Goal: Task Accomplishment & Management: Manage account settings

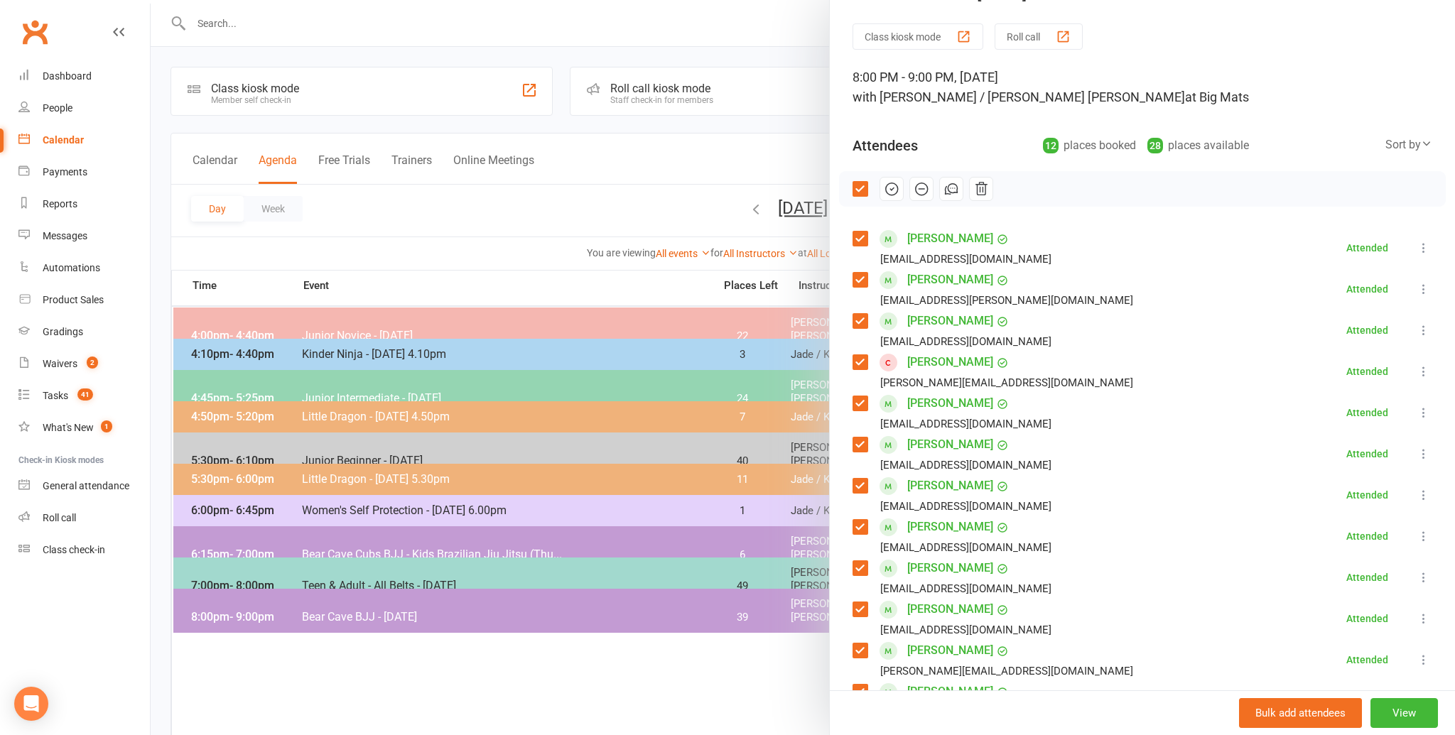
scroll to position [38, 0]
click at [956, 359] on link "[PERSON_NAME]" at bounding box center [950, 361] width 86 height 23
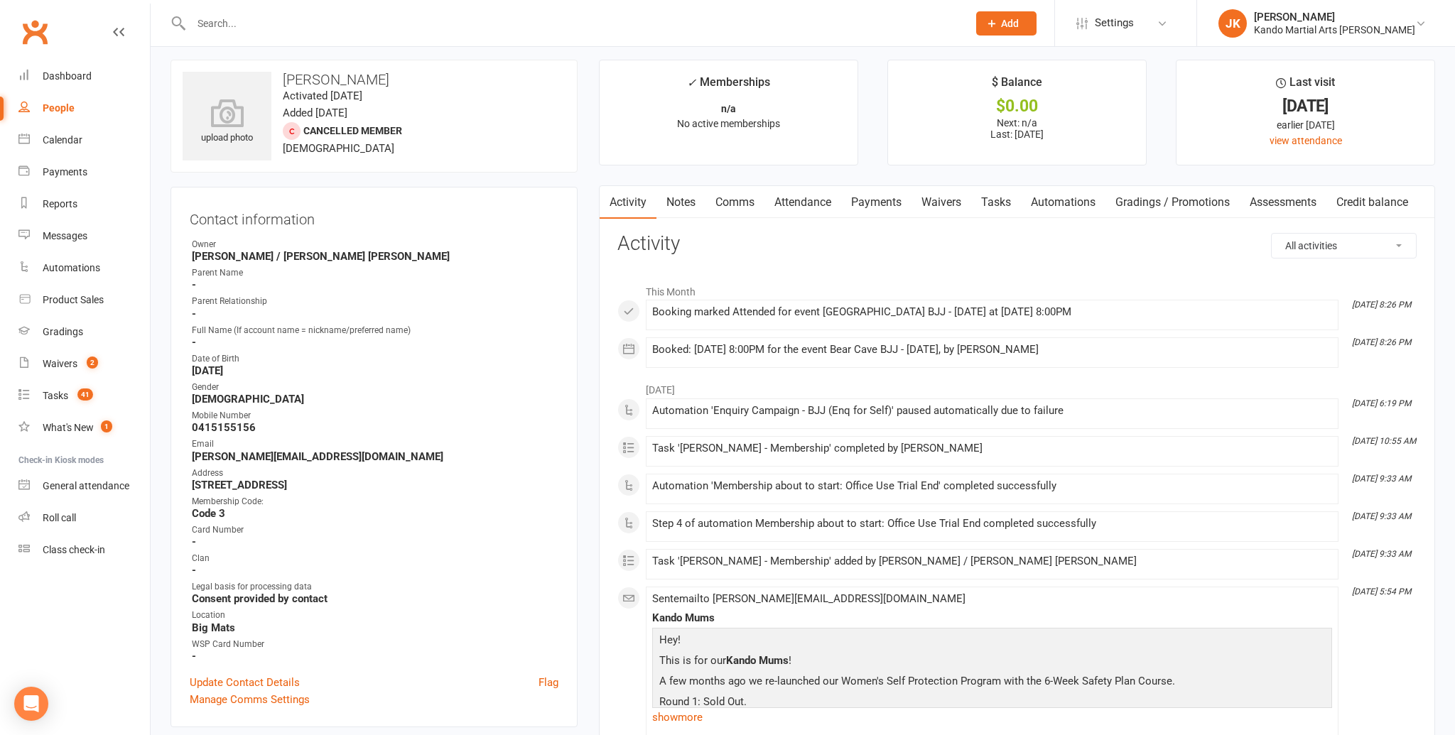
scroll to position [11, 0]
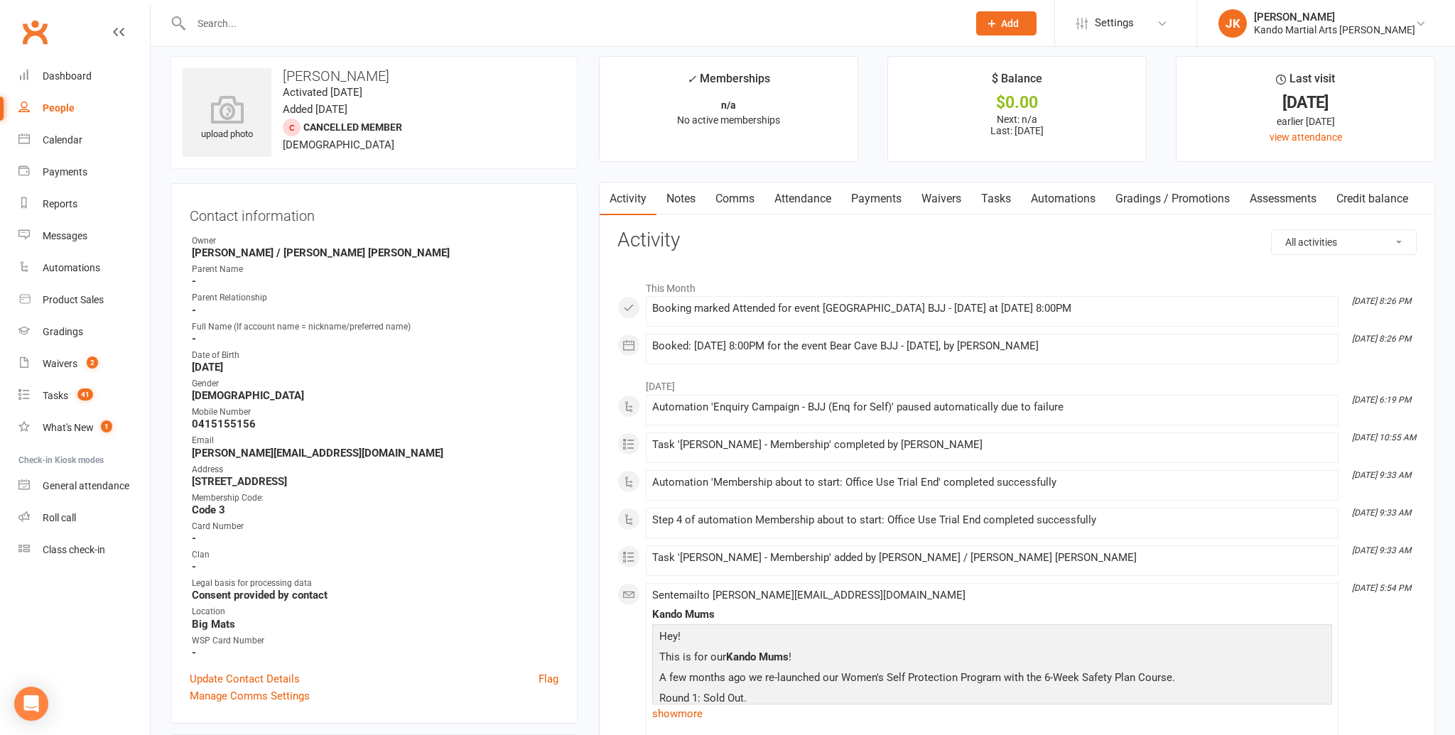
click at [823, 199] on link "Attendance" at bounding box center [802, 199] width 77 height 33
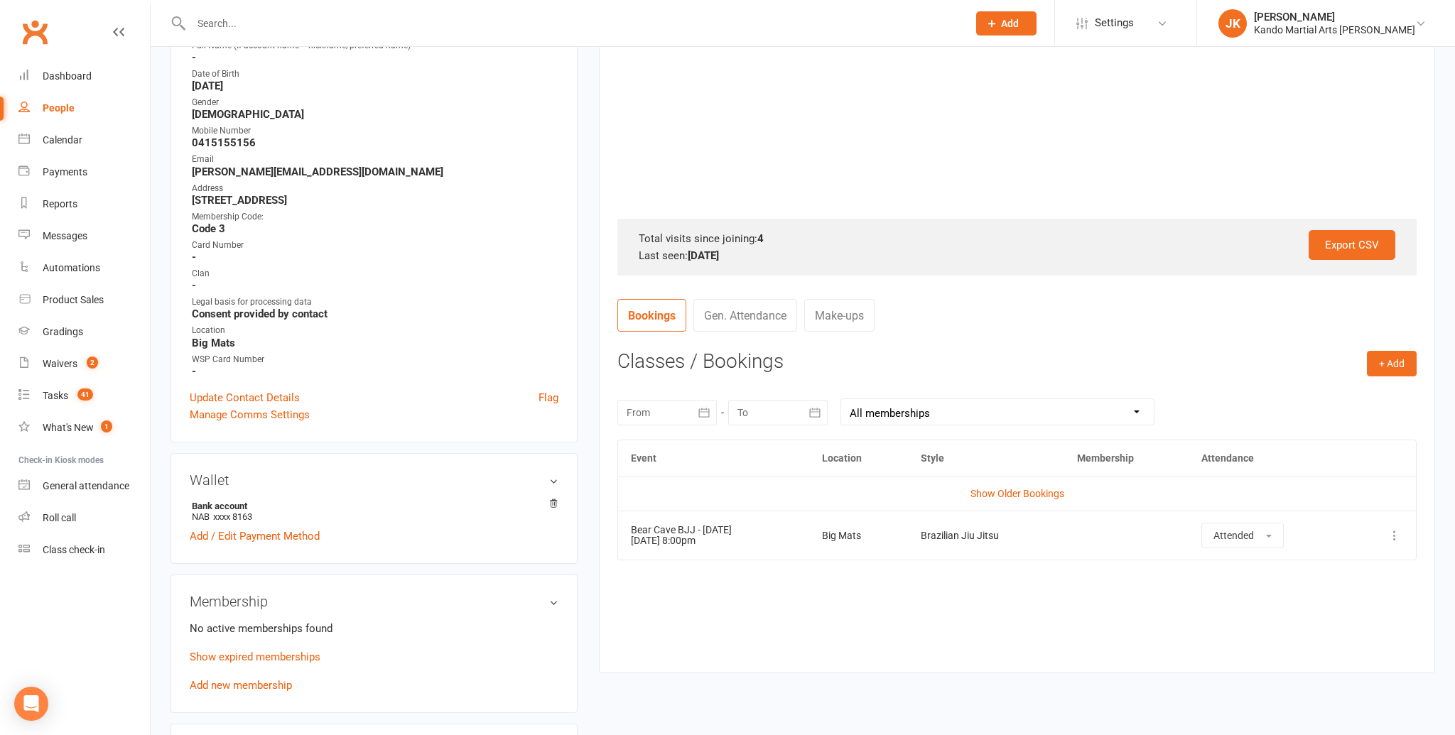
scroll to position [367, 0]
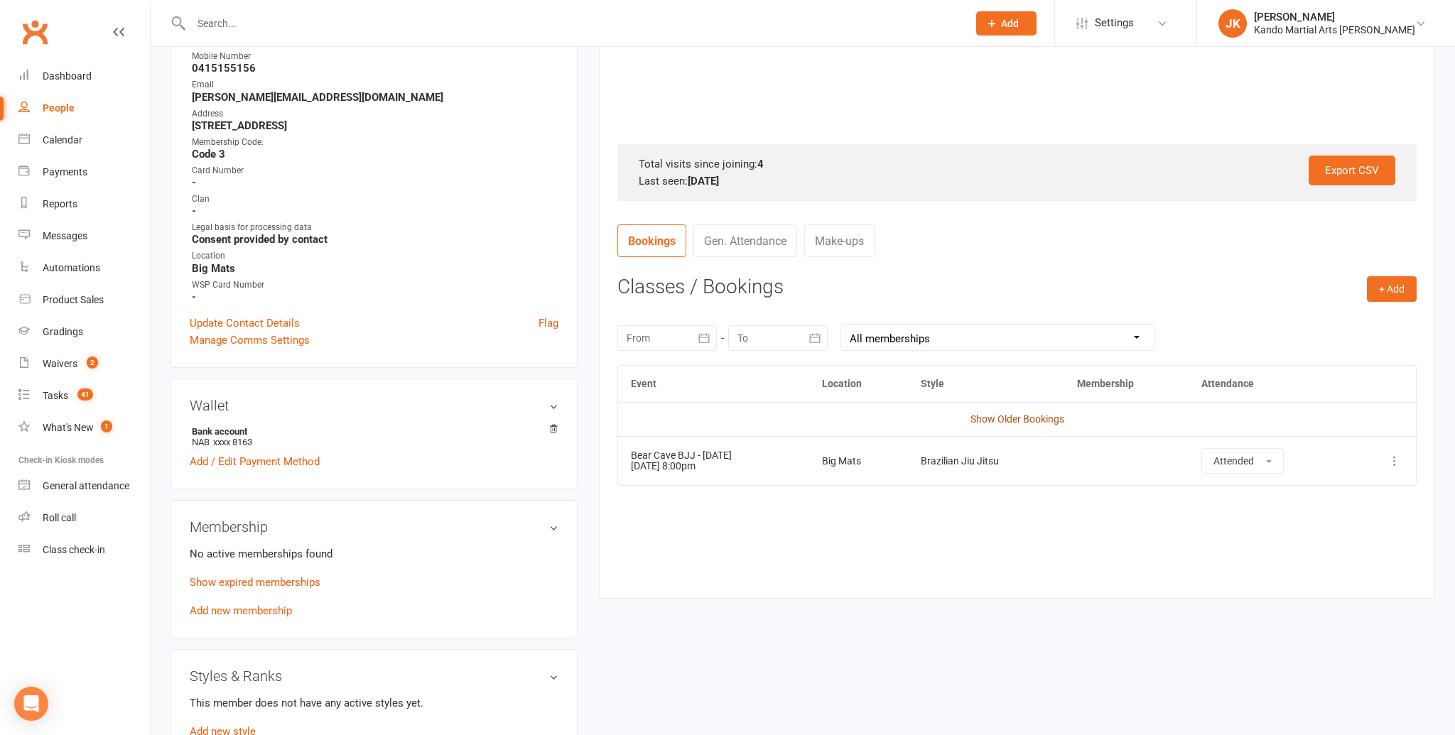
click at [1009, 420] on link "Show Older Bookings" at bounding box center [1017, 418] width 94 height 11
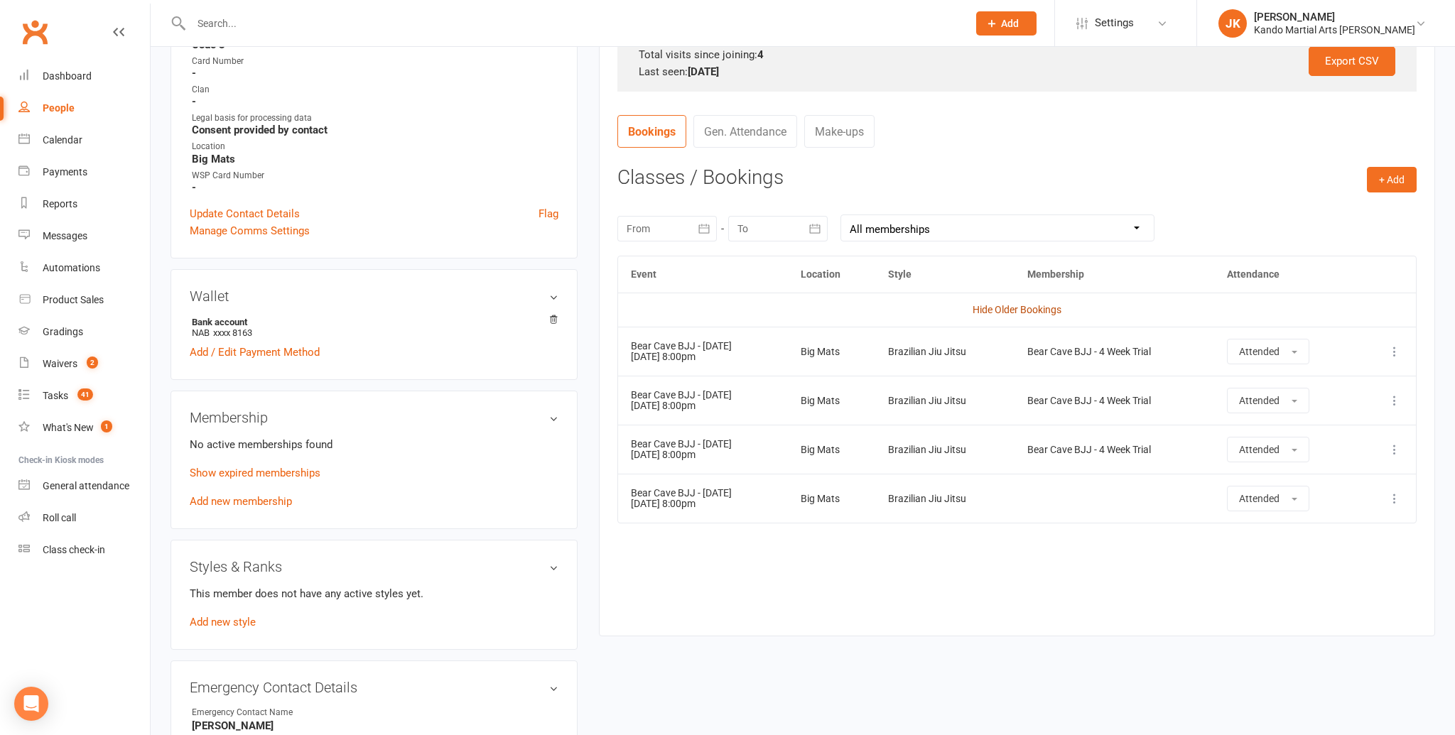
scroll to position [479, 0]
drag, startPoint x: 640, startPoint y: 447, endPoint x: 727, endPoint y: 440, distance: 87.0
click at [727, 440] on td "Bear Cave BJJ - [DATE] 8:00pm" at bounding box center [702, 446] width 169 height 49
drag, startPoint x: 706, startPoint y: 450, endPoint x: 655, endPoint y: 458, distance: 51.6
click at [701, 448] on td "Bear Cave BJJ - [DATE] 8:00pm" at bounding box center [702, 446] width 169 height 49
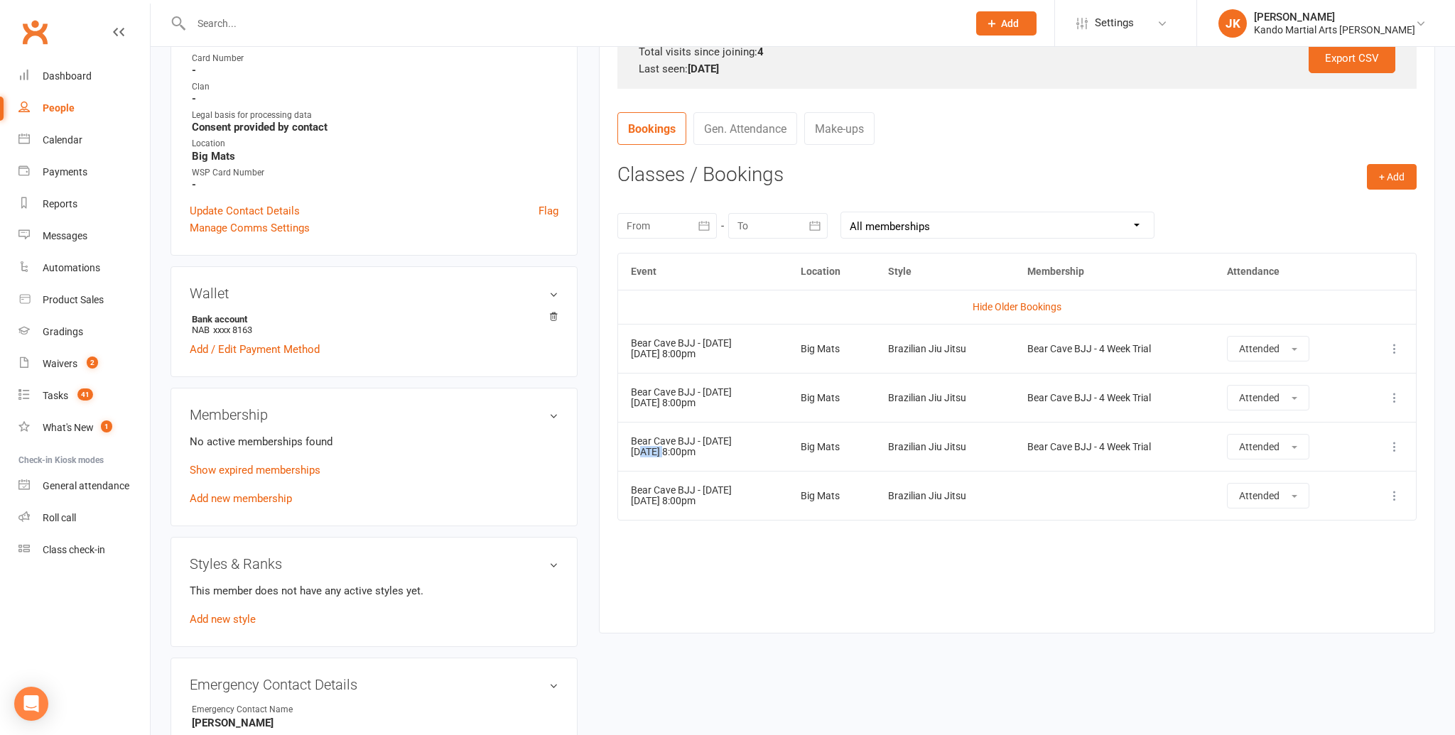
drag, startPoint x: 640, startPoint y: 452, endPoint x: 661, endPoint y: 450, distance: 20.7
click at [661, 450] on td "Bear Cave BJJ - [DATE] 8:00pm" at bounding box center [702, 446] width 169 height 49
click at [728, 449] on td "Bear Cave BJJ - [DATE] 8:00pm" at bounding box center [702, 446] width 169 height 49
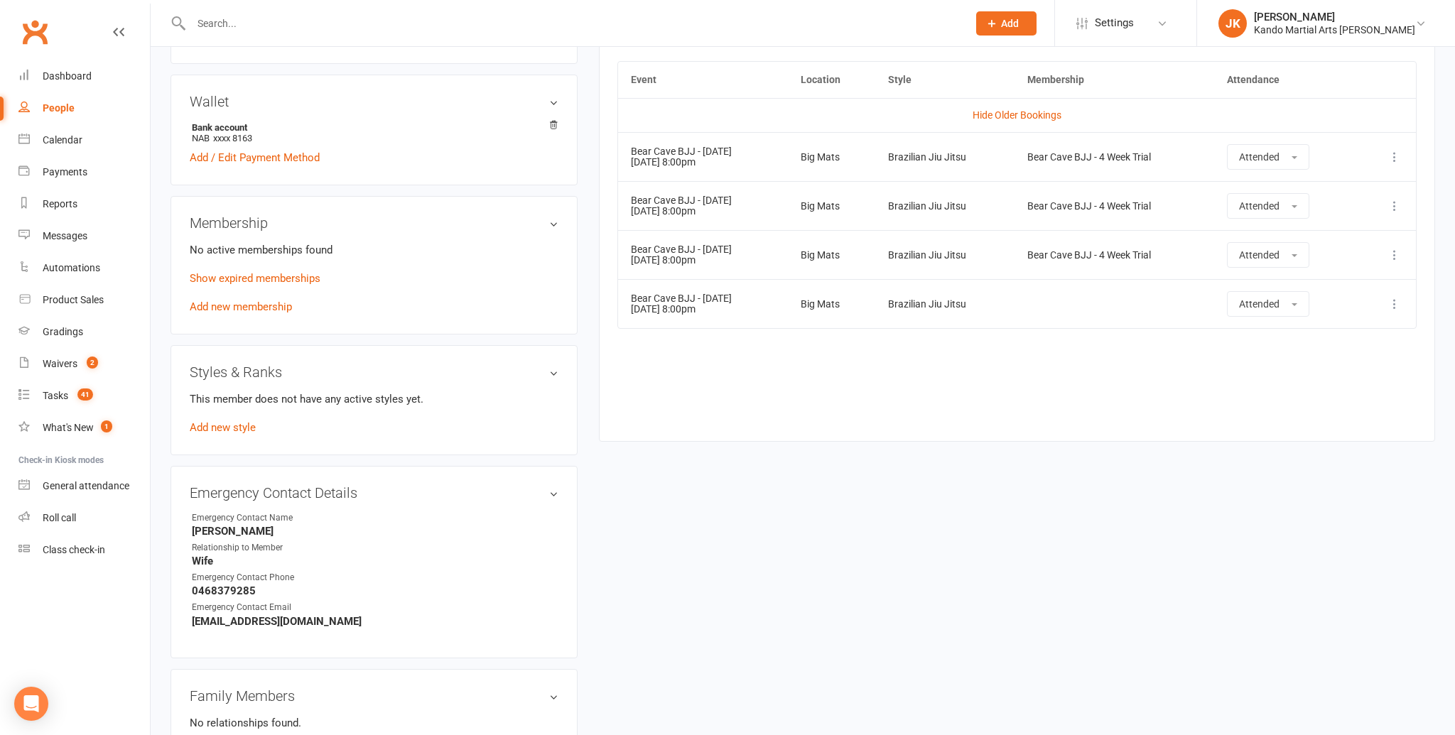
scroll to position [672, 0]
click at [261, 300] on link "Add new membership" at bounding box center [241, 305] width 102 height 13
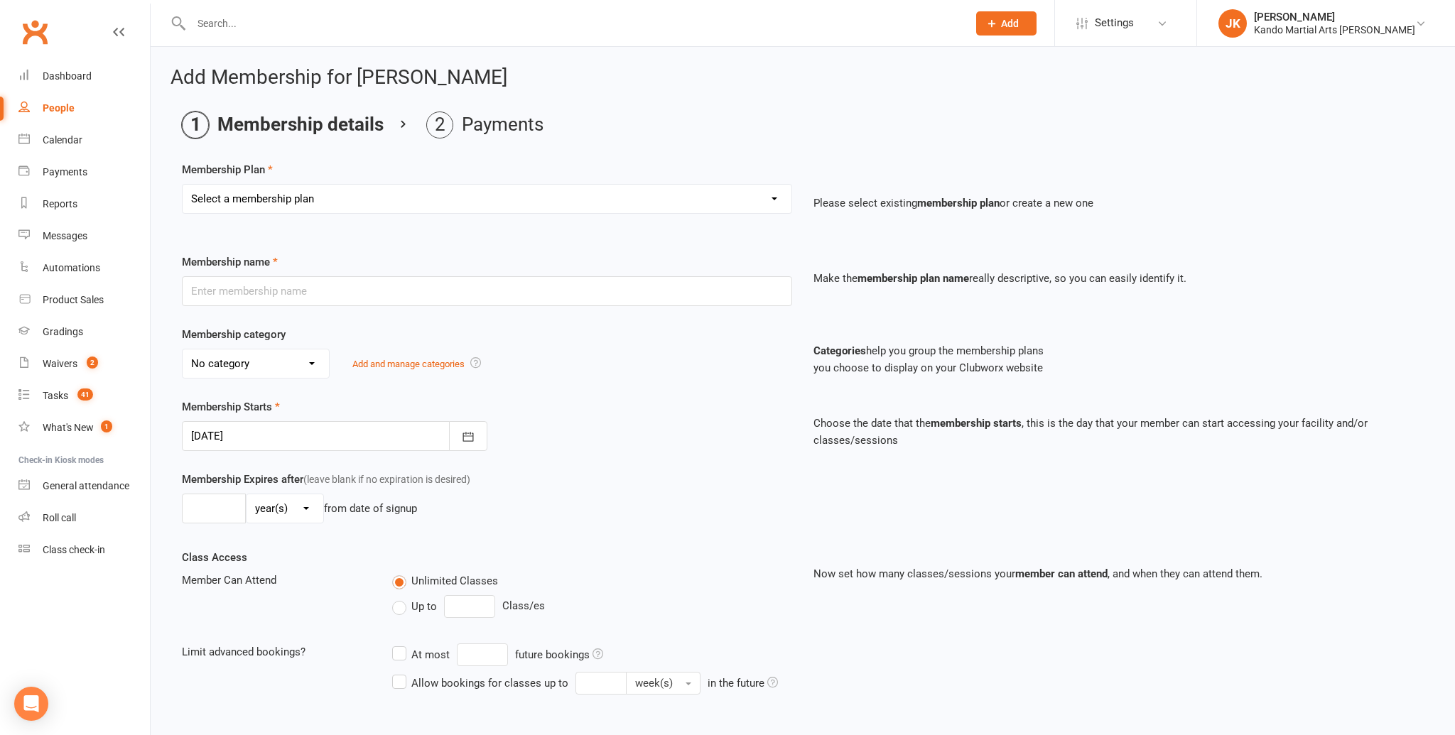
click at [519, 207] on select "Select a membership plan Create new Membership Plan 12 Months - Kinder Ninja in…" at bounding box center [487, 199] width 609 height 28
select select "53"
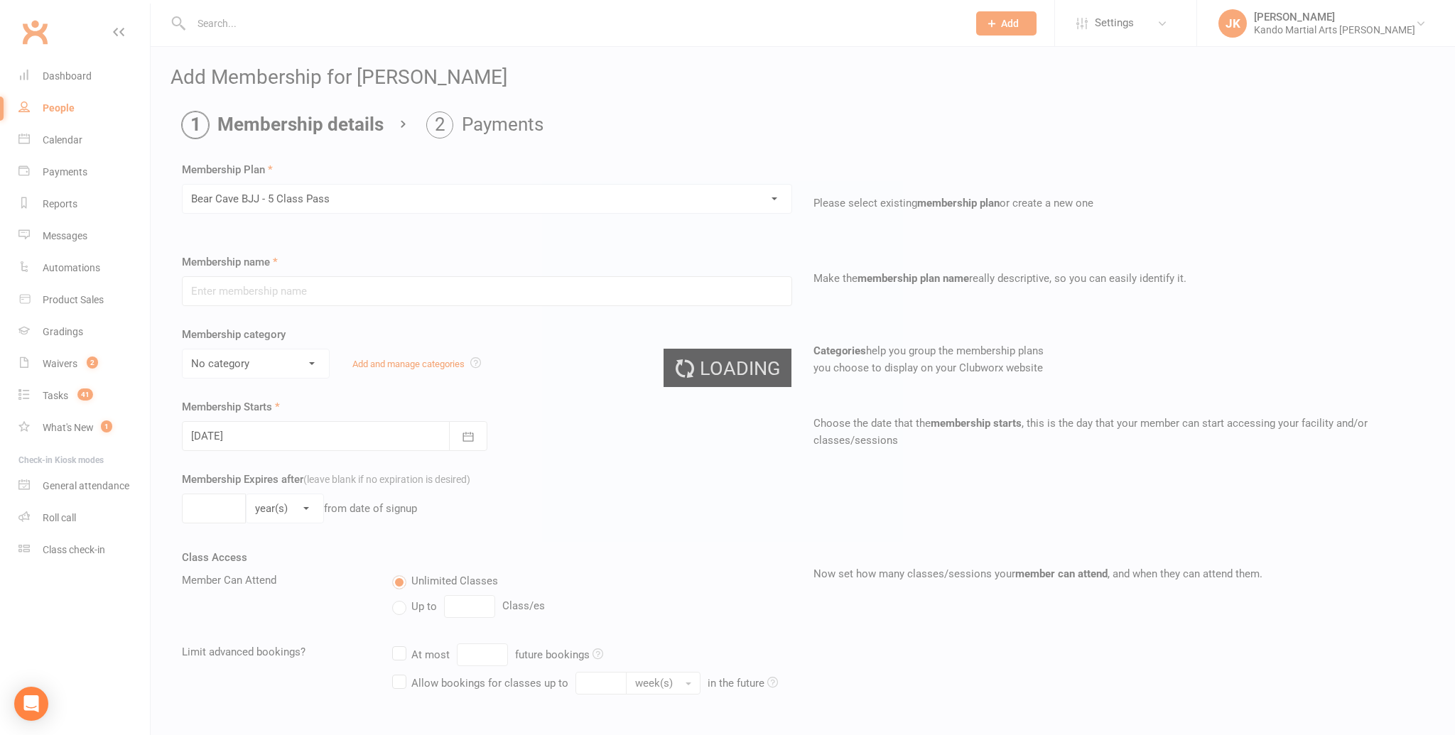
type input "Bear Cave BJJ - 5 Class Pass"
select select "0"
type input "0"
type input "5"
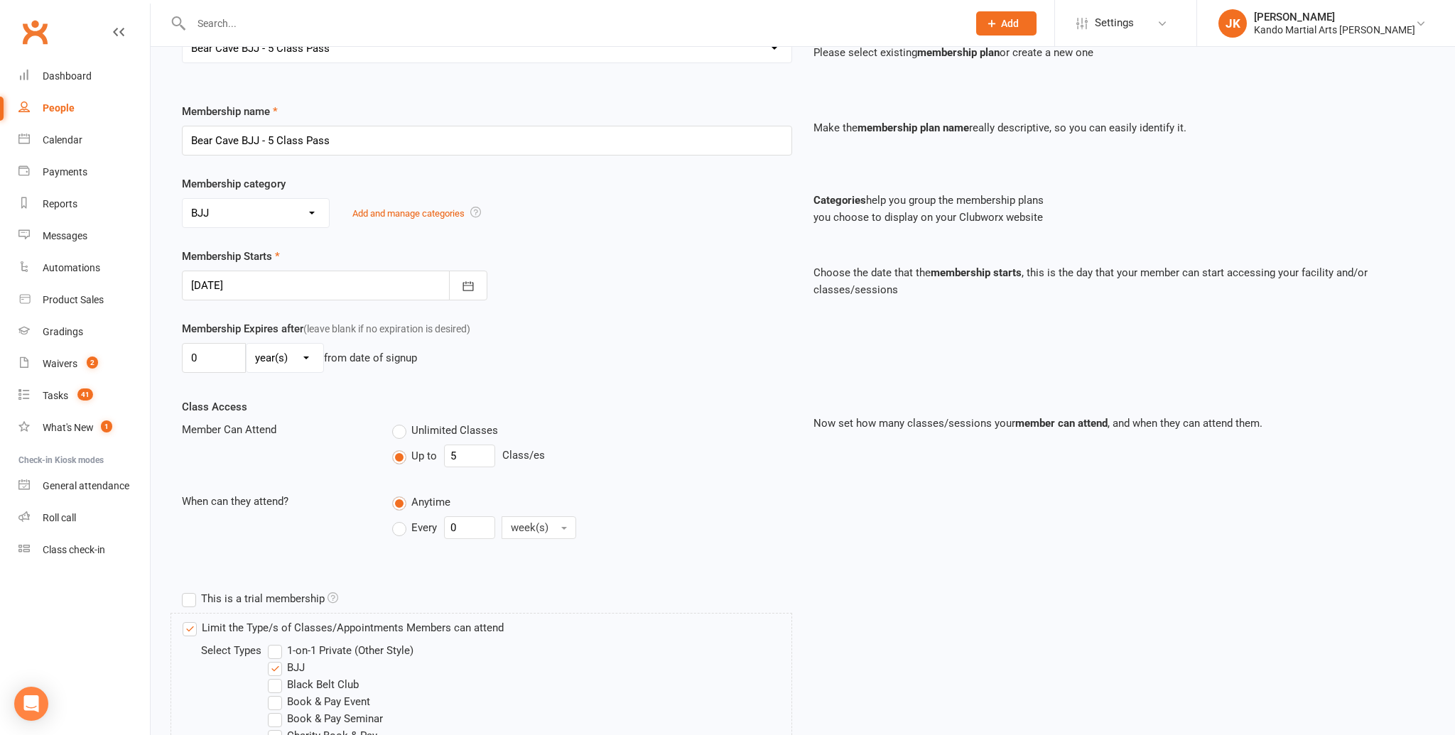
scroll to position [151, 0]
click at [355, 286] on div at bounding box center [335, 285] width 306 height 30
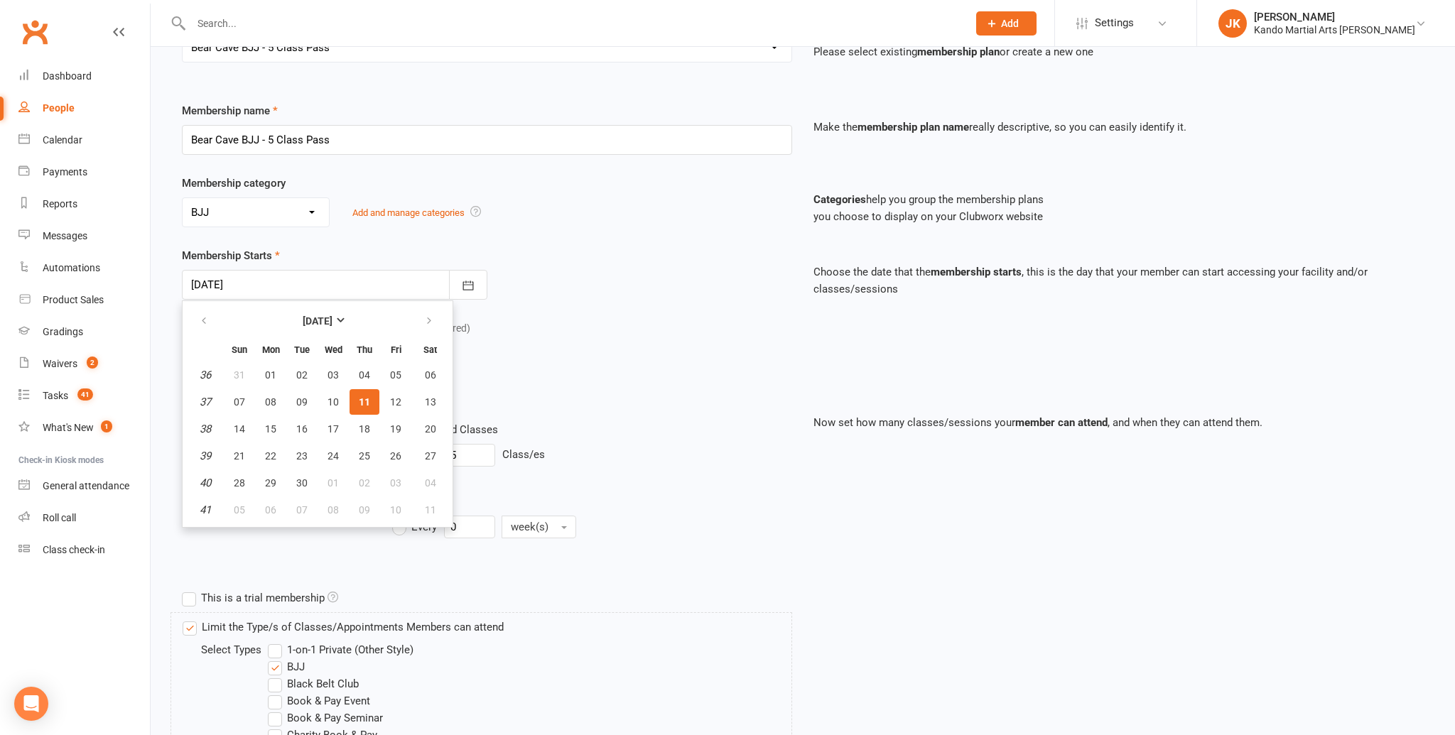
click at [360, 399] on span "11" at bounding box center [364, 401] width 11 height 11
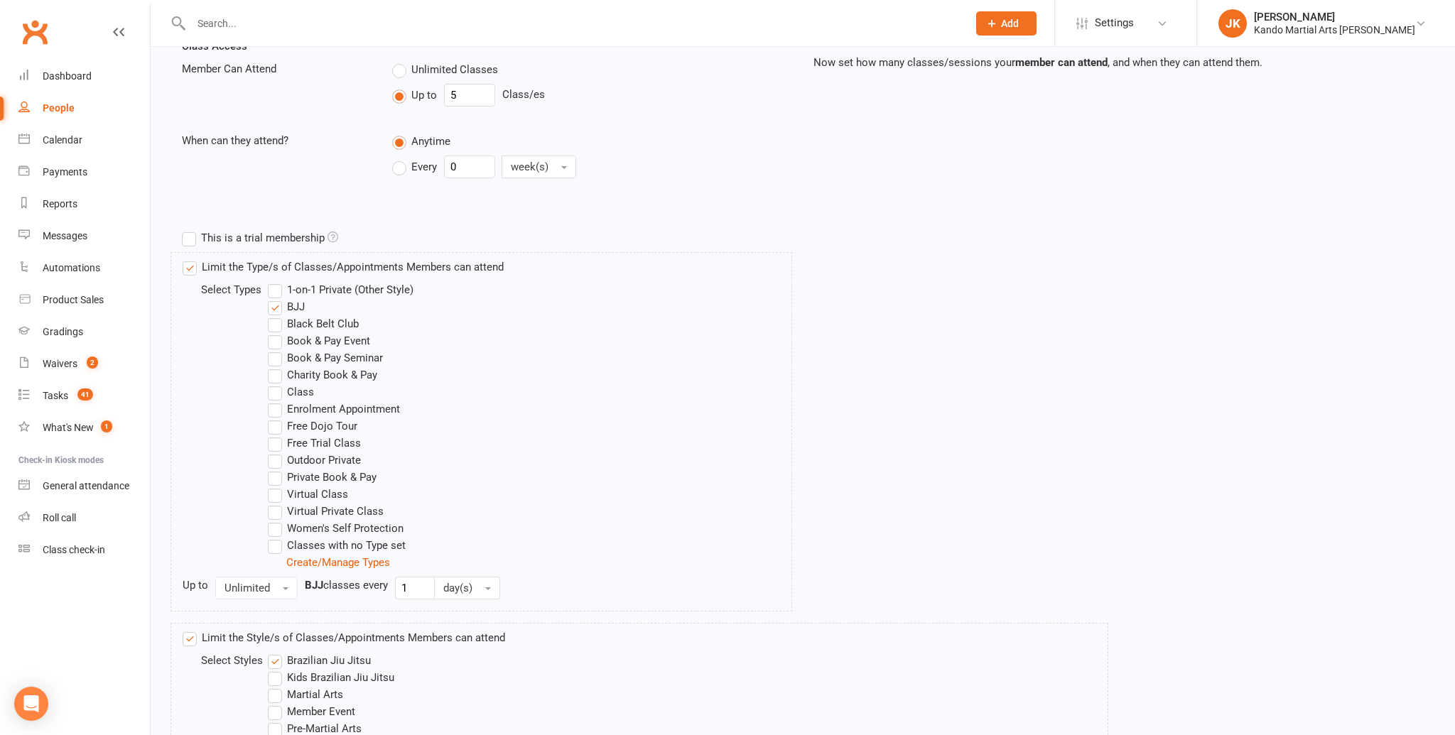
scroll to position [656, 0]
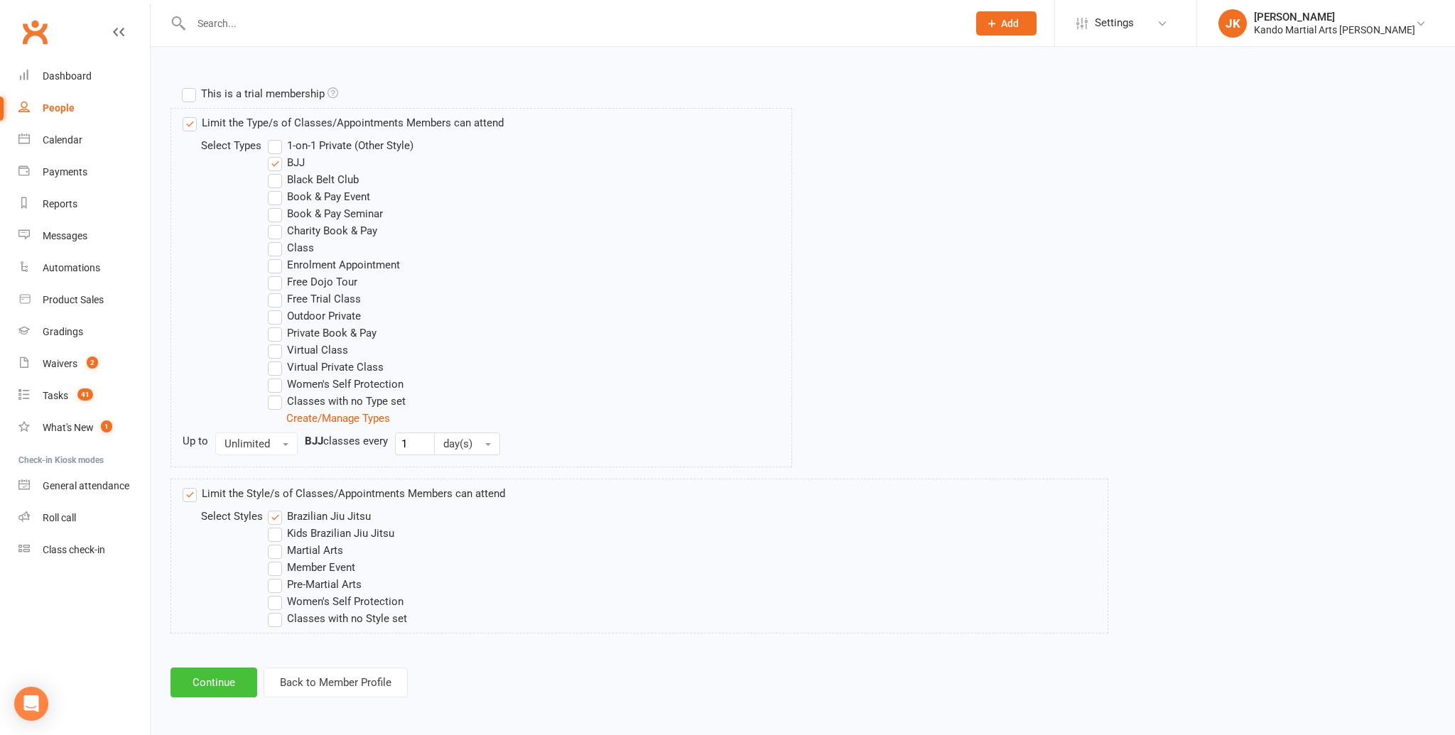
click at [227, 675] on button "Continue" at bounding box center [214, 683] width 87 height 30
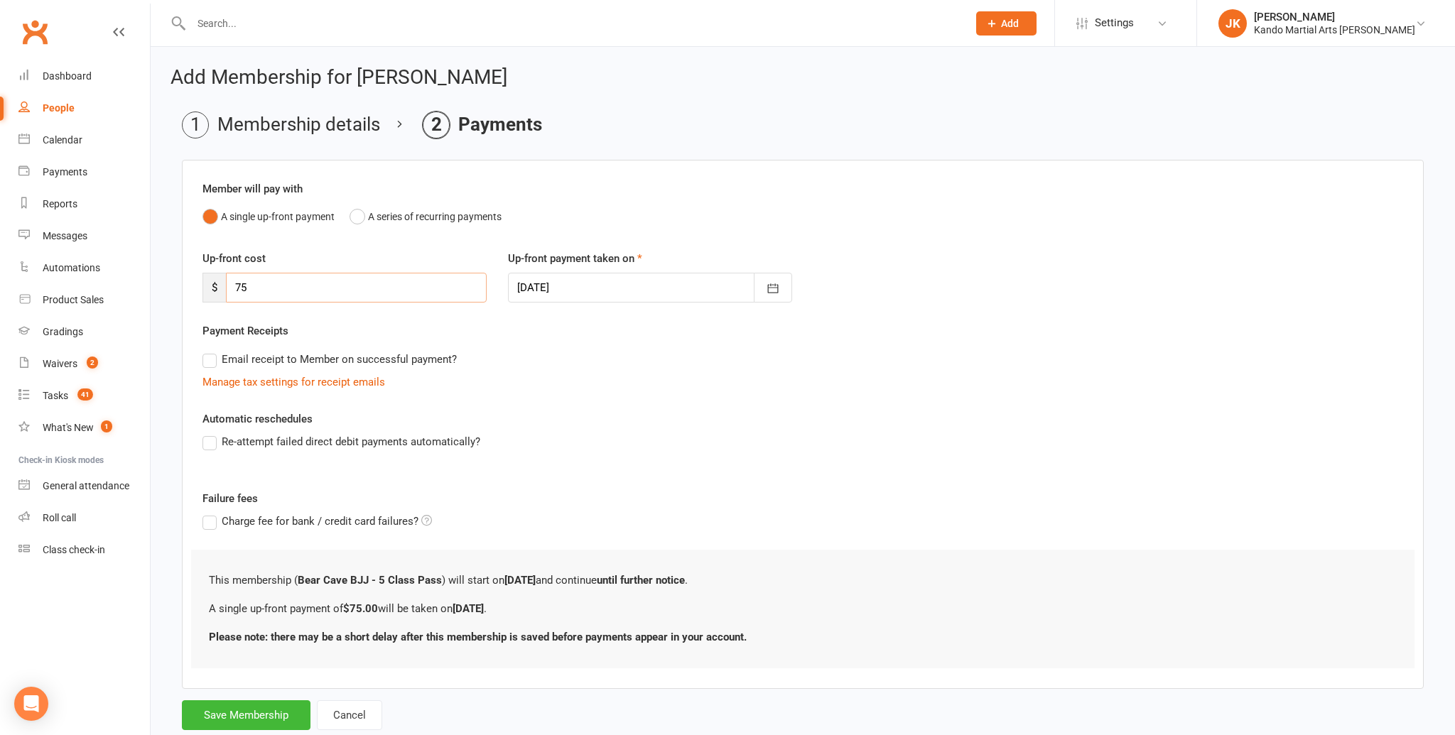
click at [346, 283] on input "75" at bounding box center [356, 288] width 261 height 30
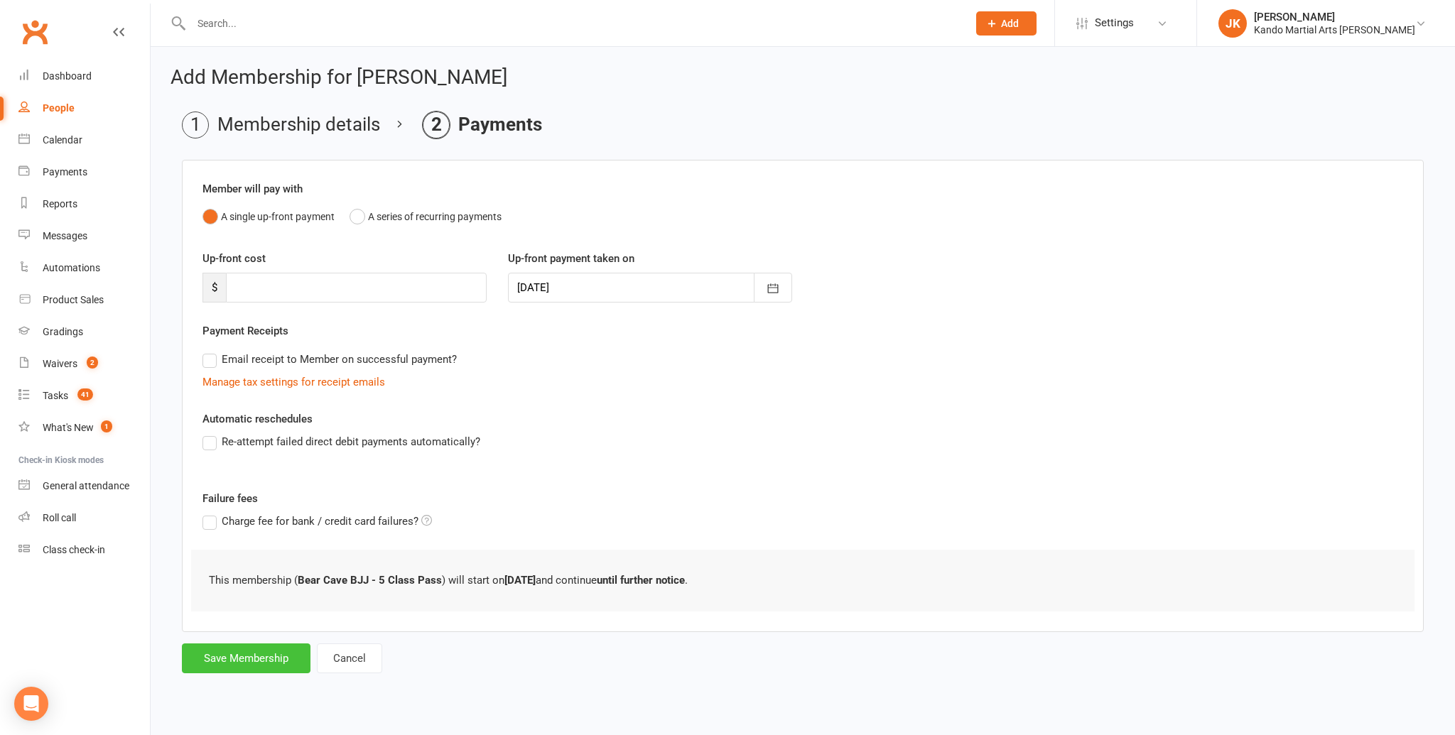
click at [286, 646] on button "Save Membership" at bounding box center [246, 659] width 129 height 30
type input "0"
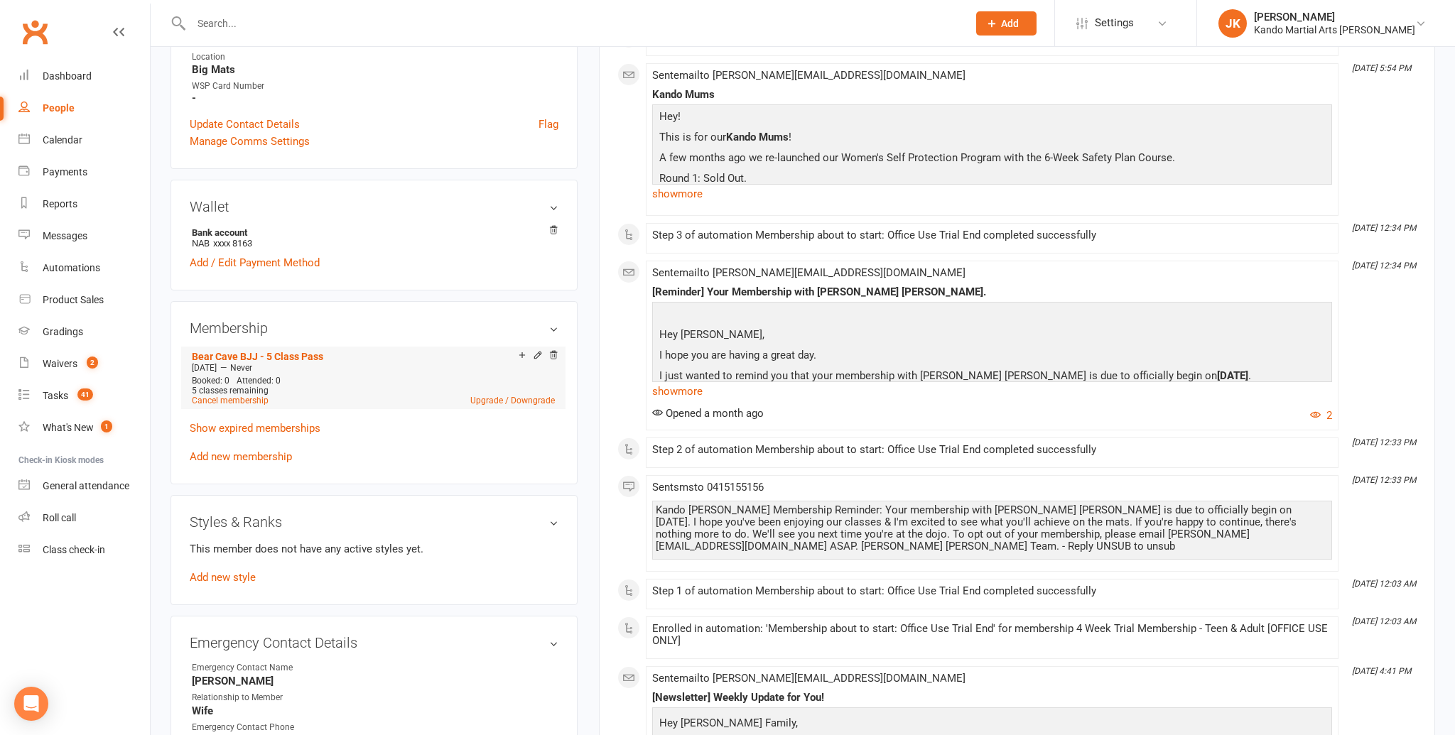
scroll to position [569, 0]
drag, startPoint x: 202, startPoint y: 384, endPoint x: 247, endPoint y: 390, distance: 44.4
click at [249, 390] on div "Booked: 0 Attended: 0 5 classes remaining Cancel membership Upgrade / Downgrade" at bounding box center [373, 390] width 370 height 30
click at [235, 385] on span "5 classes remaining" at bounding box center [230, 390] width 77 height 10
drag, startPoint x: 191, startPoint y: 384, endPoint x: 275, endPoint y: 386, distance: 83.9
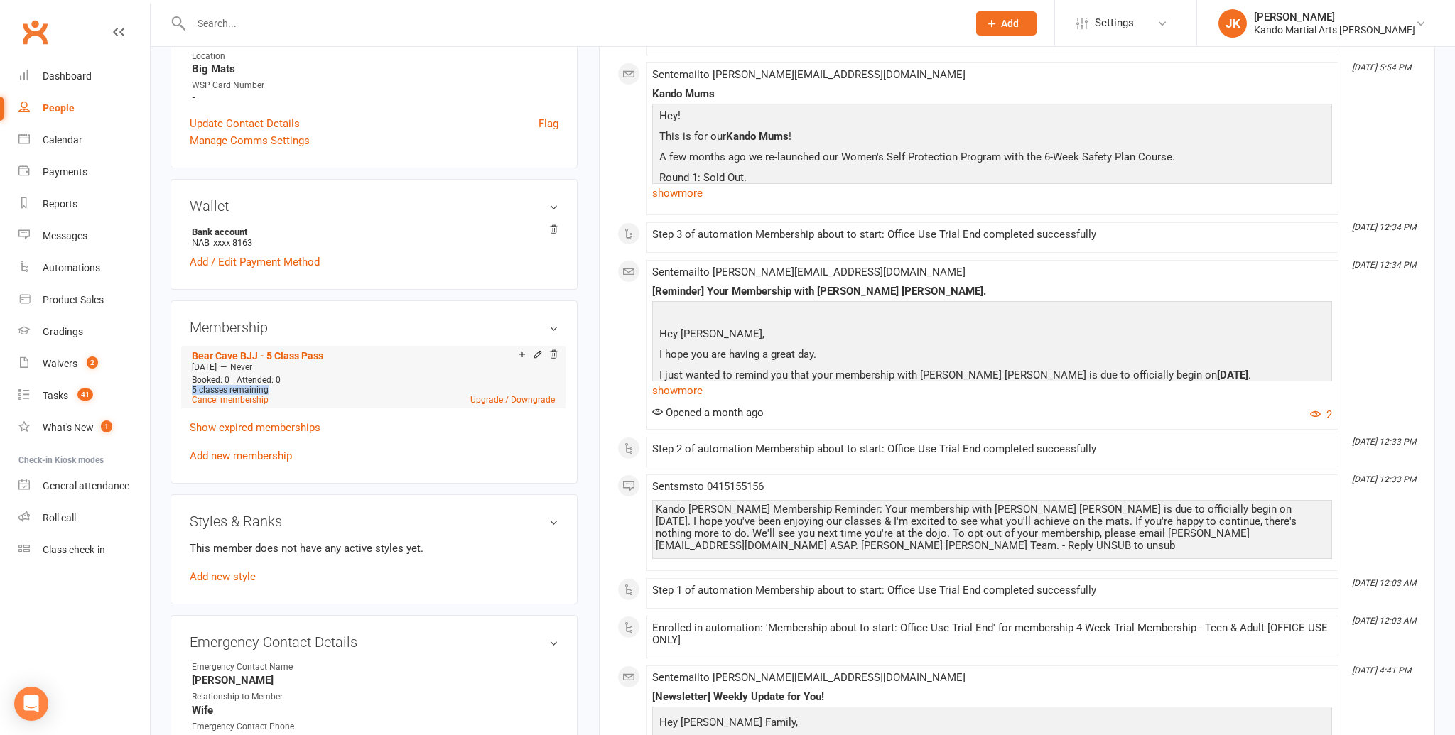
click at [275, 386] on div "5 classes remaining" at bounding box center [373, 390] width 363 height 10
drag, startPoint x: 207, startPoint y: 383, endPoint x: 172, endPoint y: 385, distance: 35.6
click at [172, 385] on div "Membership Bear Cave BJJ - 5 Class Pass [DATE] — Never Booked: 0 Attended: 0 5 …" at bounding box center [374, 392] width 407 height 183
click at [254, 385] on span "5 classes remaining" at bounding box center [230, 390] width 77 height 10
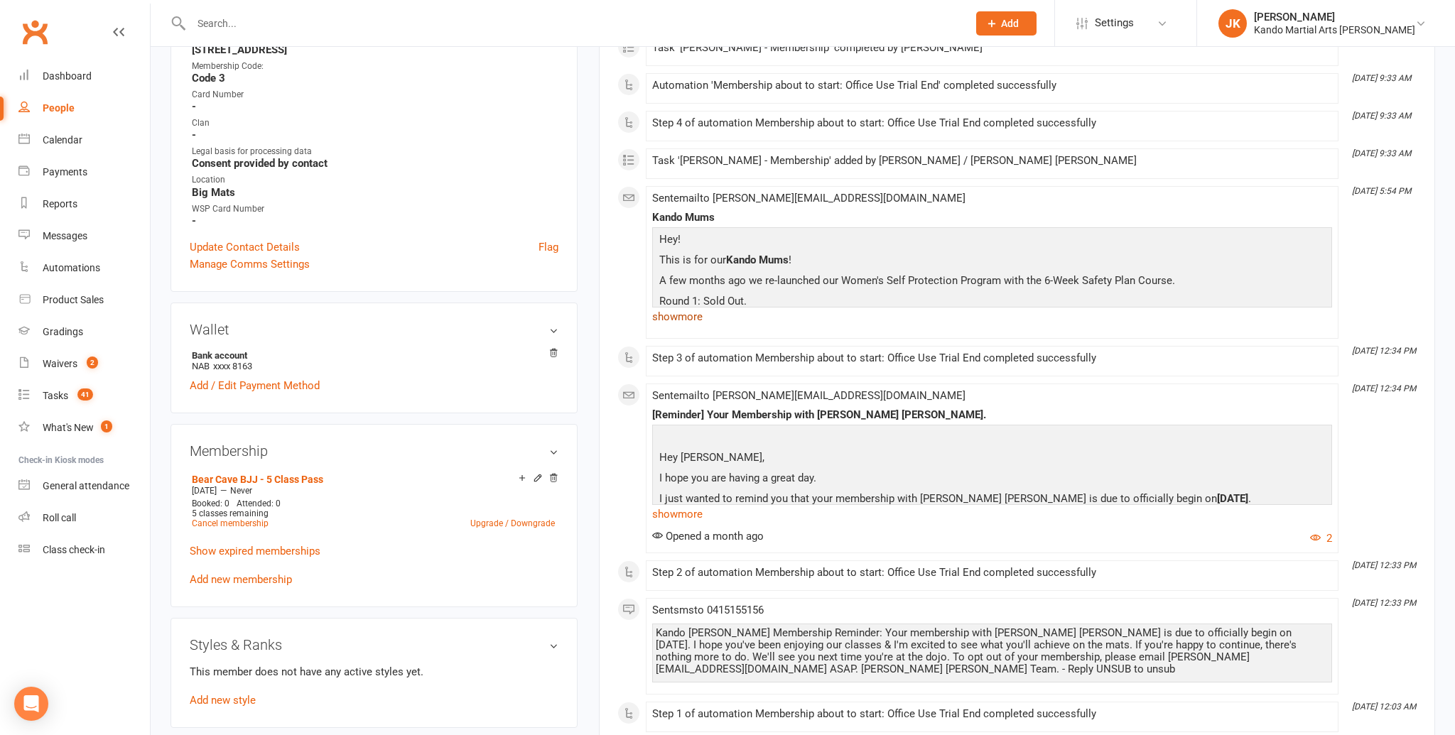
scroll to position [0, 0]
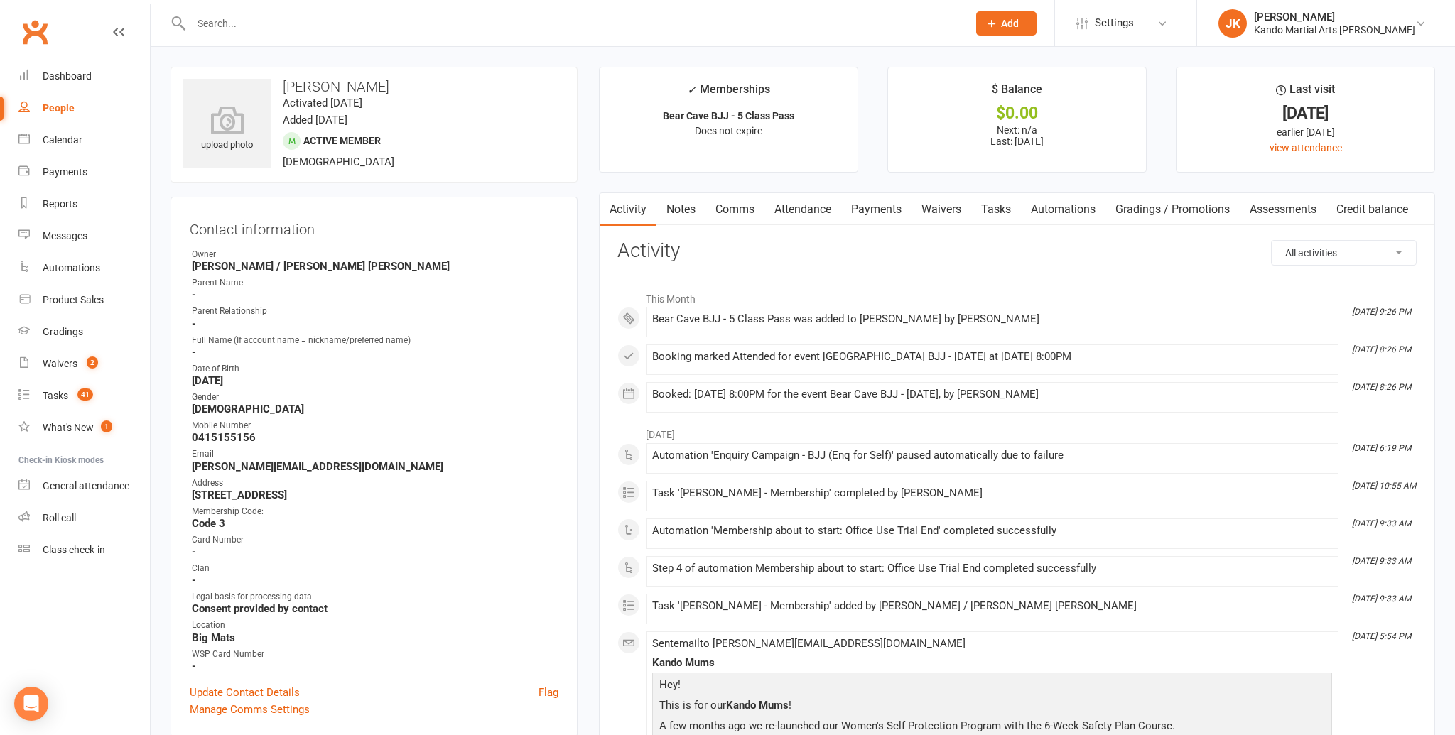
click at [803, 215] on link "Attendance" at bounding box center [802, 209] width 77 height 33
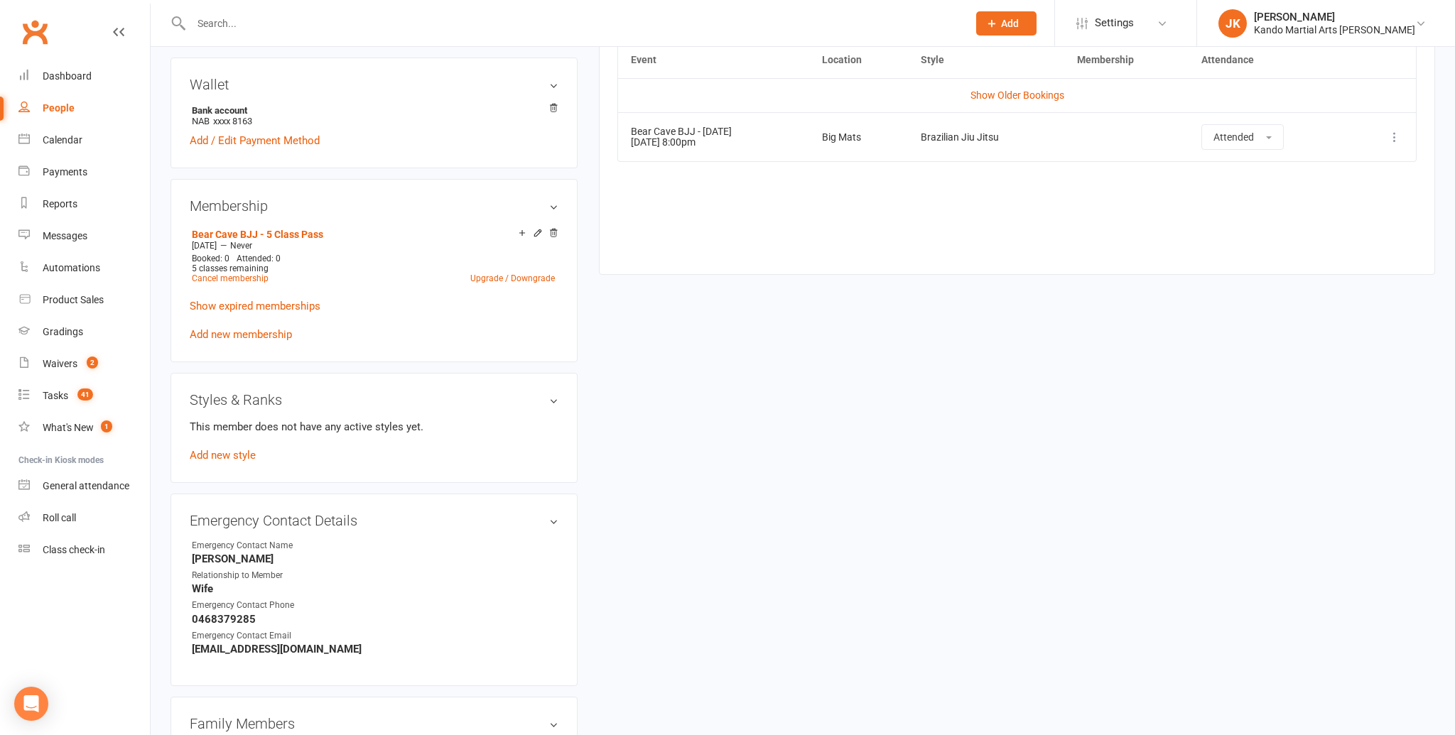
scroll to position [735, 0]
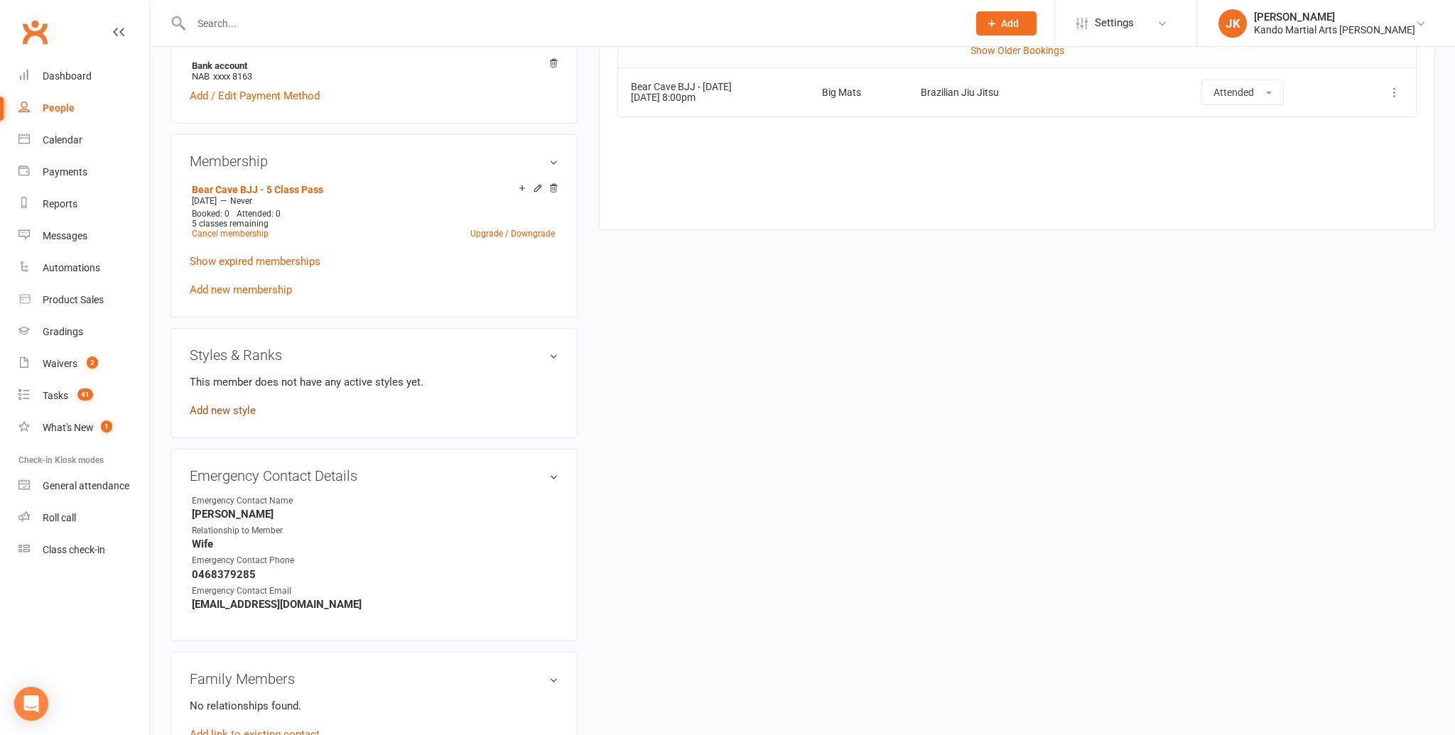
click at [225, 404] on link "Add new style" at bounding box center [223, 410] width 66 height 13
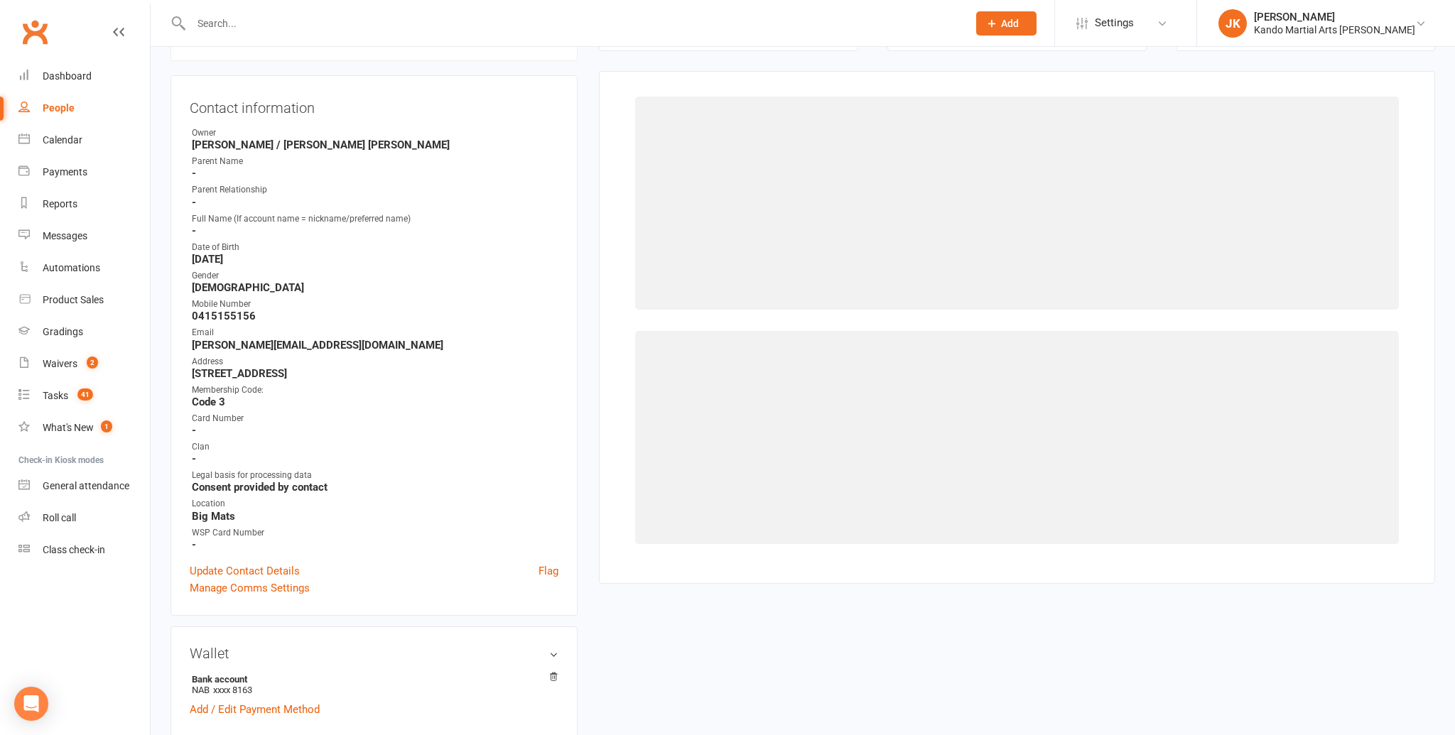
scroll to position [121, 0]
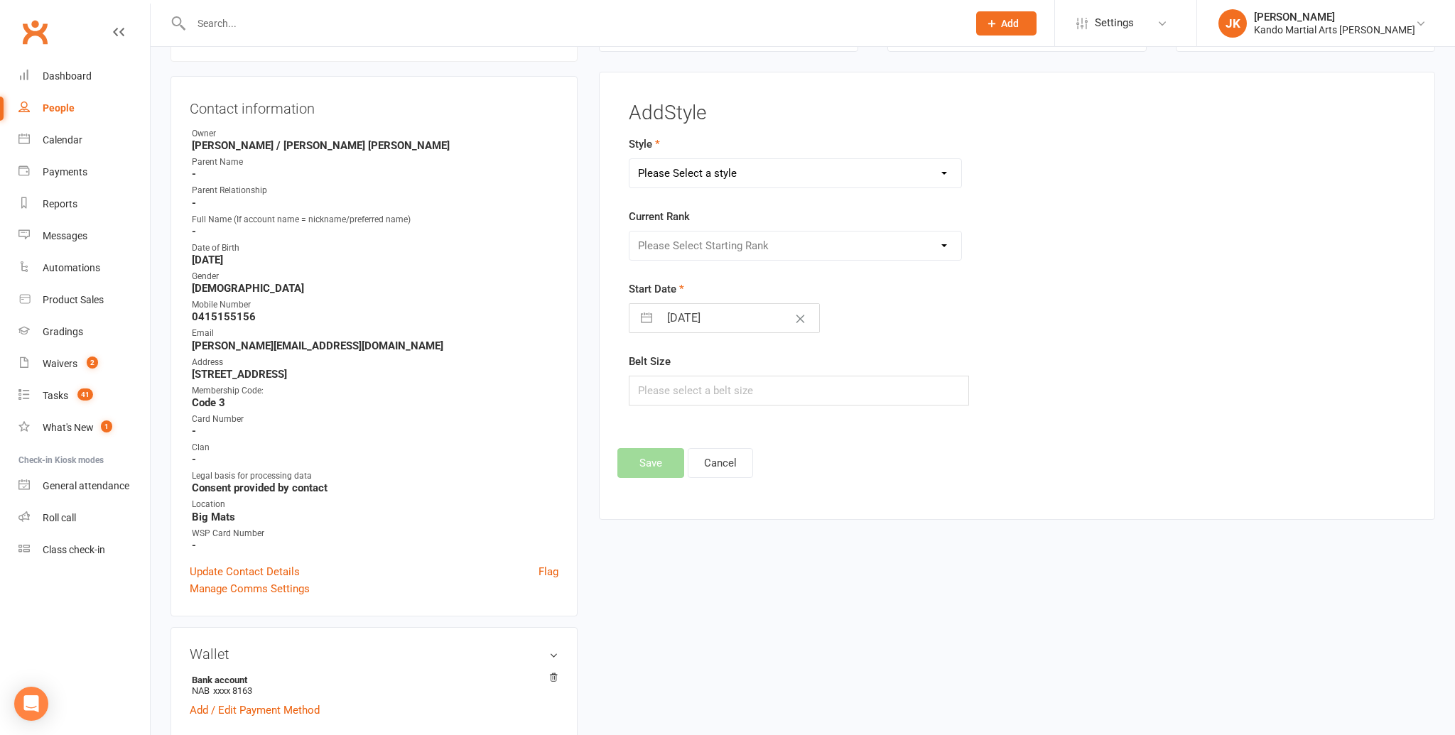
click at [727, 167] on select "Please Select a style Brazilian Jiu Jitsu Kids Brazilian Jiu Jitsu Martial Arts…" at bounding box center [795, 173] width 332 height 28
select select "1403"
click at [698, 244] on select "Please Select Starting Rank White White + 1 Stripe White + 2 Stripes White + 3 …" at bounding box center [795, 246] width 332 height 28
click at [692, 240] on select "Please Select Starting Rank White White + 1 Stripe White + 2 Stripes White + 3 …" at bounding box center [795, 246] width 332 height 28
select select "13715"
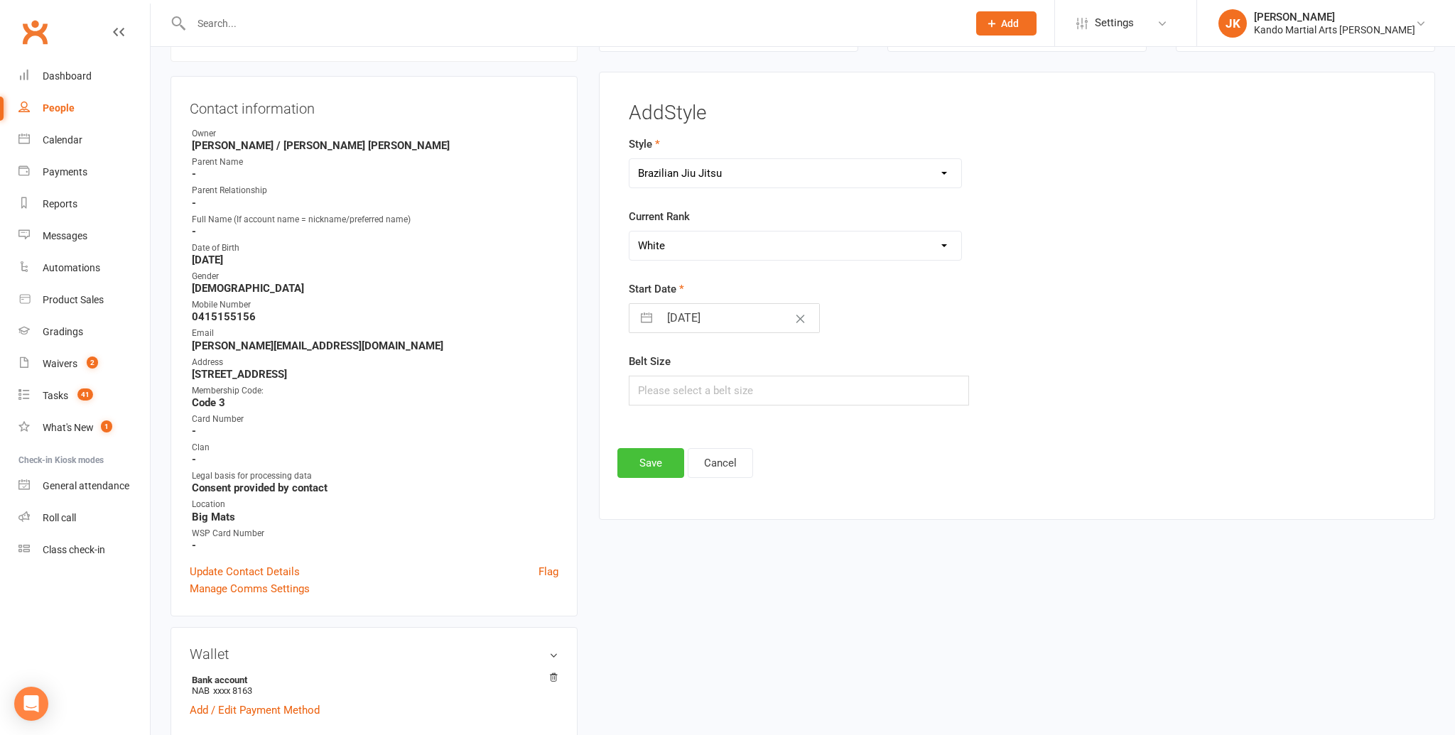
click at [646, 473] on button "Save" at bounding box center [650, 463] width 67 height 30
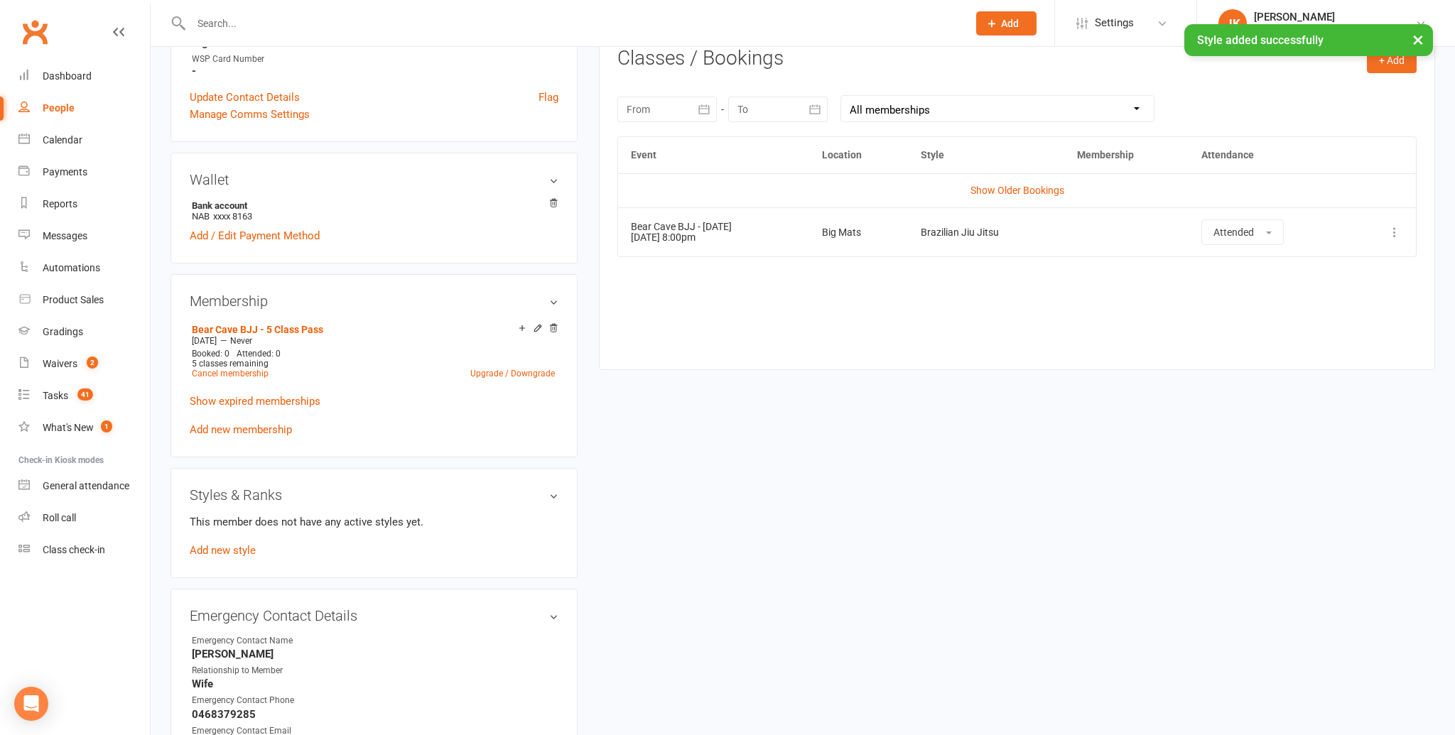
scroll to position [470, 0]
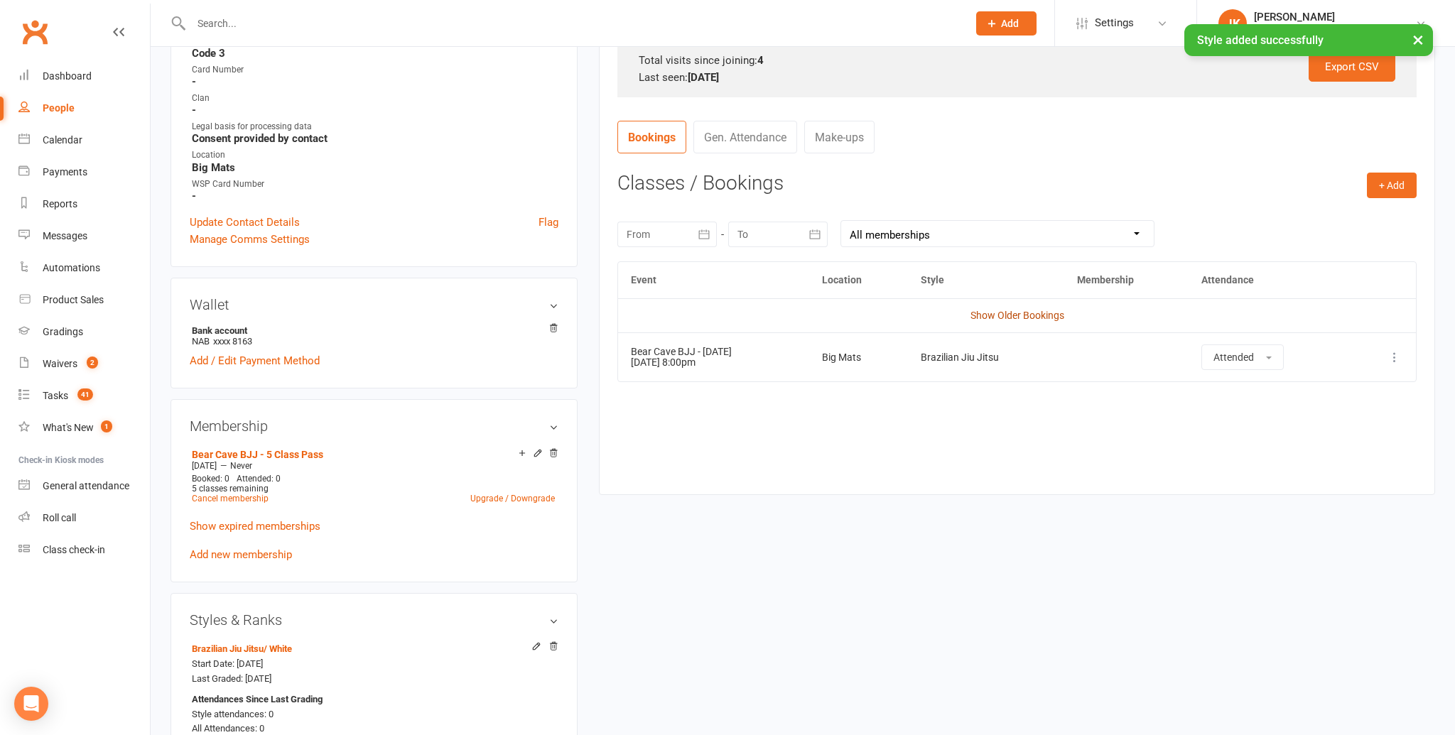
click at [991, 312] on link "Show Older Bookings" at bounding box center [1017, 315] width 94 height 11
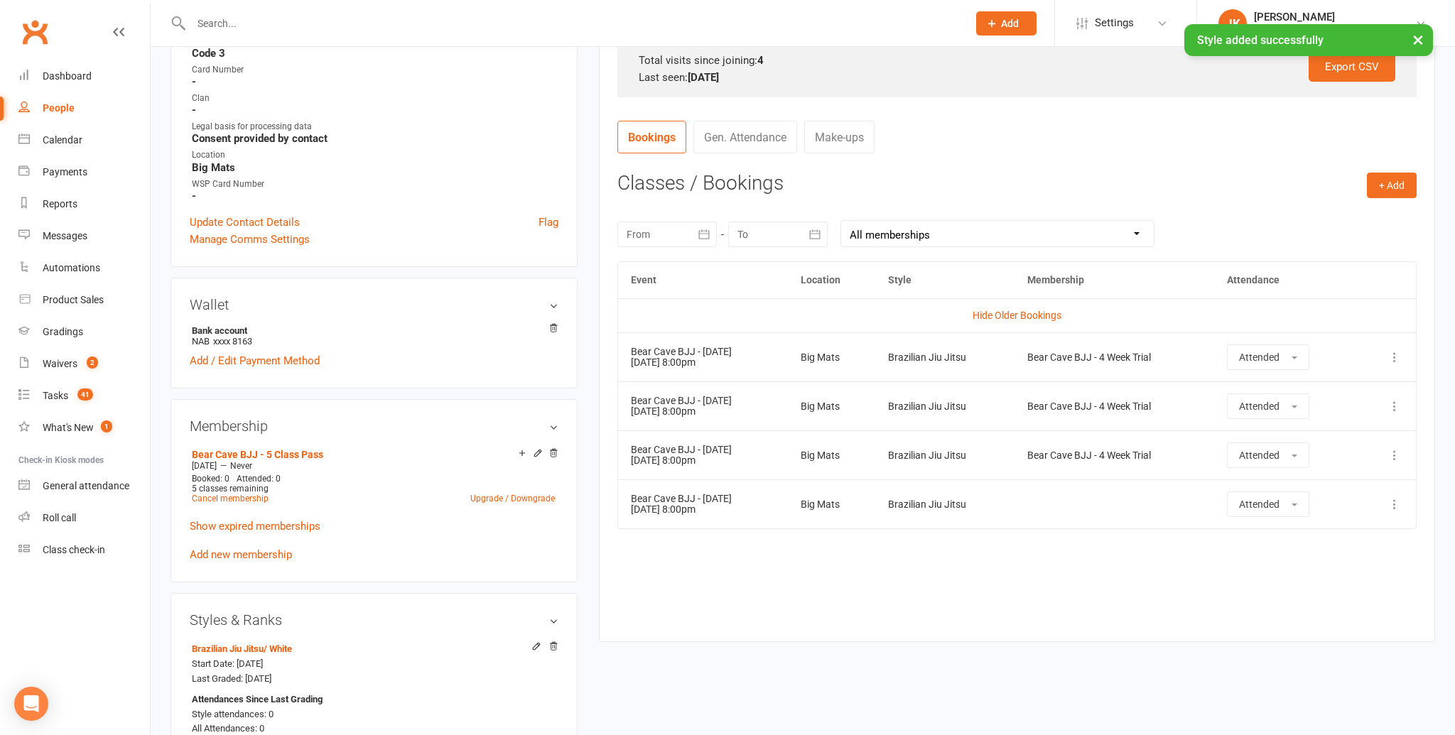
drag, startPoint x: 716, startPoint y: 357, endPoint x: 716, endPoint y: 375, distance: 18.5
click at [733, 358] on td "Bear Cave BJJ - [DATE] 8:00pm" at bounding box center [702, 356] width 169 height 49
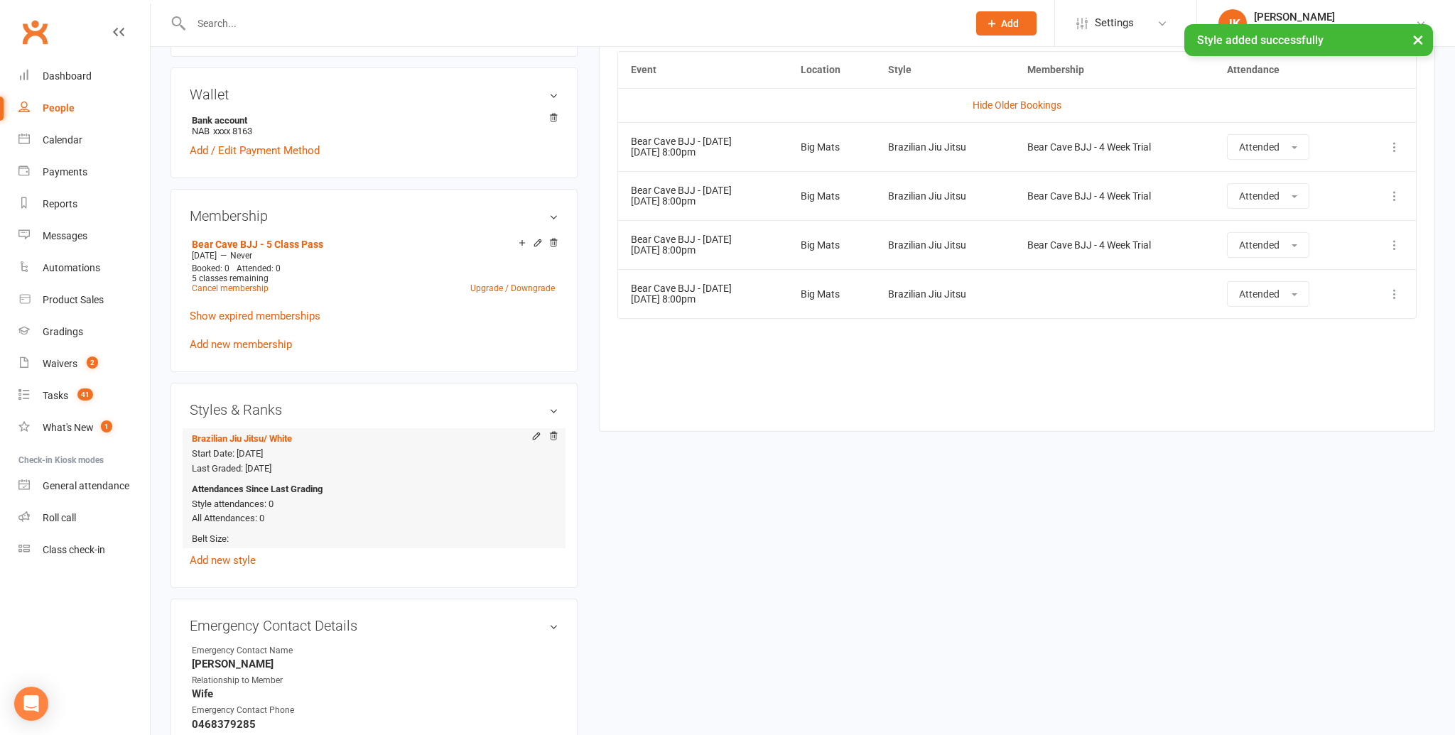
scroll to position [681, 0]
click at [541, 431] on icon at bounding box center [536, 436] width 10 height 10
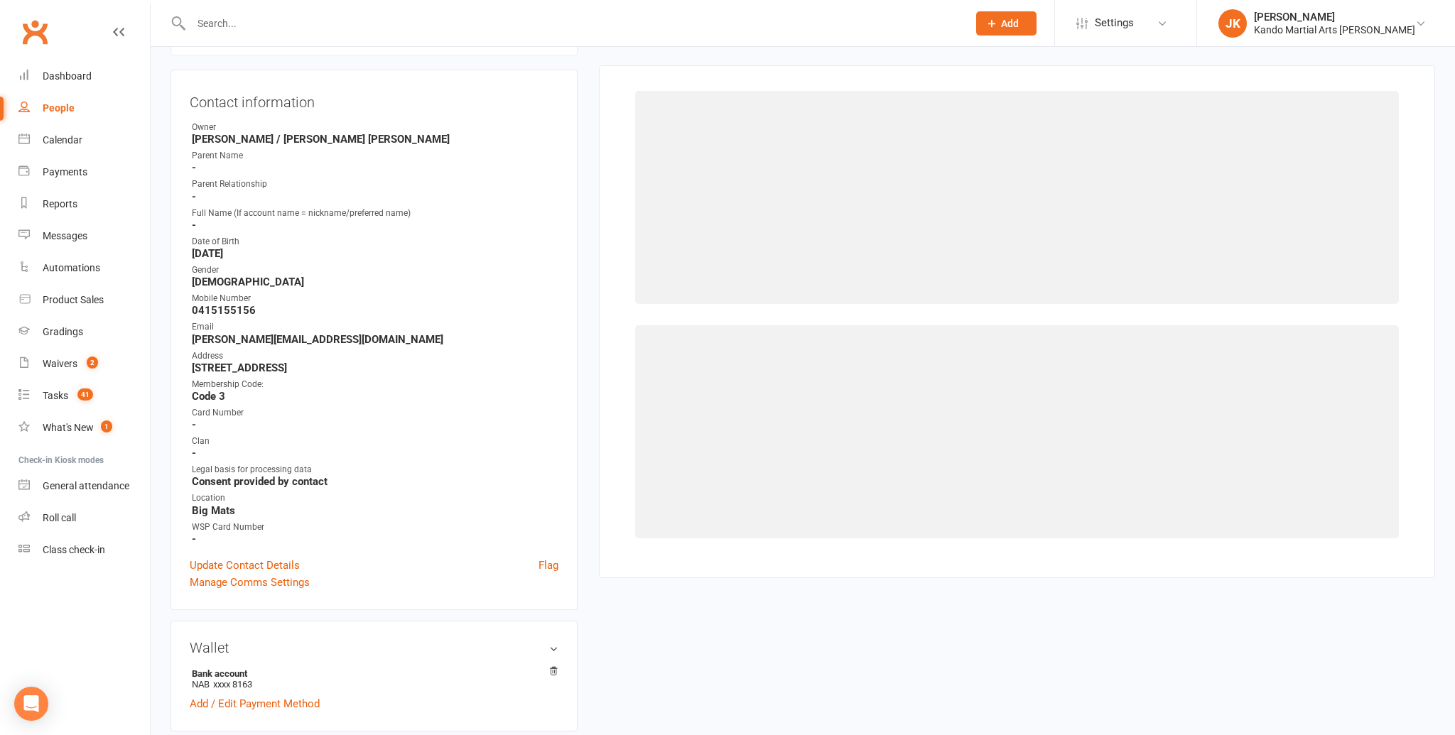
select select "13715"
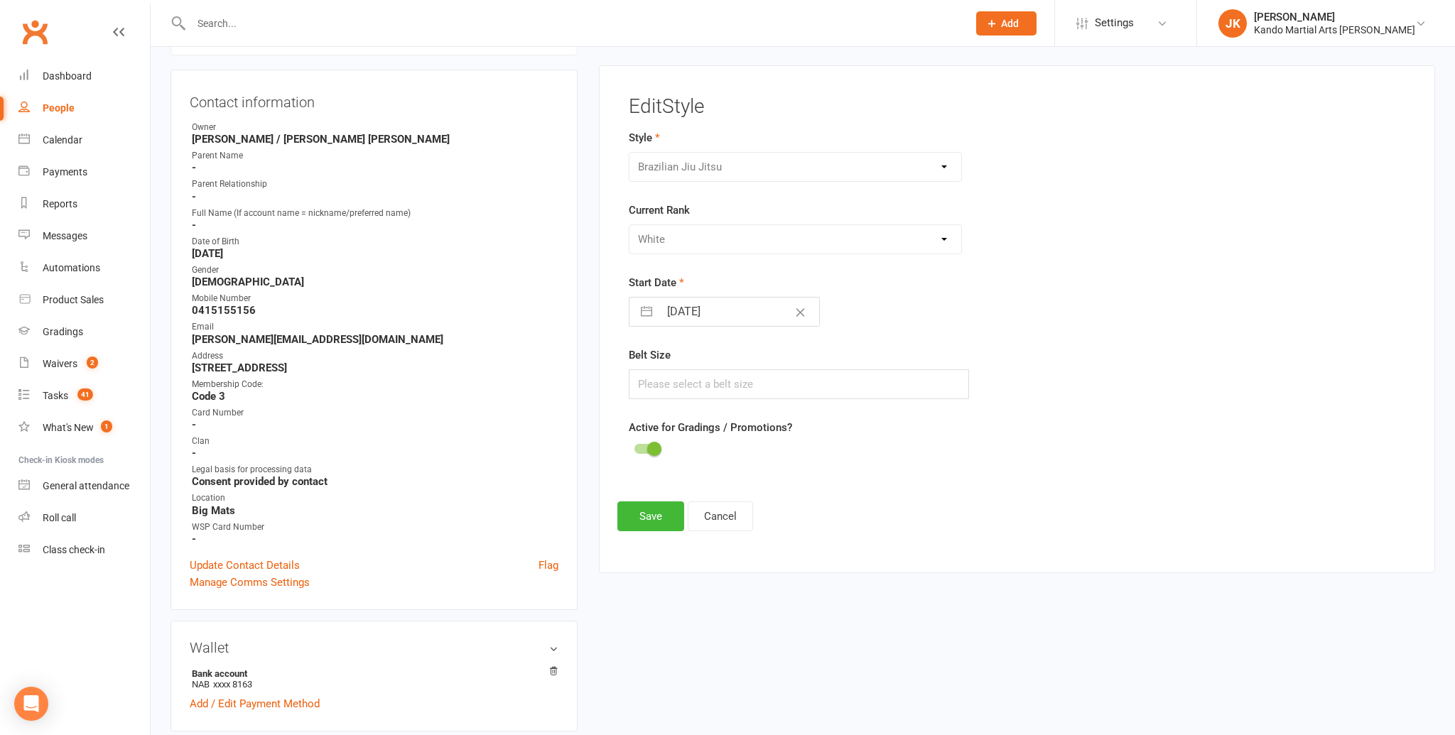
scroll to position [121, 0]
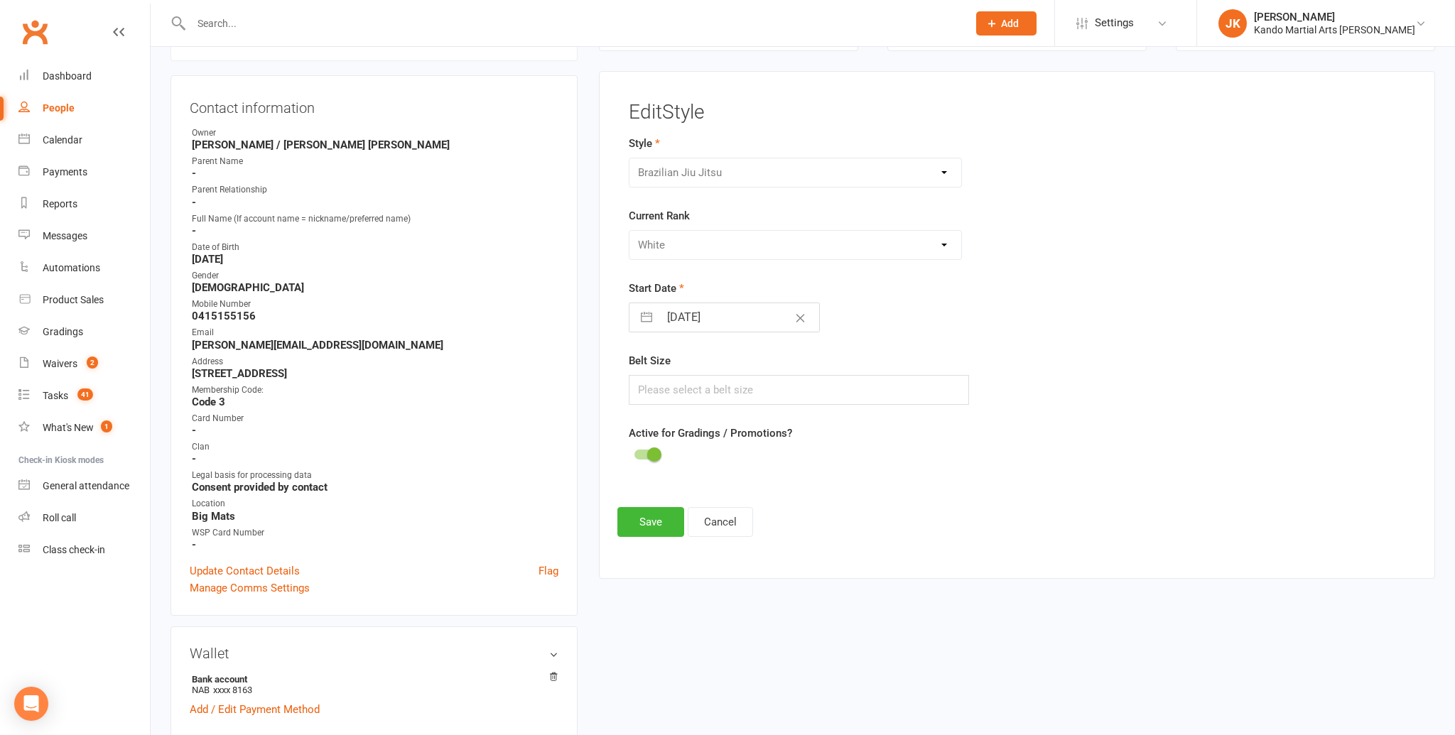
click at [700, 325] on input "[DATE]" at bounding box center [739, 317] width 160 height 28
select select "7"
select select "2025"
select select "8"
select select "2025"
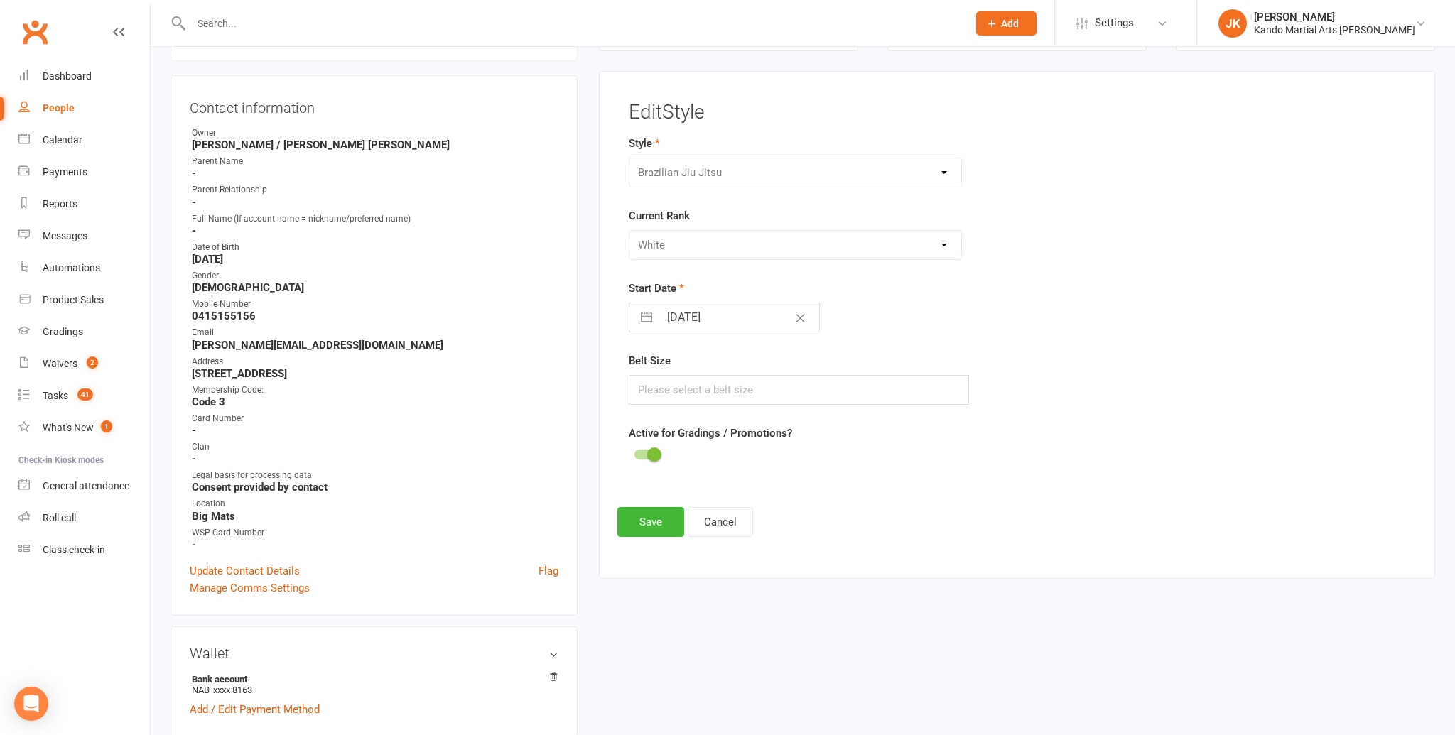
select select "9"
select select "2025"
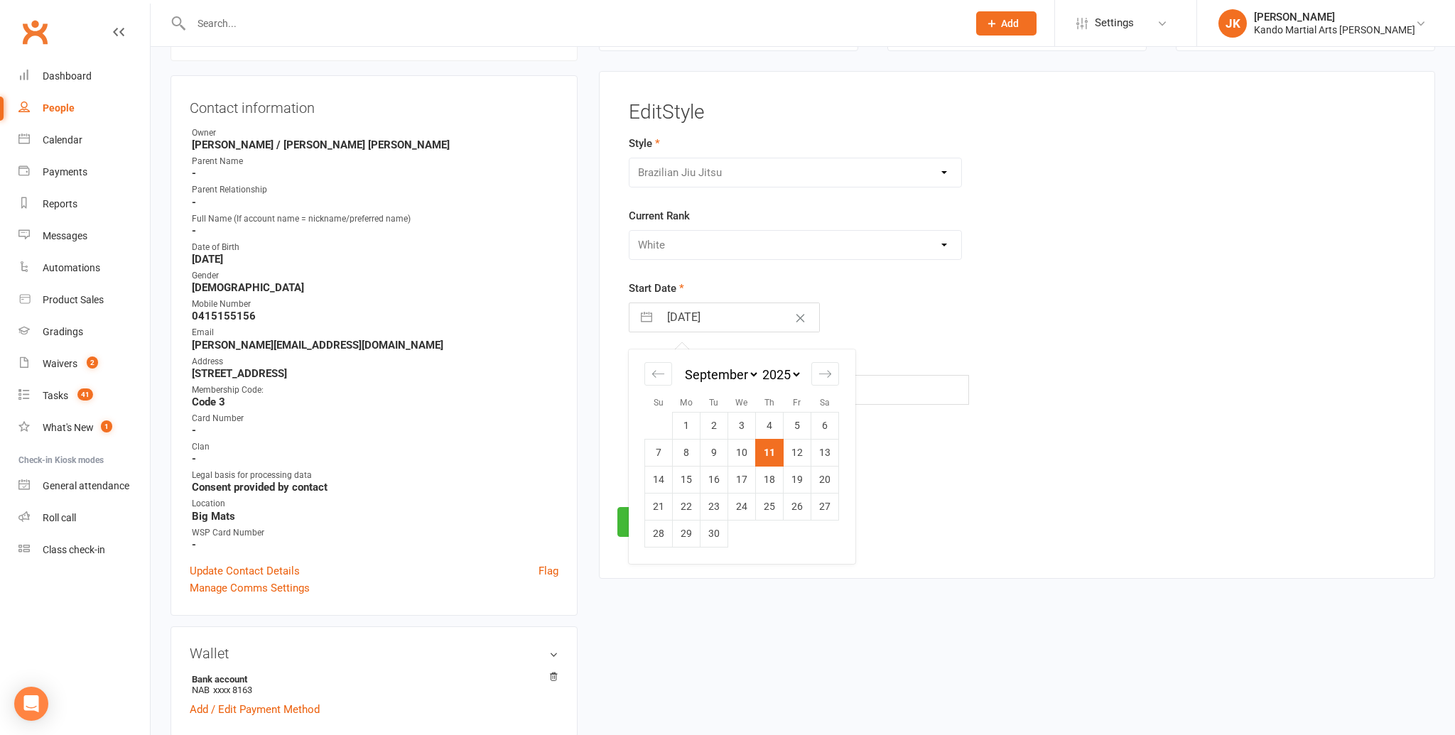
click at [659, 384] on div "January February March April May June July August September October November [D…" at bounding box center [741, 381] width 195 height 63
click at [664, 376] on icon "Move backward to switch to the previous month." at bounding box center [657, 373] width 13 height 13
select select "6"
select select "2025"
click at [659, 369] on div "Move backward to switch to the previous month." at bounding box center [658, 373] width 28 height 23
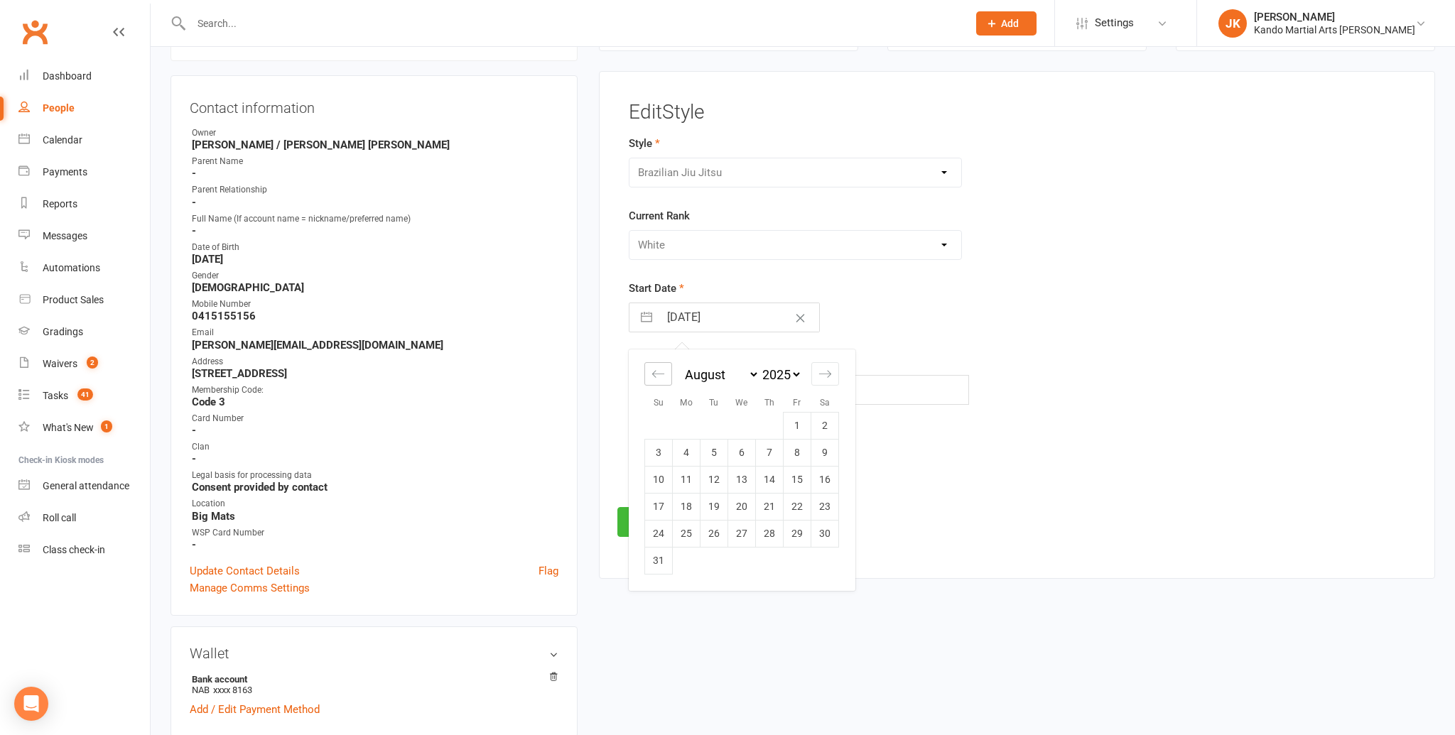
select select "5"
select select "2025"
click at [769, 421] on td "3" at bounding box center [770, 425] width 28 height 27
type input "[DATE]"
click at [663, 528] on button "Save" at bounding box center [650, 522] width 67 height 30
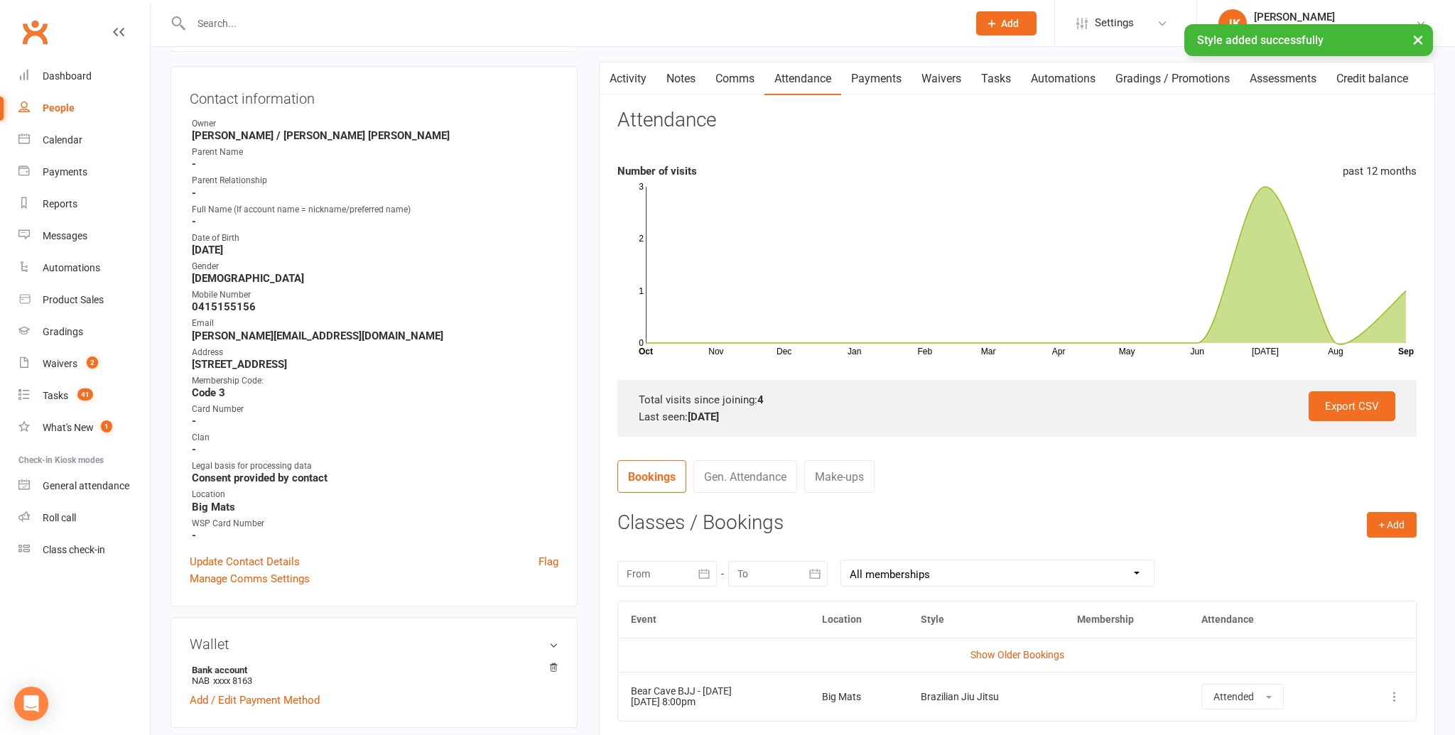
scroll to position [0, 0]
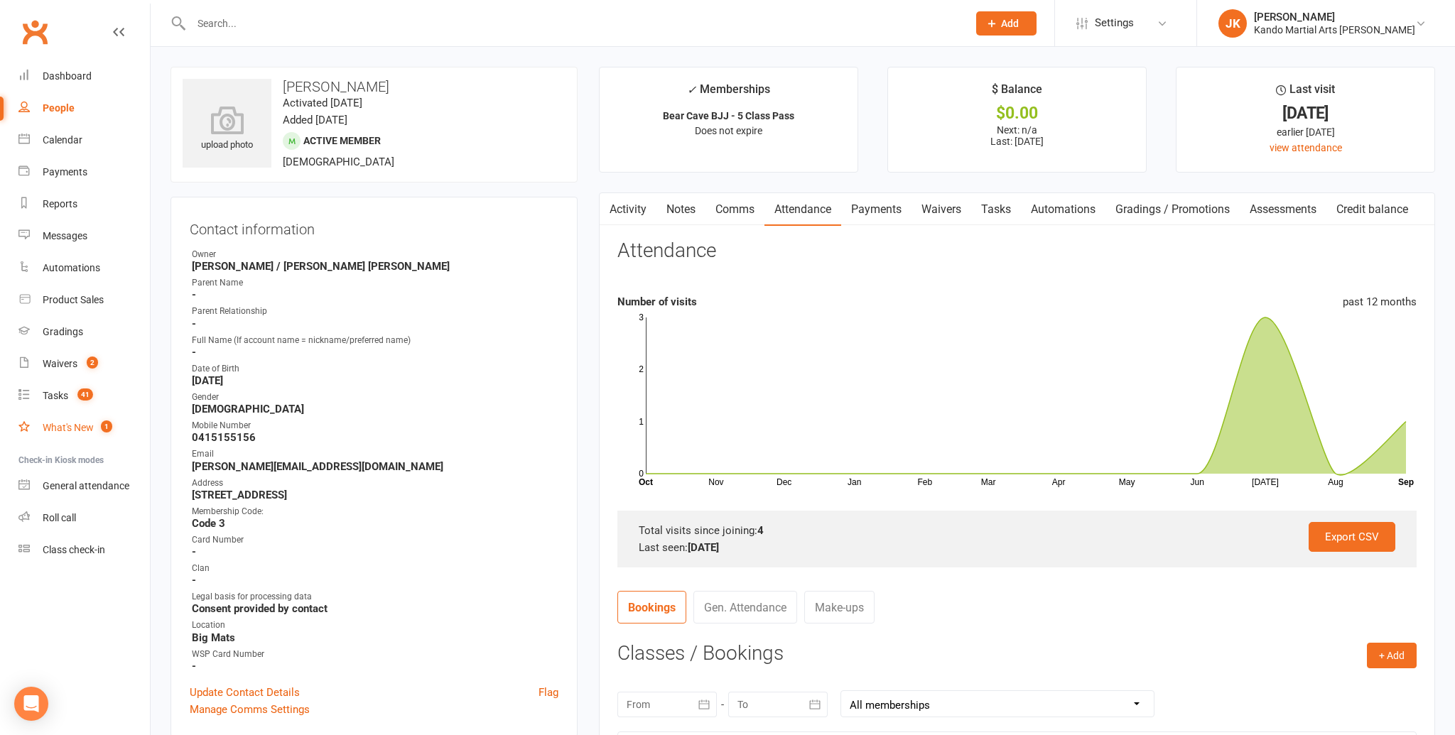
drag, startPoint x: 66, startPoint y: 431, endPoint x: 75, endPoint y: 431, distance: 8.6
click at [66, 431] on div "What's New" at bounding box center [68, 427] width 51 height 11
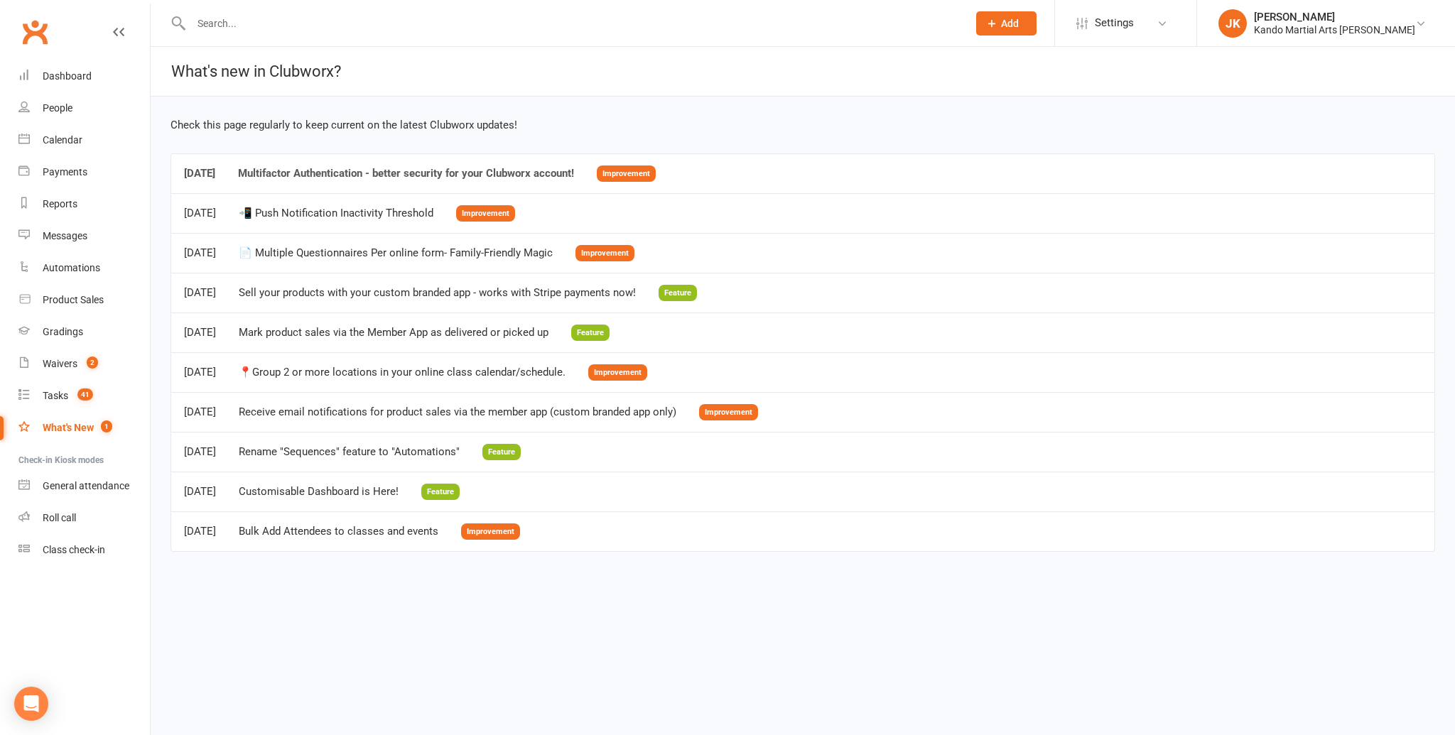
click at [417, 171] on div "Multifactor Authentication - better security for your Clubworx account!" at bounding box center [406, 174] width 336 height 12
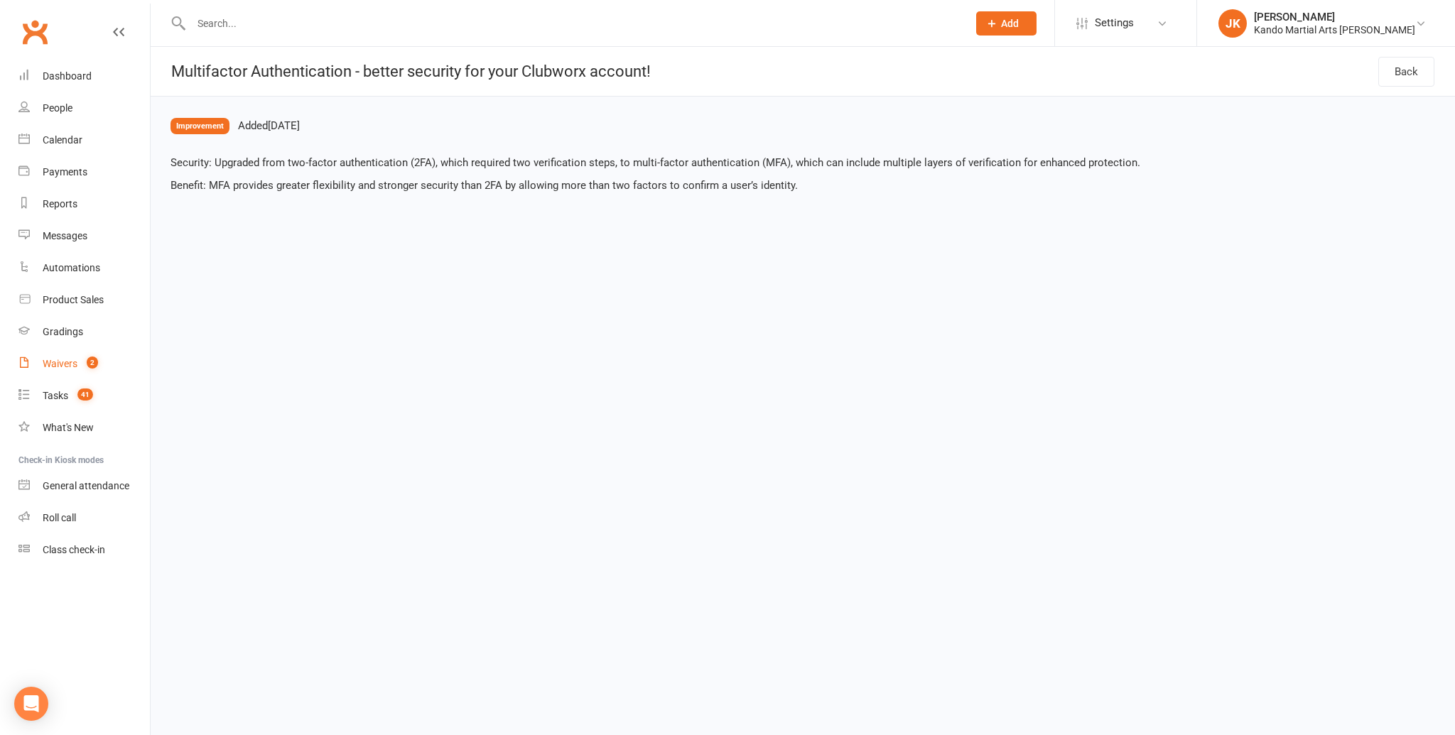
click at [66, 358] on div "Waivers" at bounding box center [60, 363] width 35 height 11
select select "100"
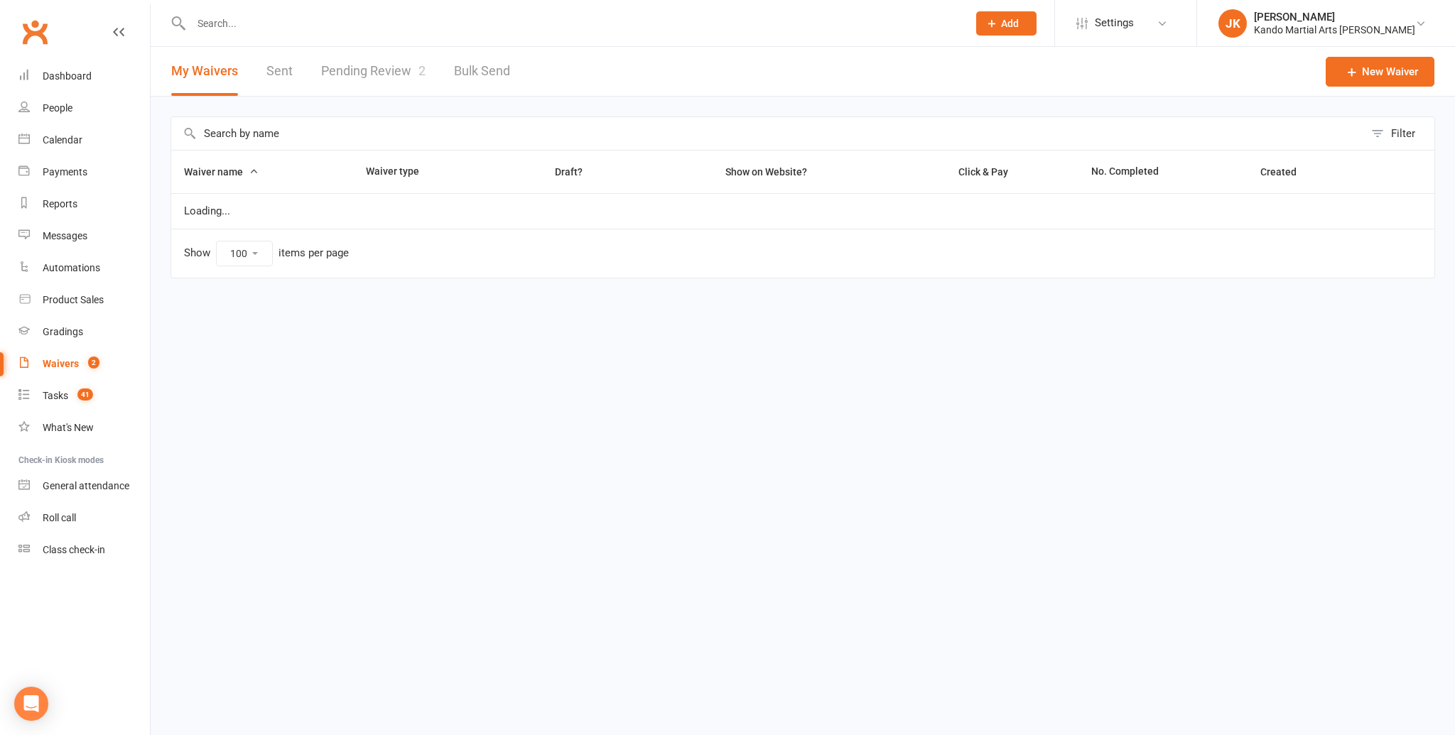
click at [371, 76] on link "Pending Review 2" at bounding box center [373, 71] width 104 height 49
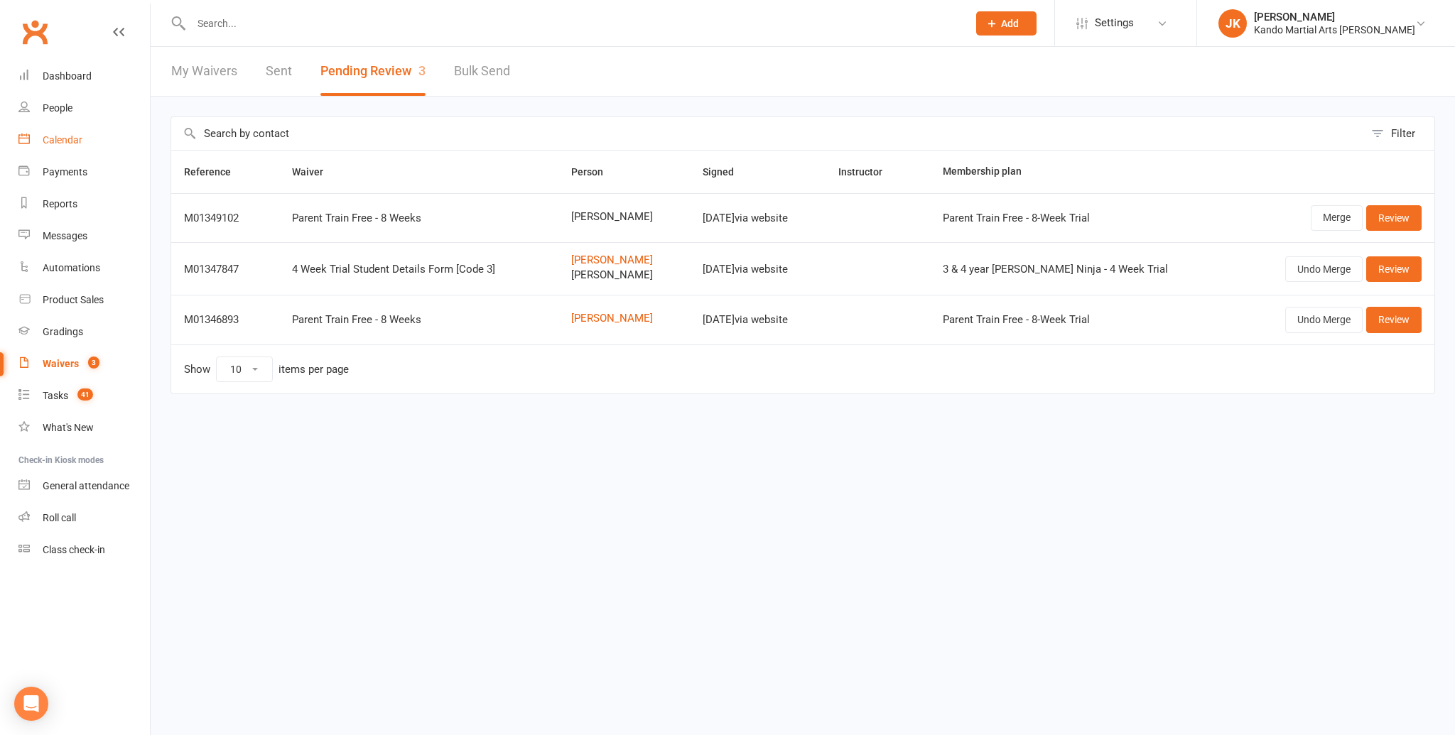
click at [65, 139] on div "Calendar" at bounding box center [63, 139] width 40 height 11
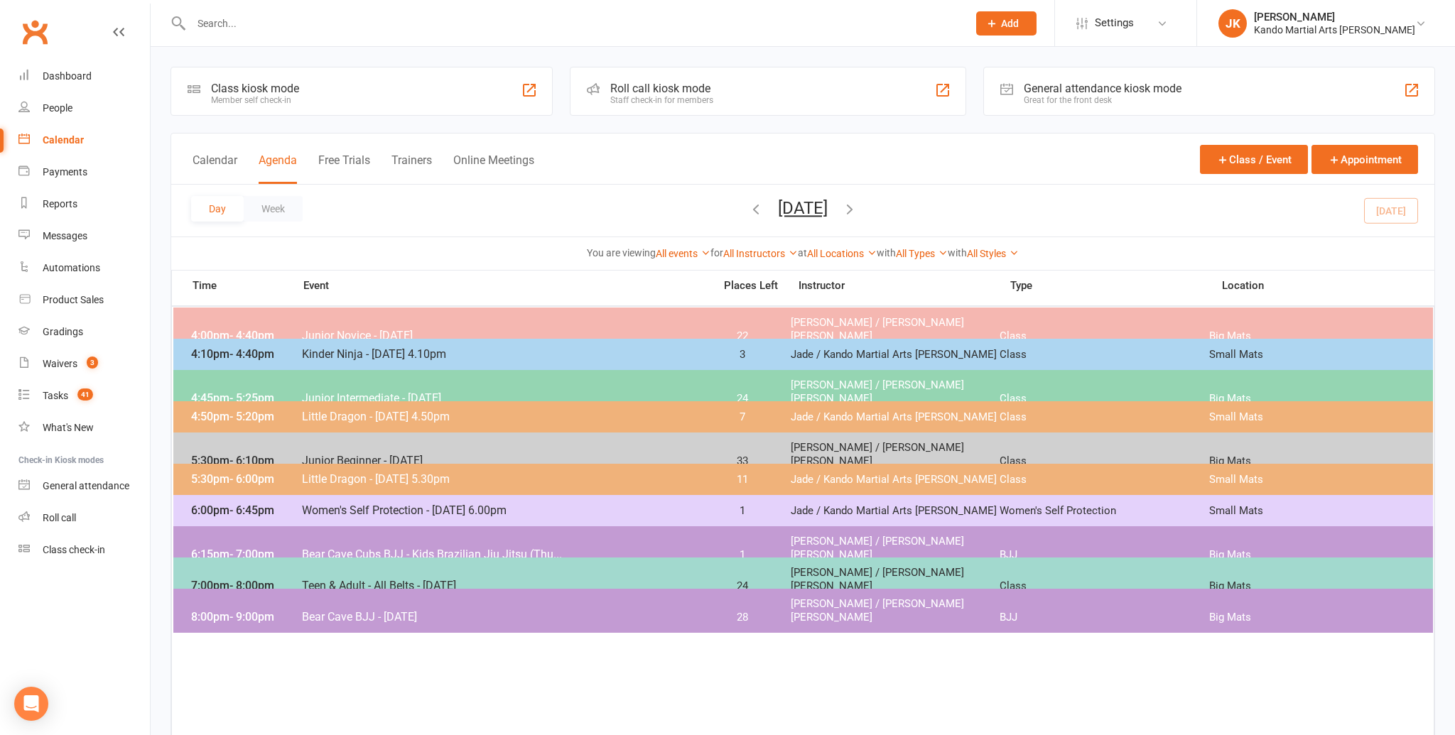
click at [460, 548] on span "Bear Cave Cubs BJJ - Kids Brazilian Jiu Jitsu (Thu..." at bounding box center [503, 554] width 404 height 13
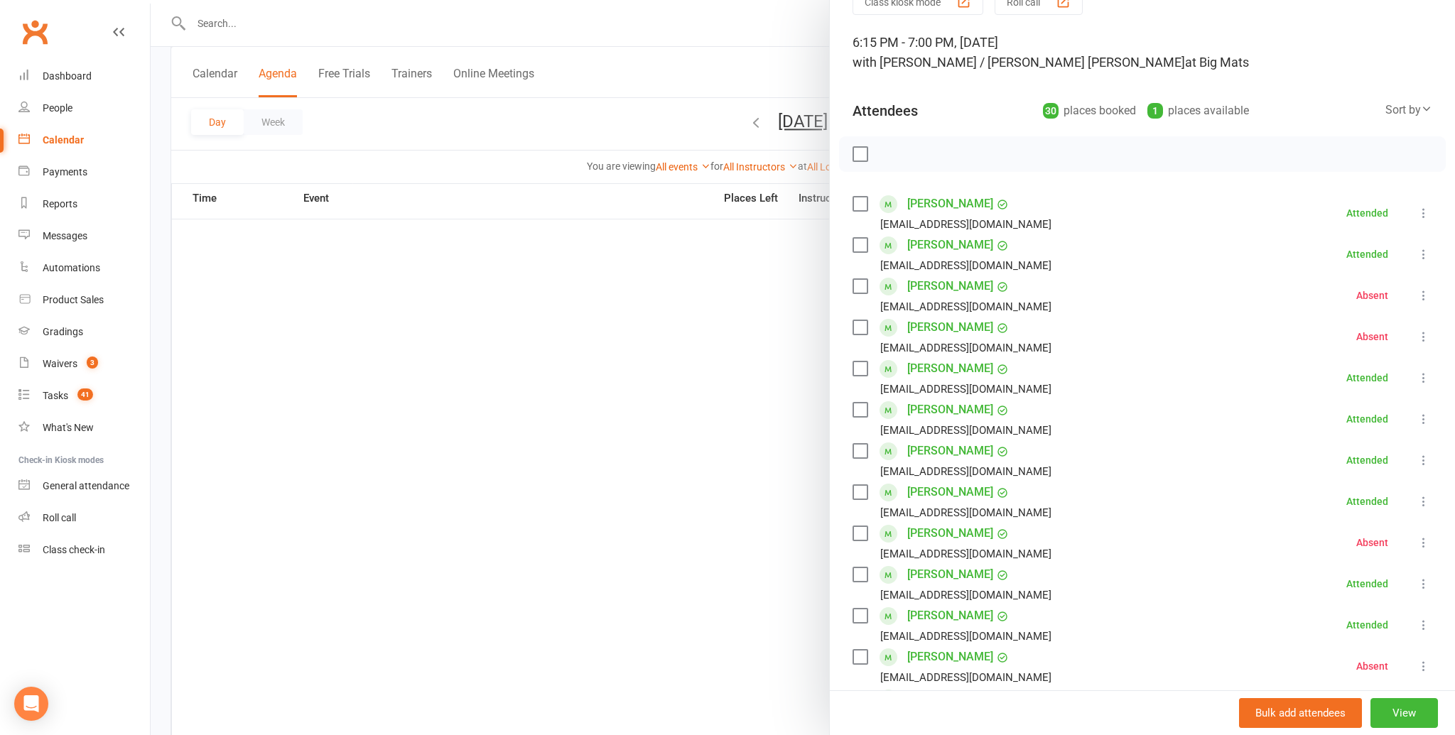
scroll to position [68, 0]
click at [926, 416] on link "[PERSON_NAME]" at bounding box center [950, 413] width 86 height 23
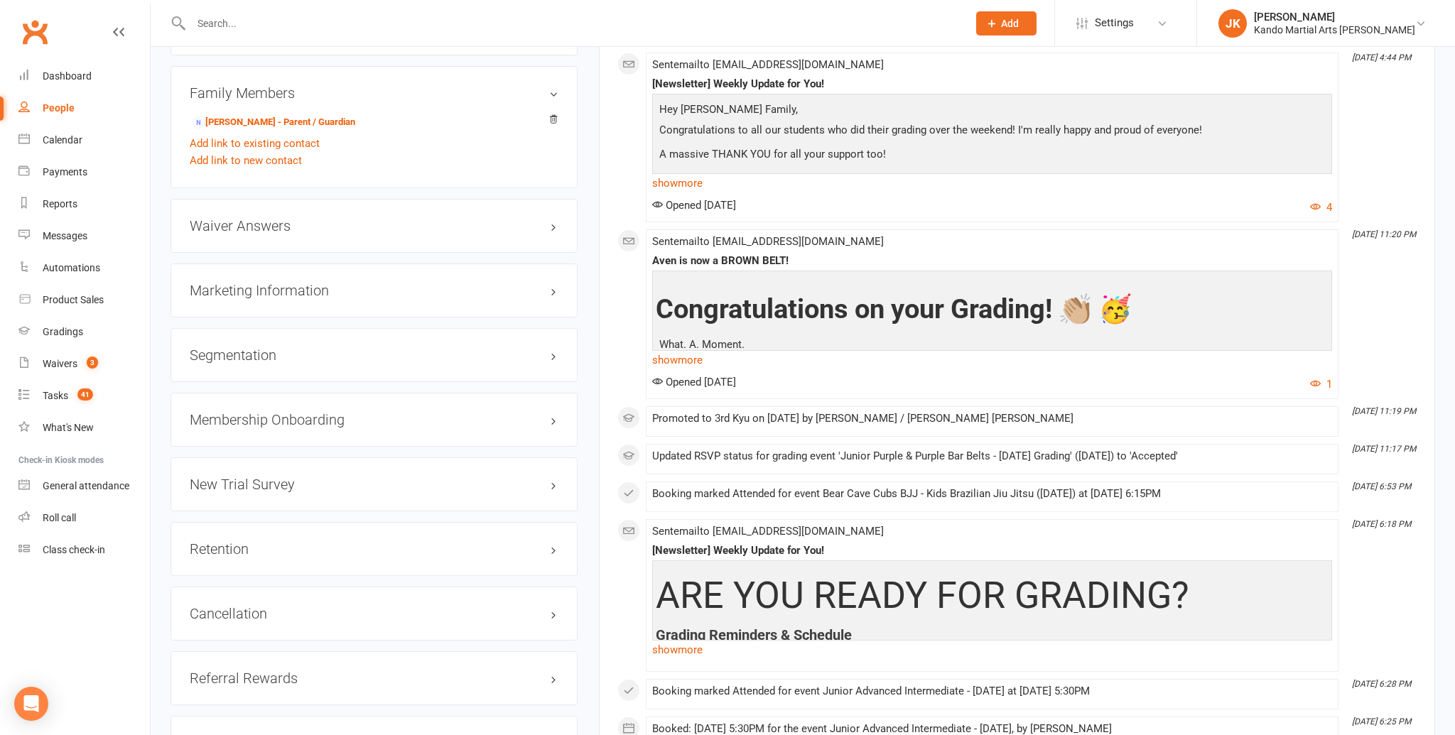
scroll to position [1635, 0]
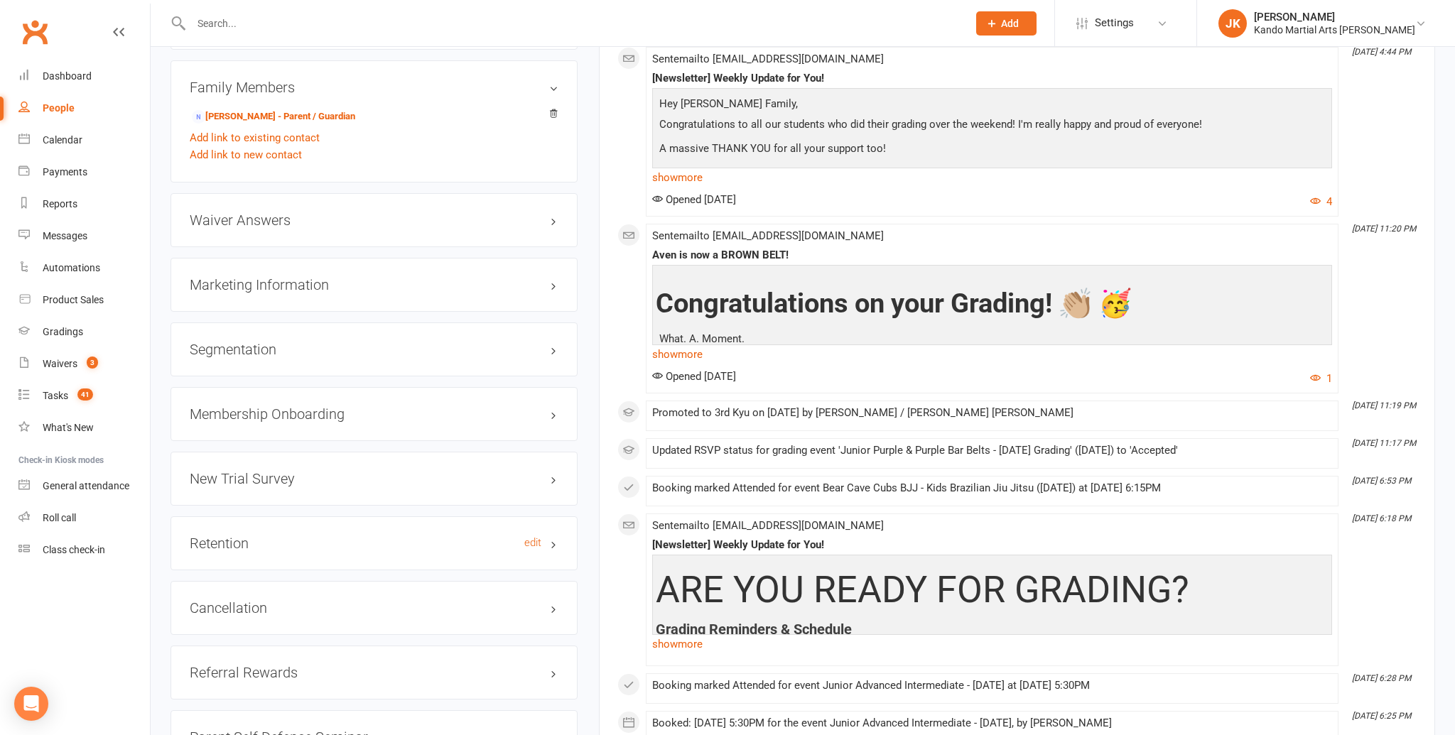
click at [359, 536] on h3 "Retention edit" at bounding box center [374, 544] width 369 height 16
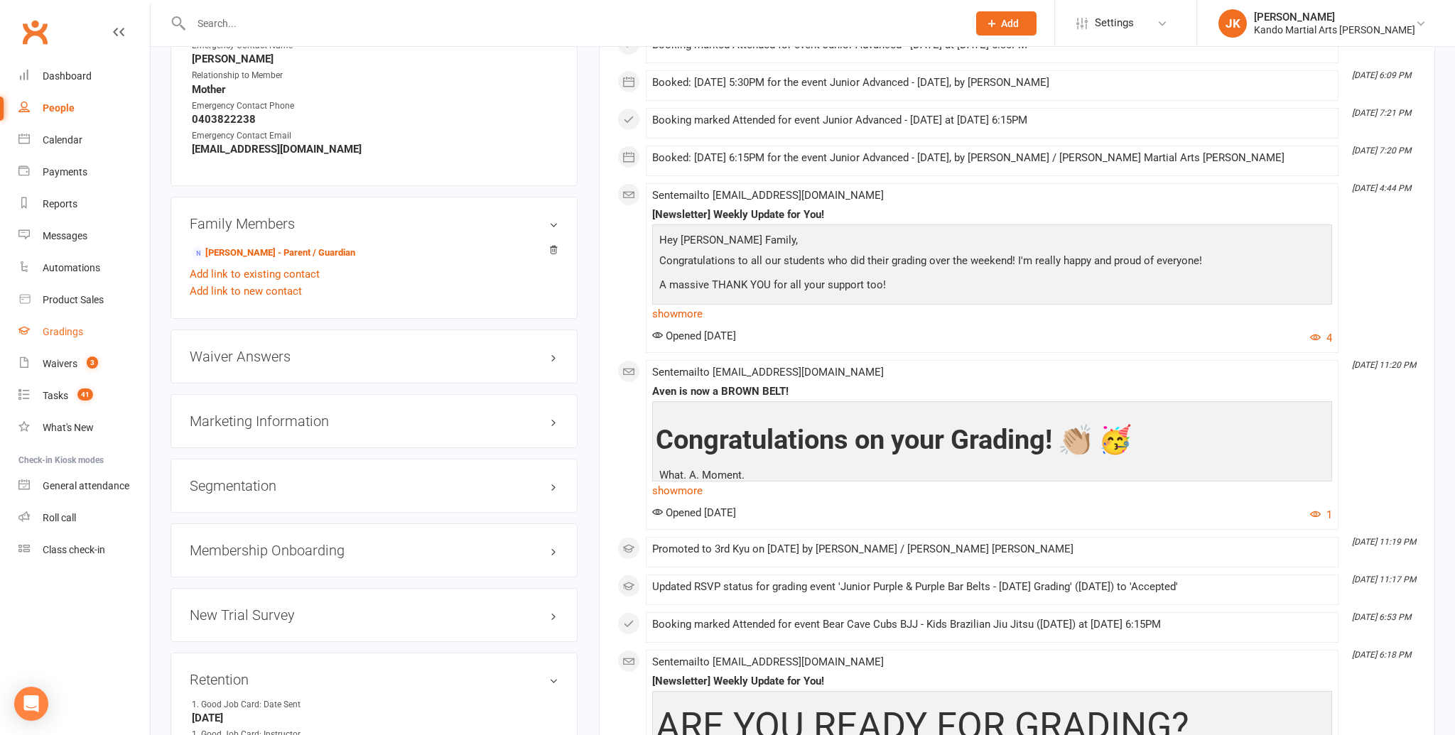
scroll to position [1496, 0]
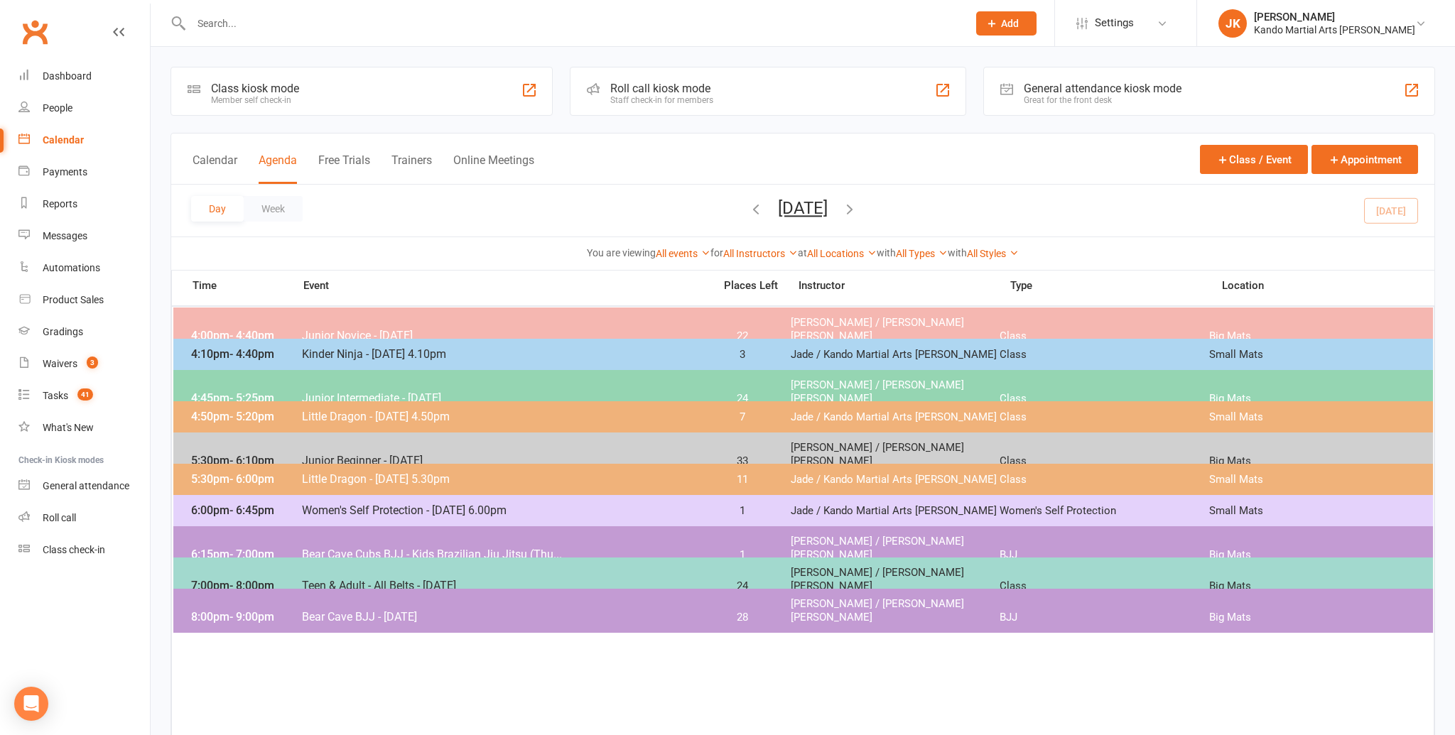
click at [801, 544] on span "[PERSON_NAME] / [PERSON_NAME] [PERSON_NAME]" at bounding box center [896, 548] width 210 height 27
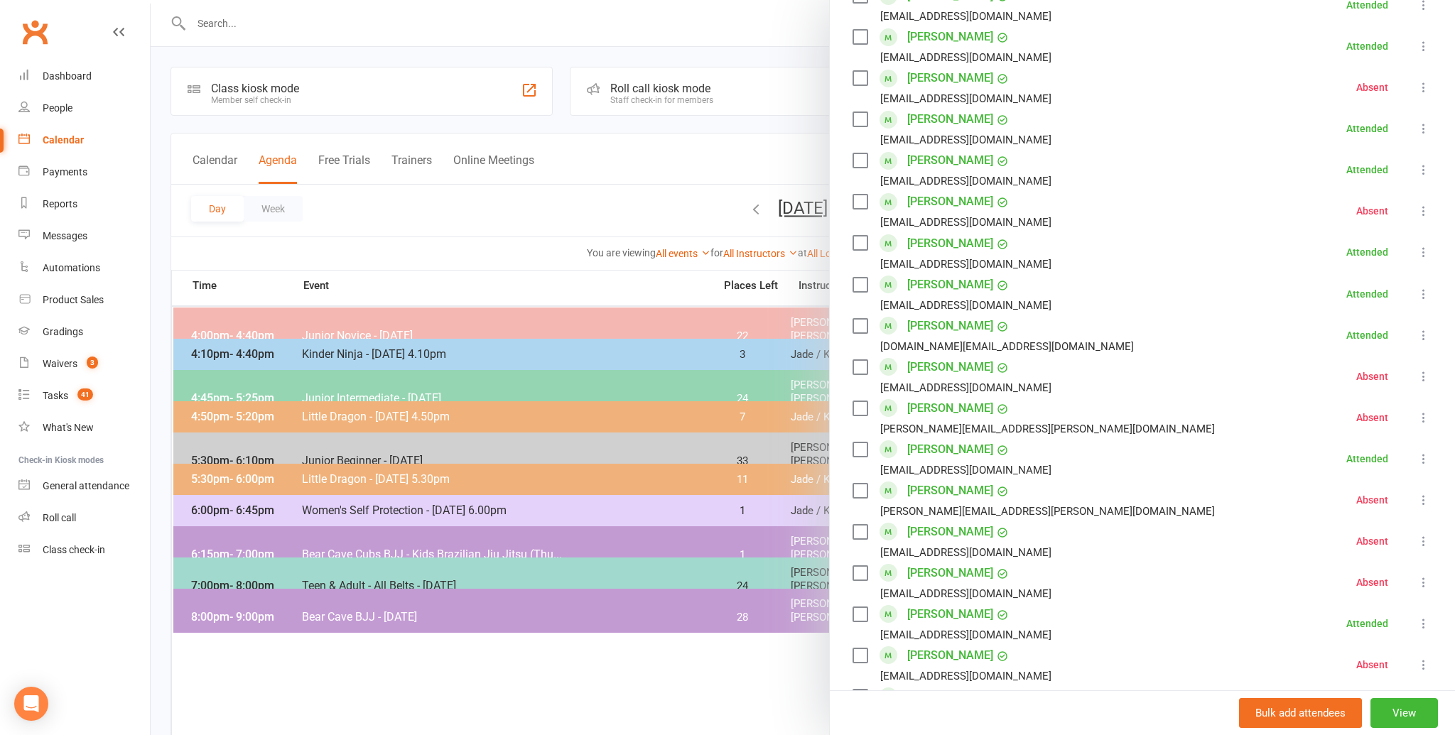
scroll to position [649, 0]
click at [932, 454] on link "[PERSON_NAME]" at bounding box center [950, 451] width 86 height 23
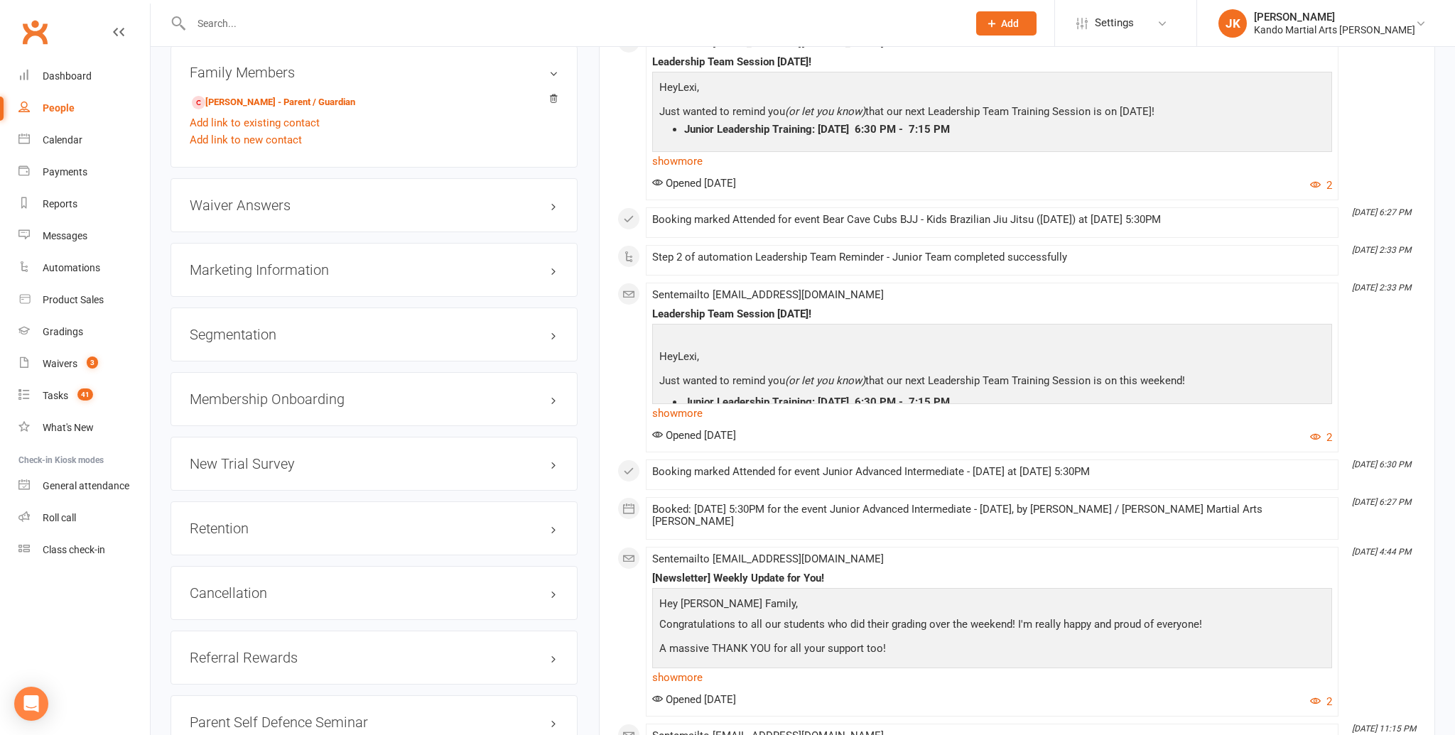
scroll to position [1657, 0]
click at [425, 526] on h3 "Retention edit" at bounding box center [374, 526] width 369 height 16
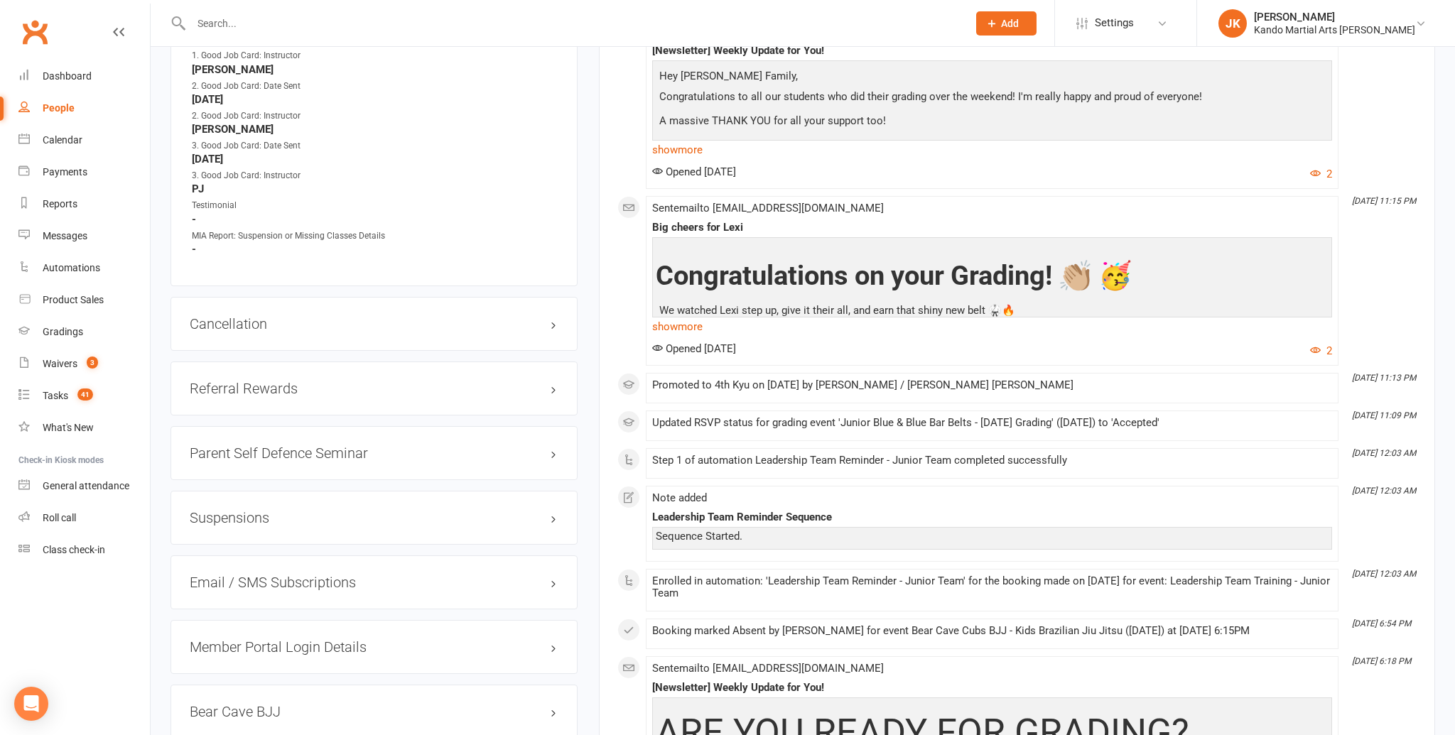
scroll to position [2185, 0]
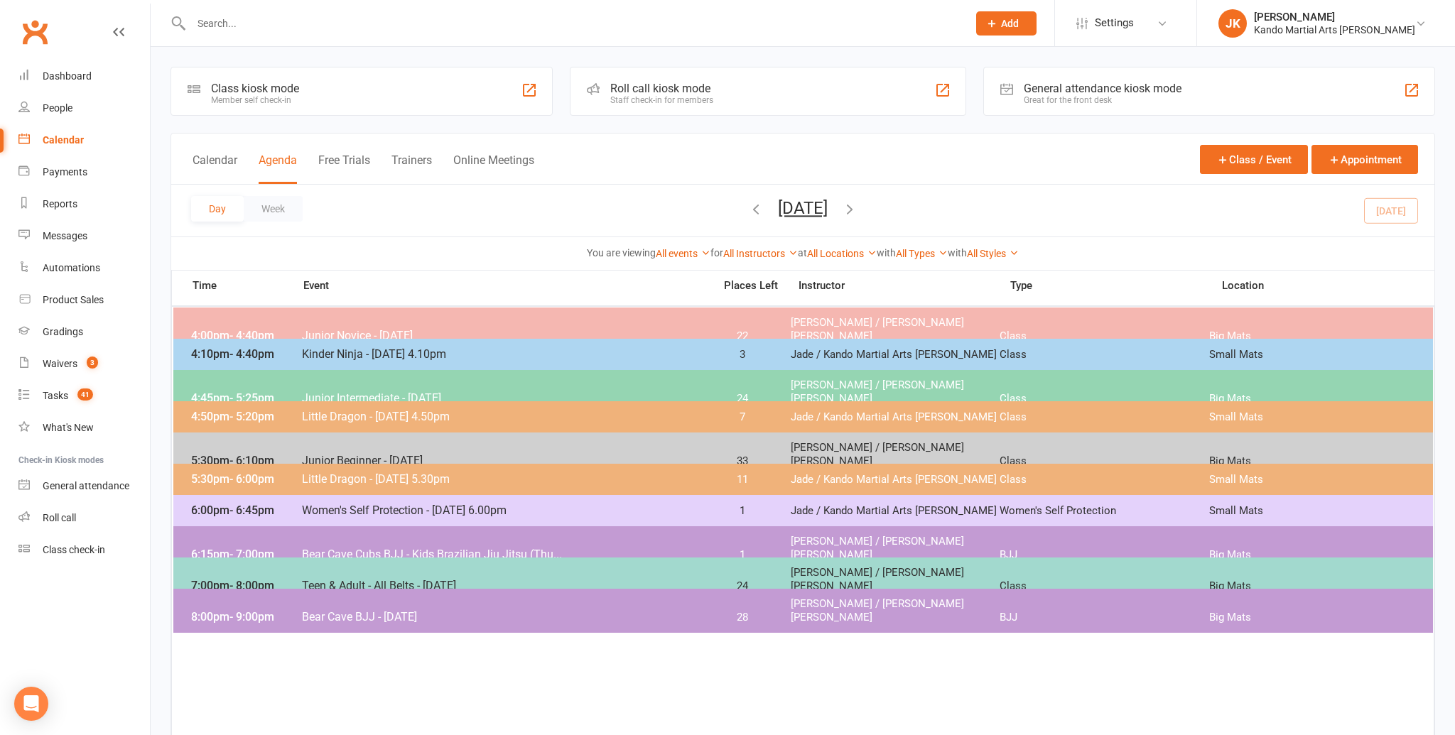
click at [551, 548] on span "Bear Cave Cubs BJJ - Kids Brazilian Jiu Jitsu (Thu..." at bounding box center [503, 554] width 404 height 13
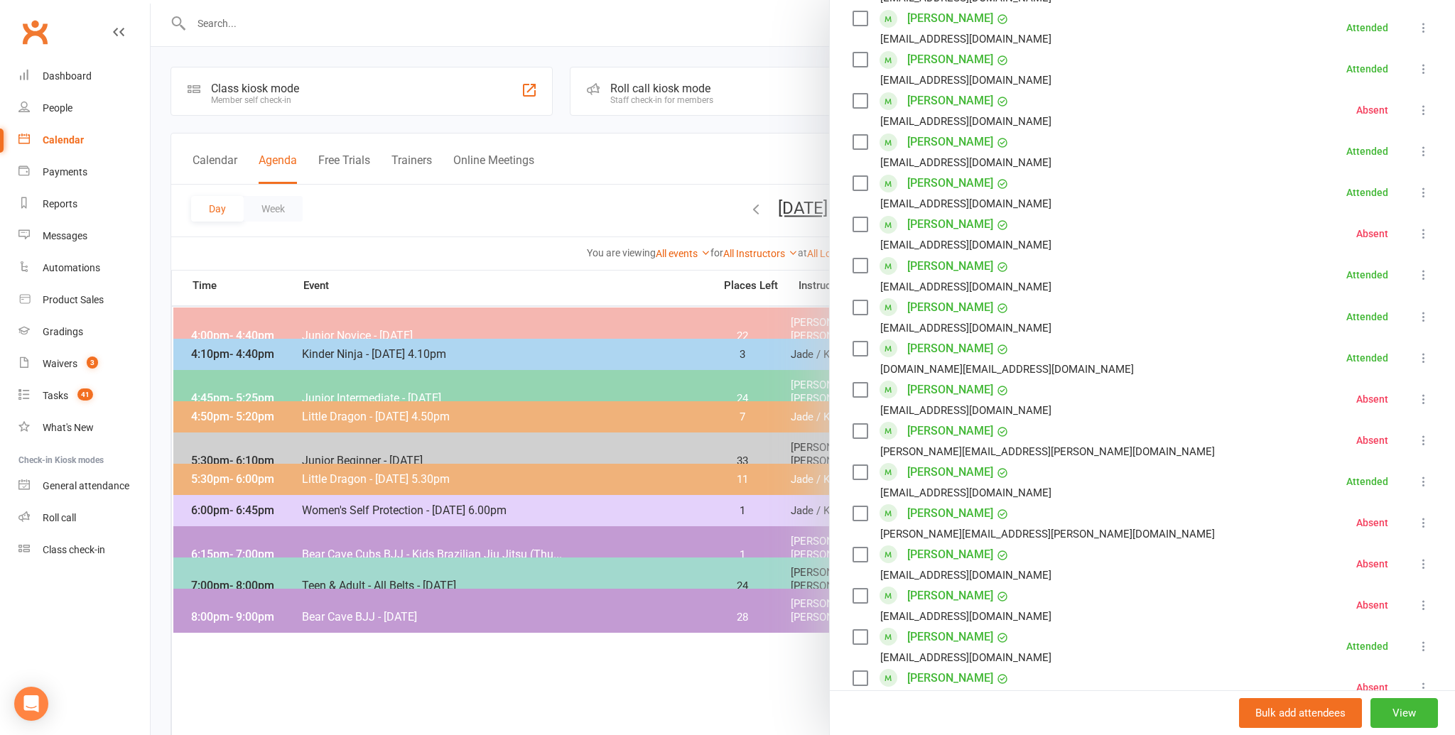
scroll to position [624, 0]
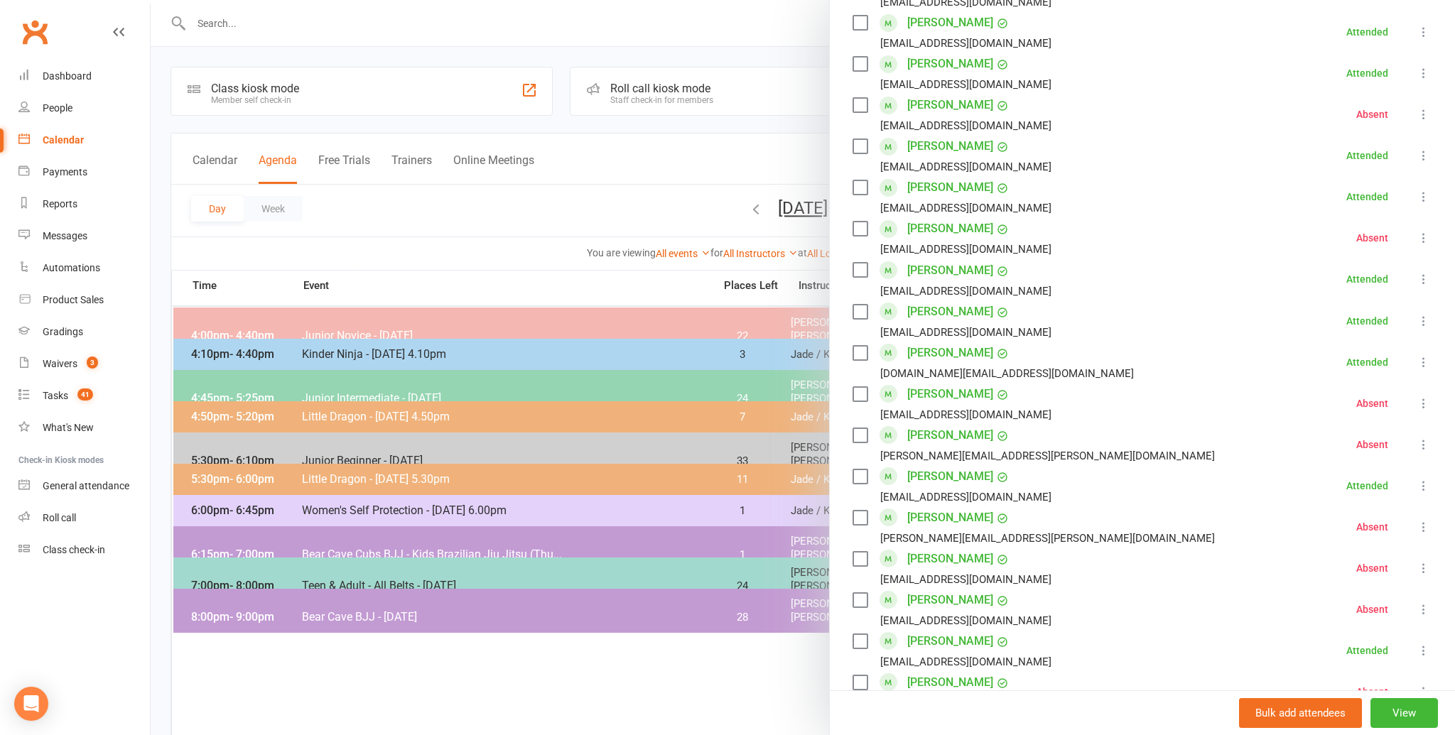
click at [931, 276] on link "[PERSON_NAME]" at bounding box center [950, 270] width 86 height 23
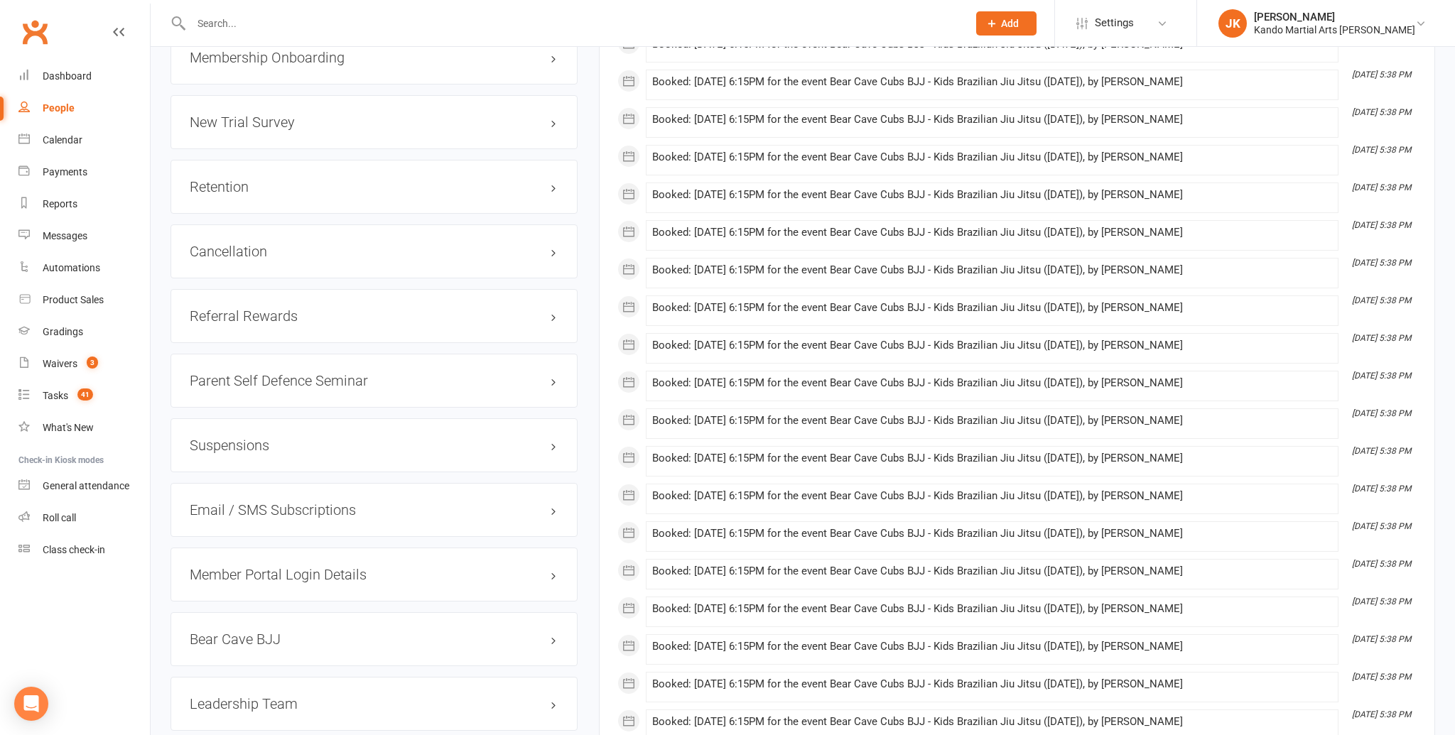
scroll to position [1839, 0]
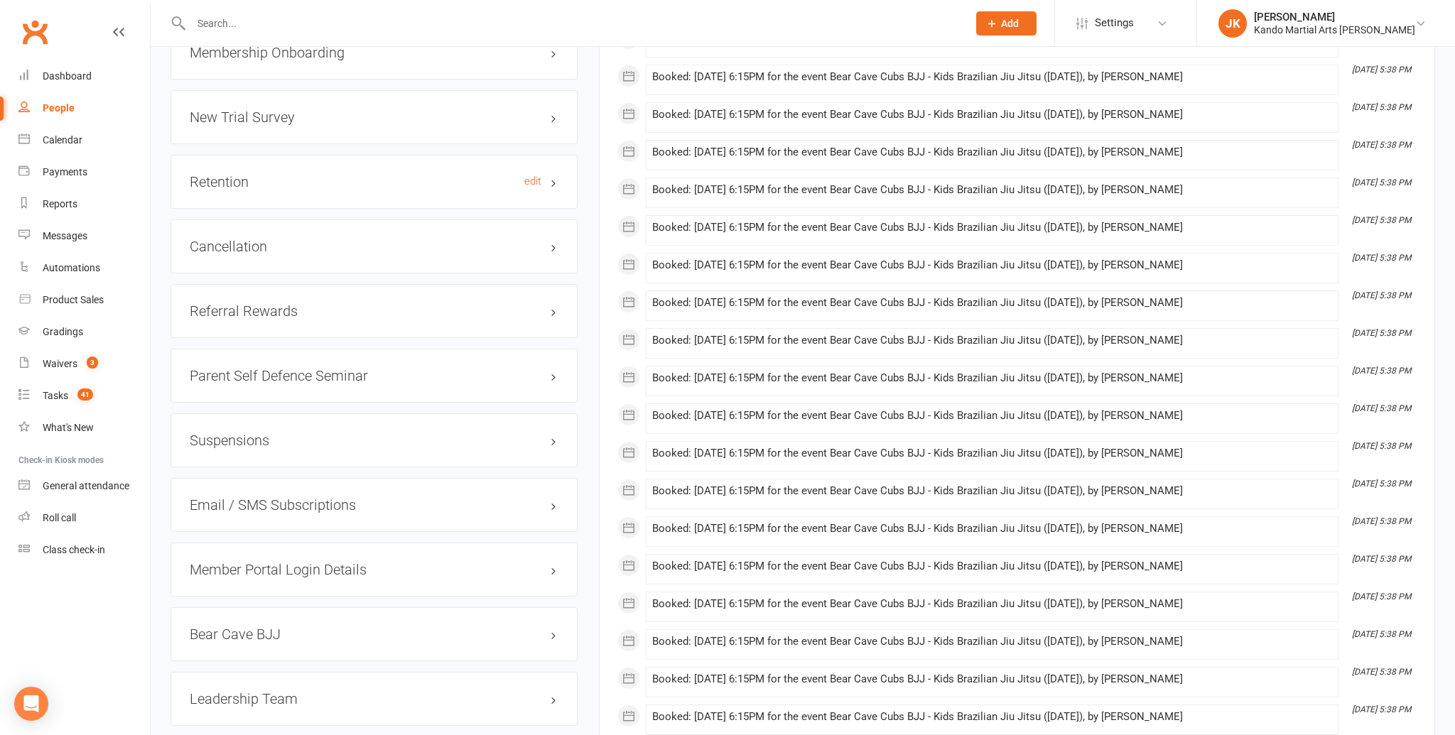
click at [237, 178] on h3 "Retention edit" at bounding box center [374, 182] width 369 height 16
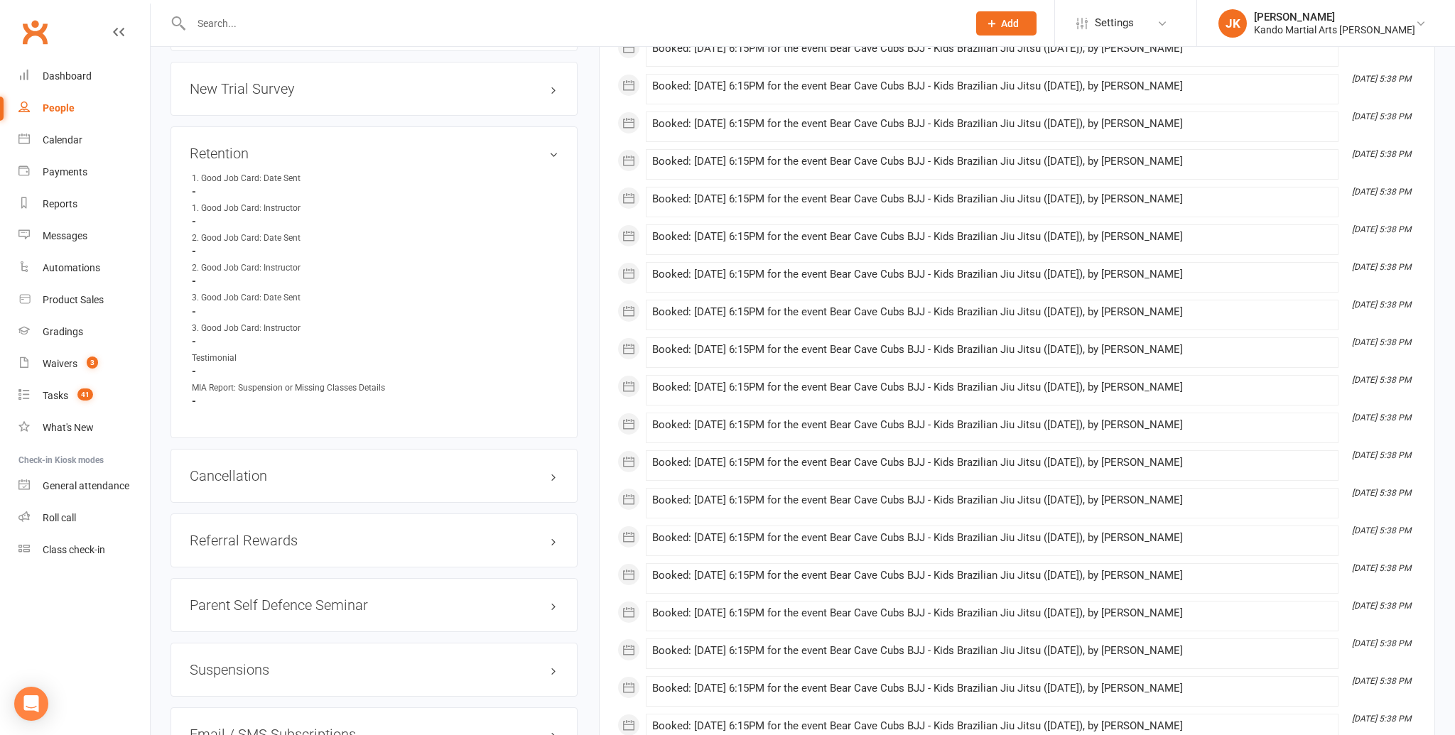
scroll to position [1871, 0]
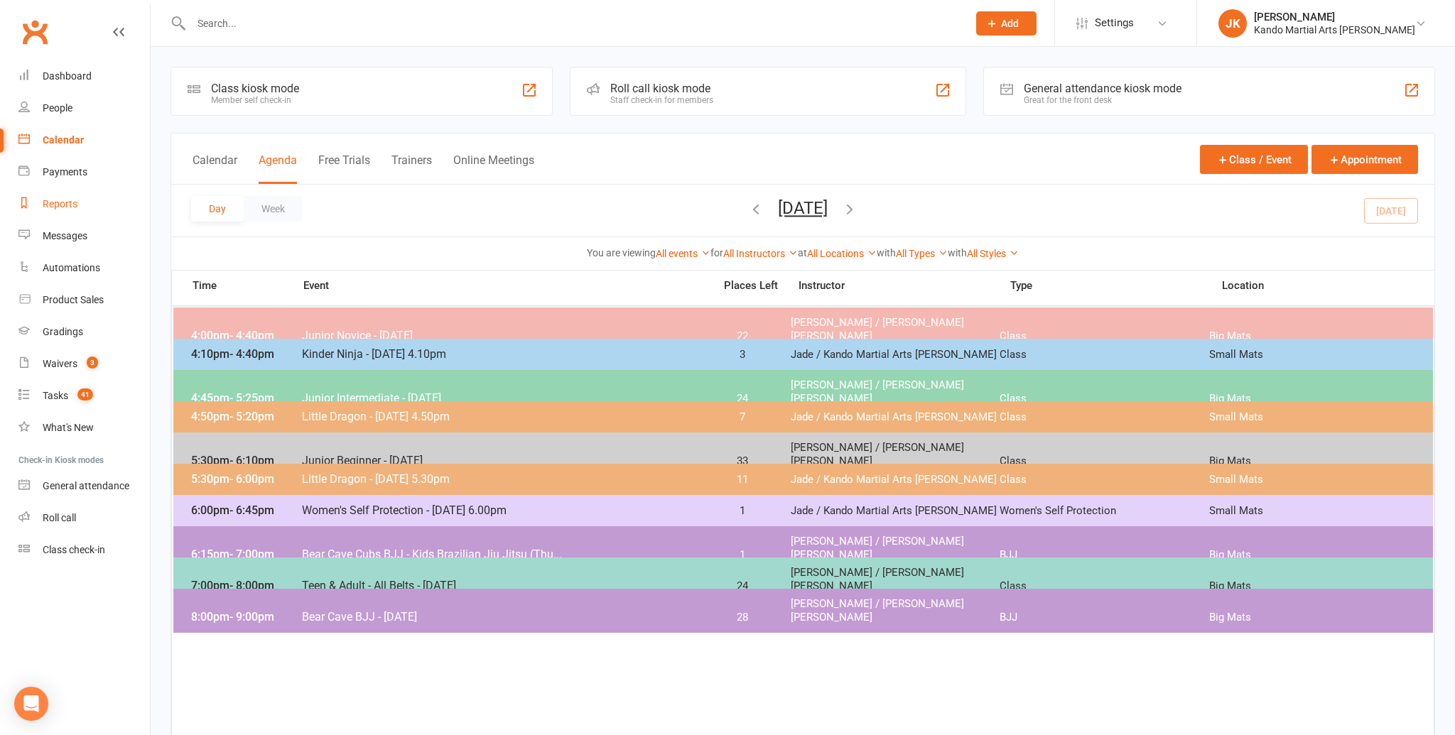
click at [108, 192] on link "Reports" at bounding box center [83, 204] width 131 height 32
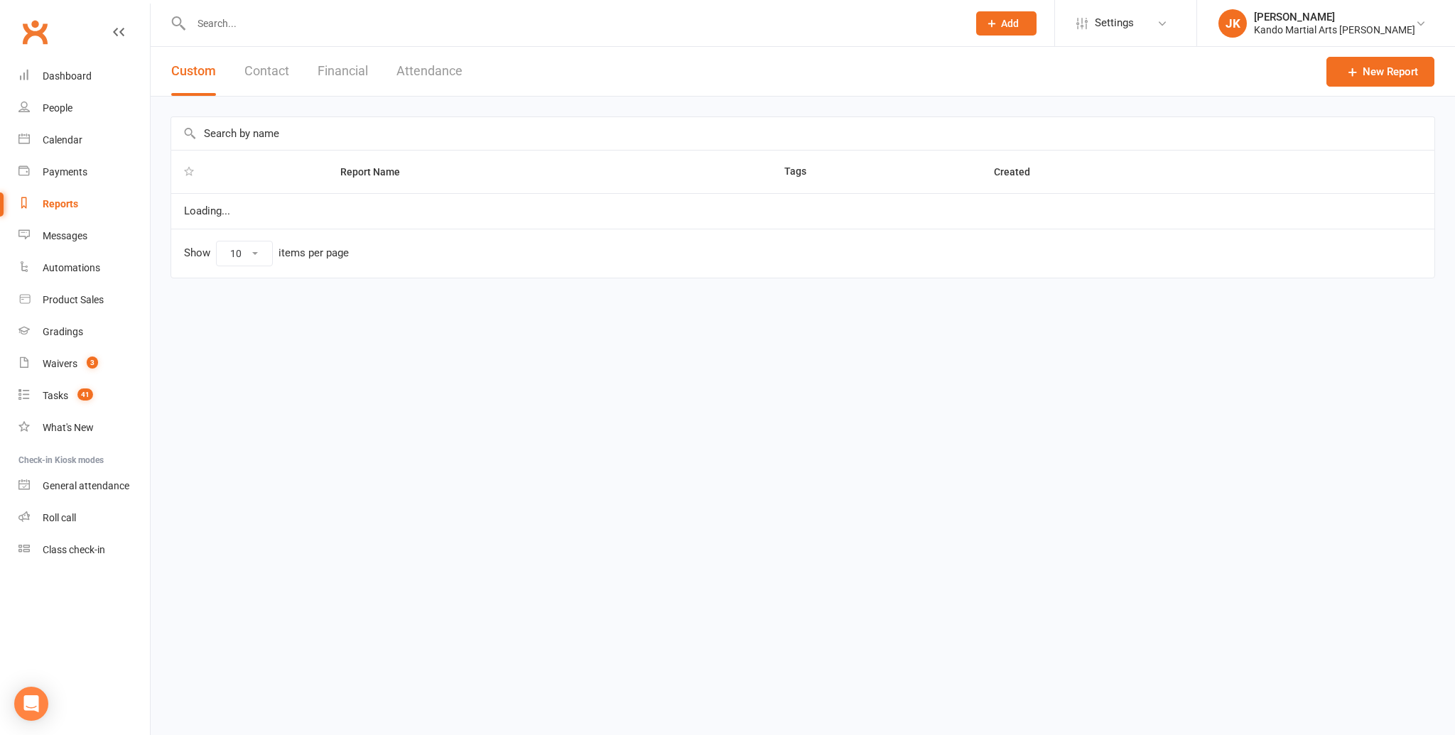
select select "100"
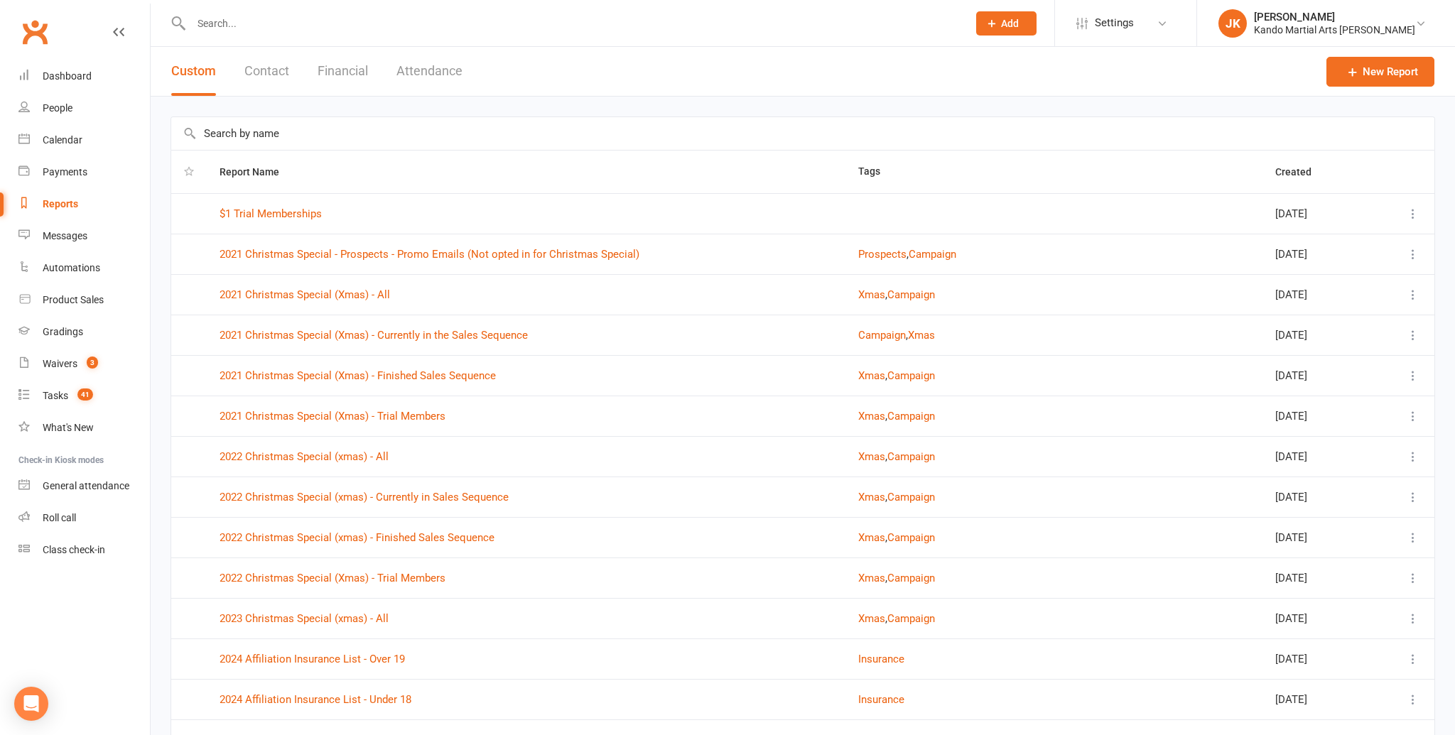
click at [229, 28] on input "text" at bounding box center [572, 23] width 771 height 20
click at [275, 134] on input "text" at bounding box center [802, 133] width 1263 height 33
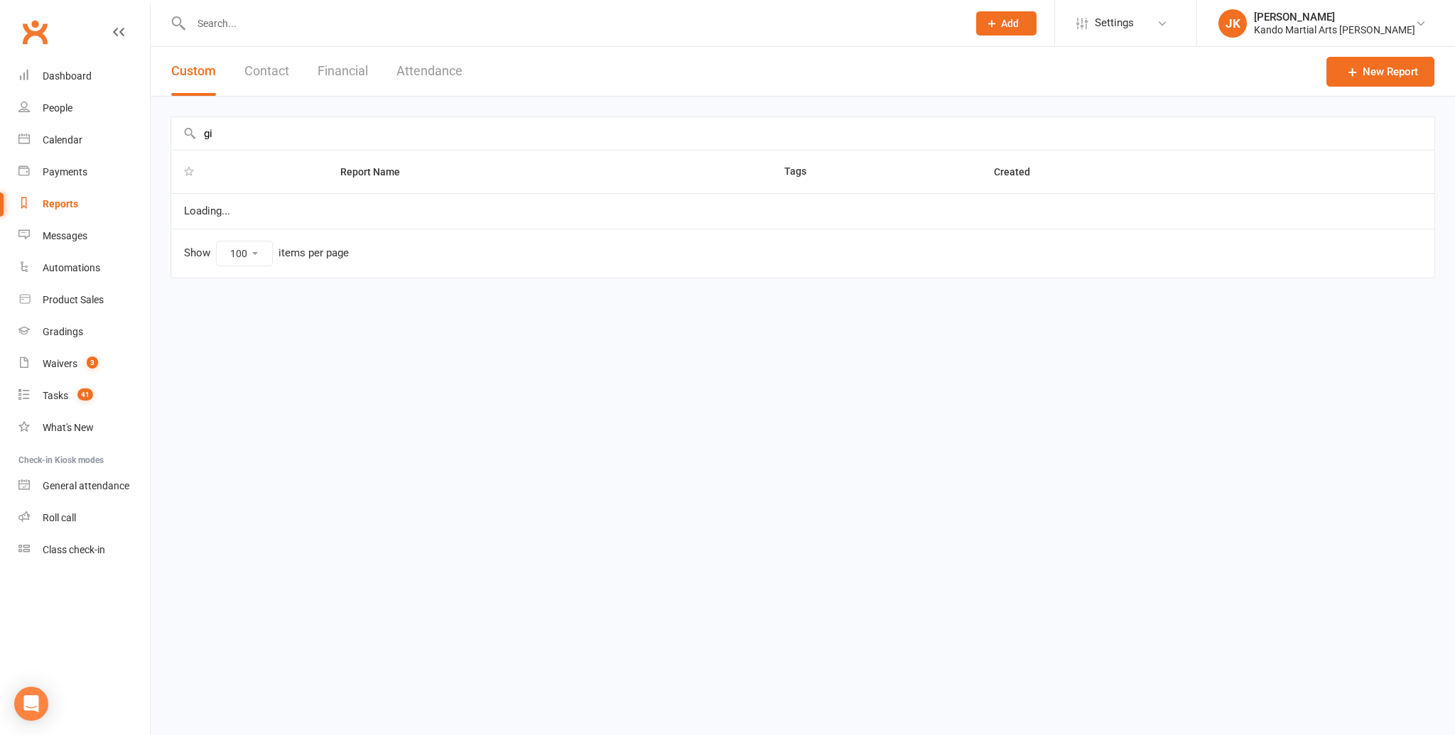
type input "g"
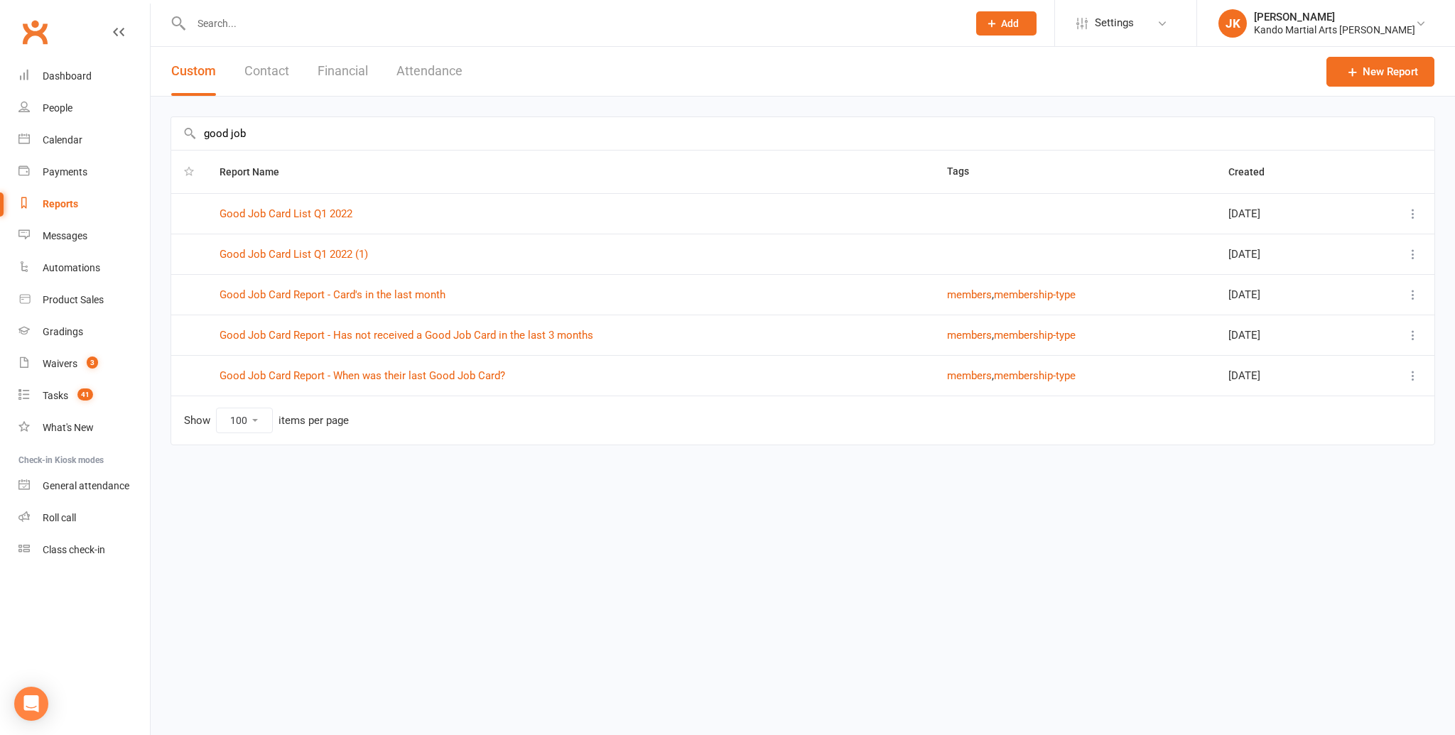
type input "good job"
click at [482, 343] on td "Good Job Card Report - Has not received a Good Job Card in the last 3 months" at bounding box center [571, 335] width 728 height 40
click at [492, 339] on link "Good Job Card Report - Has not received a Good Job Card in the last 3 months" at bounding box center [407, 335] width 374 height 13
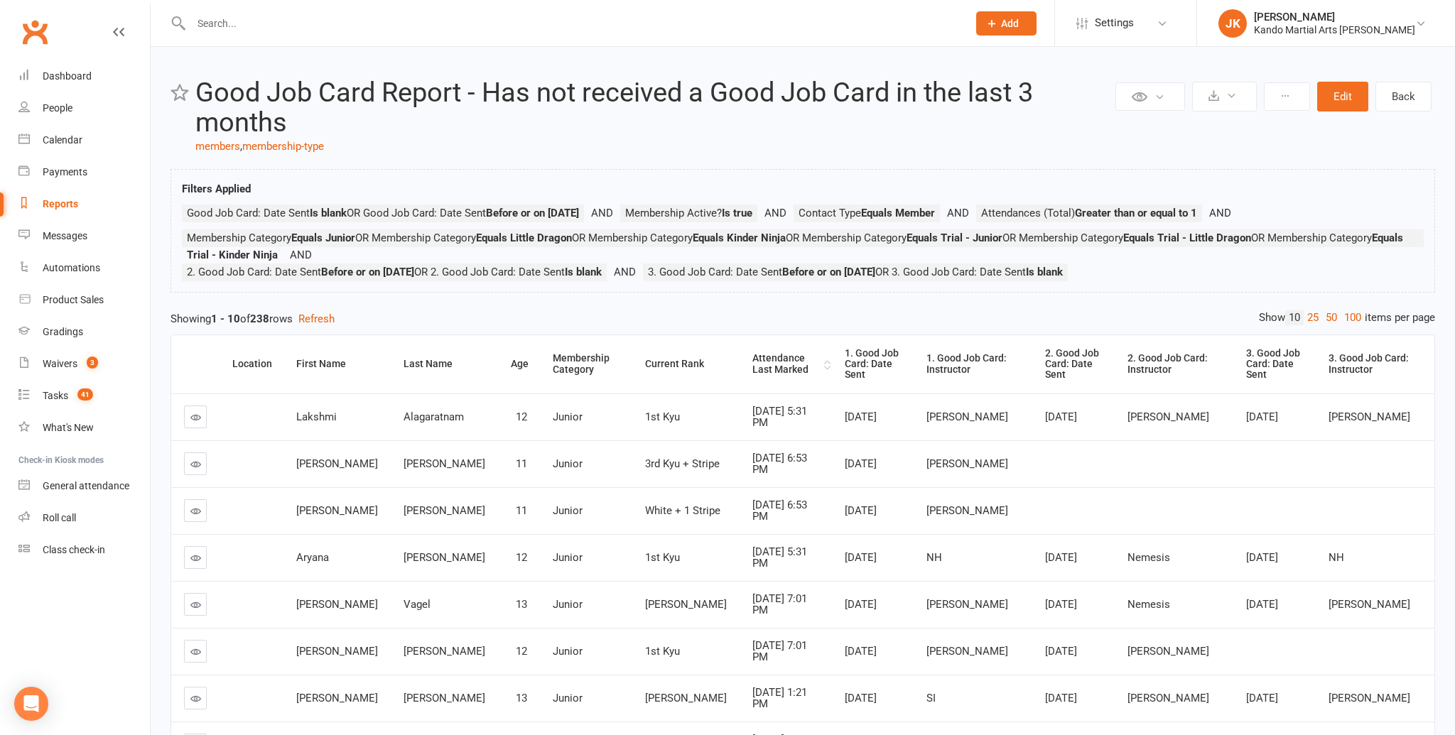
click at [752, 368] on div "Attendance Last Marked" at bounding box center [786, 364] width 68 height 22
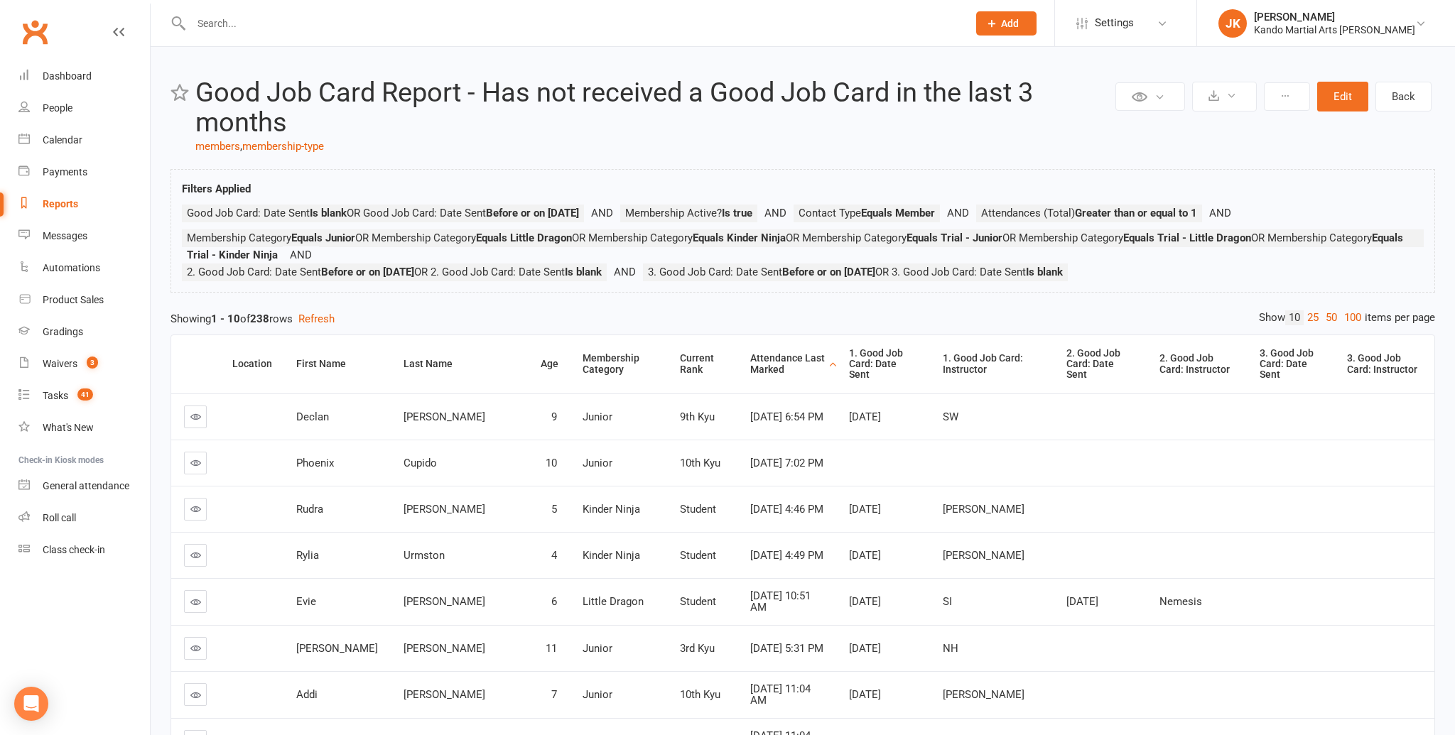
click at [750, 368] on div "Attendance Last Marked" at bounding box center [787, 364] width 75 height 22
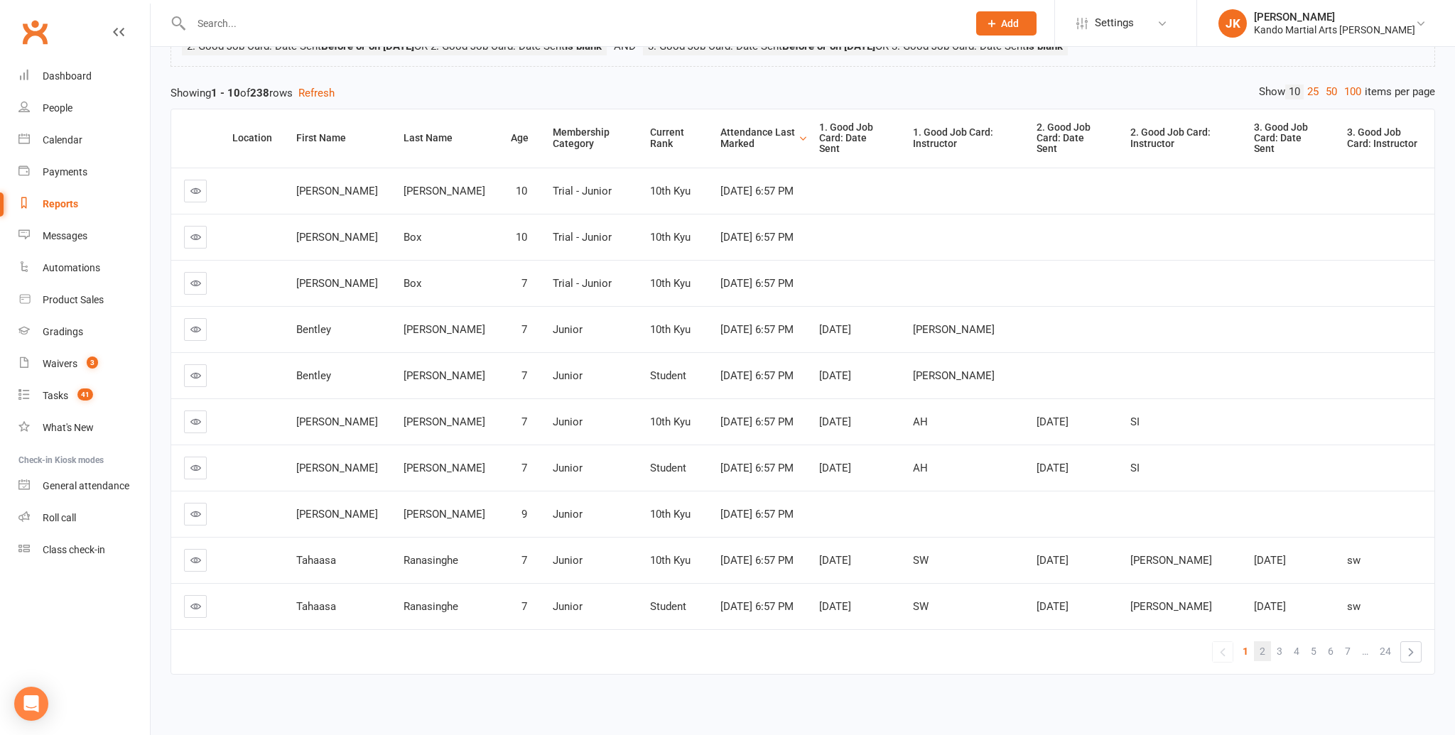
click at [1265, 649] on link "2" at bounding box center [1262, 652] width 17 height 20
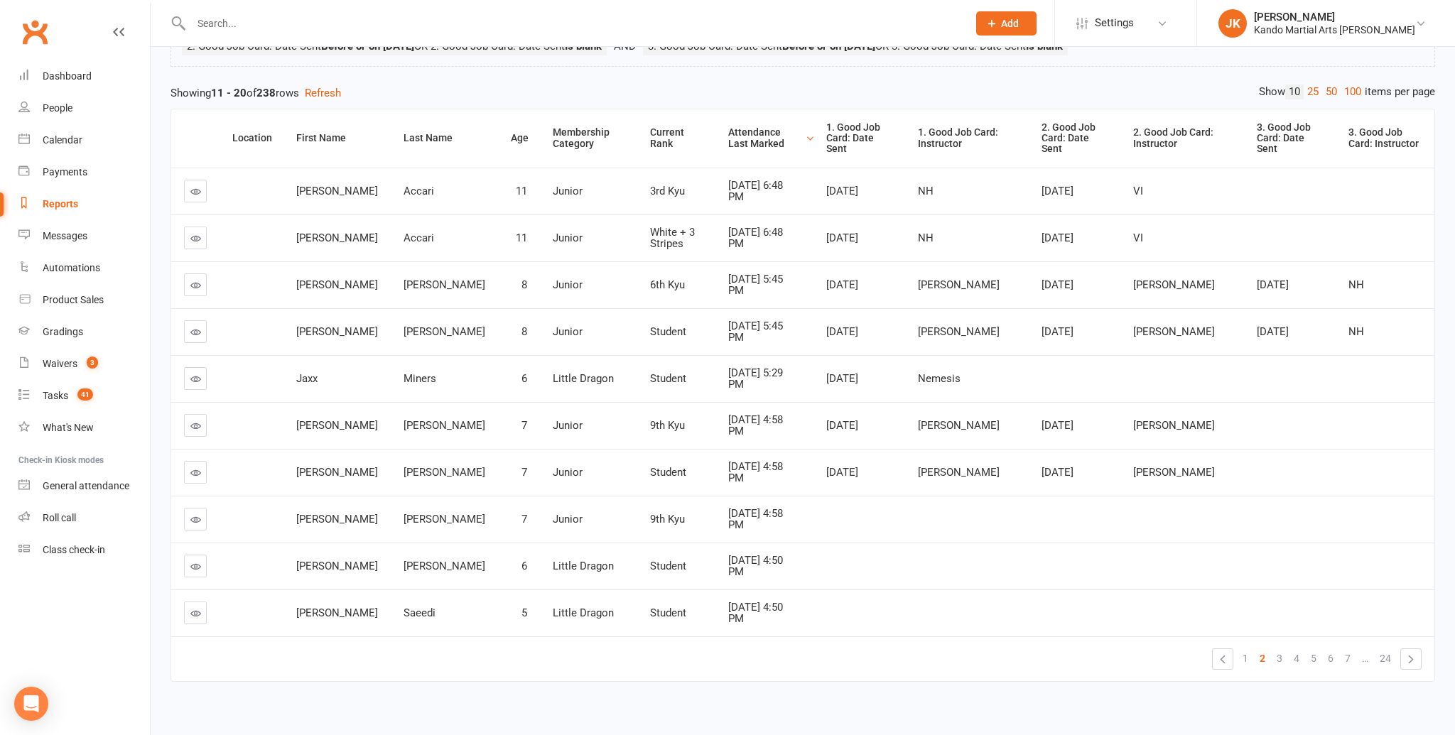
click at [193, 186] on icon at bounding box center [195, 191] width 11 height 11
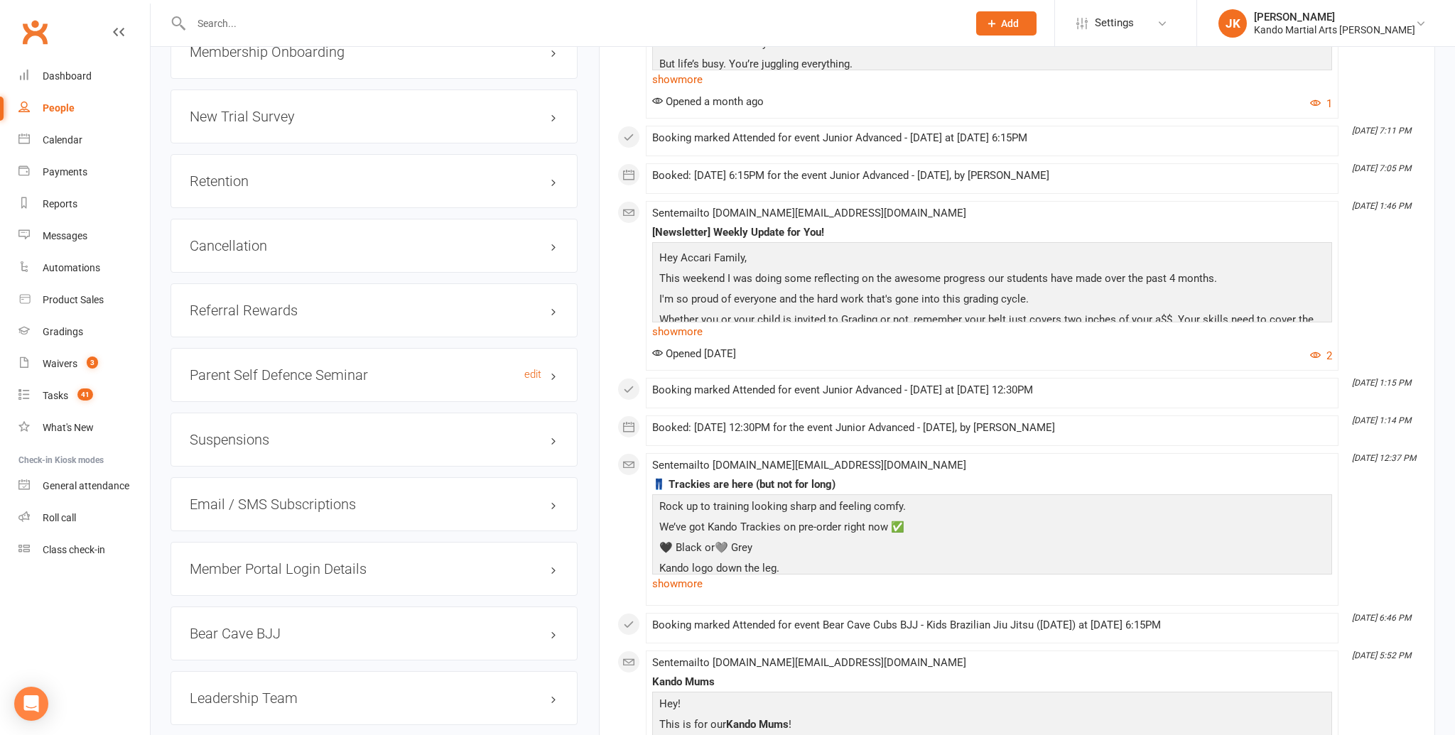
scroll to position [2081, 0]
click at [264, 188] on div "Retention edit" at bounding box center [374, 183] width 407 height 54
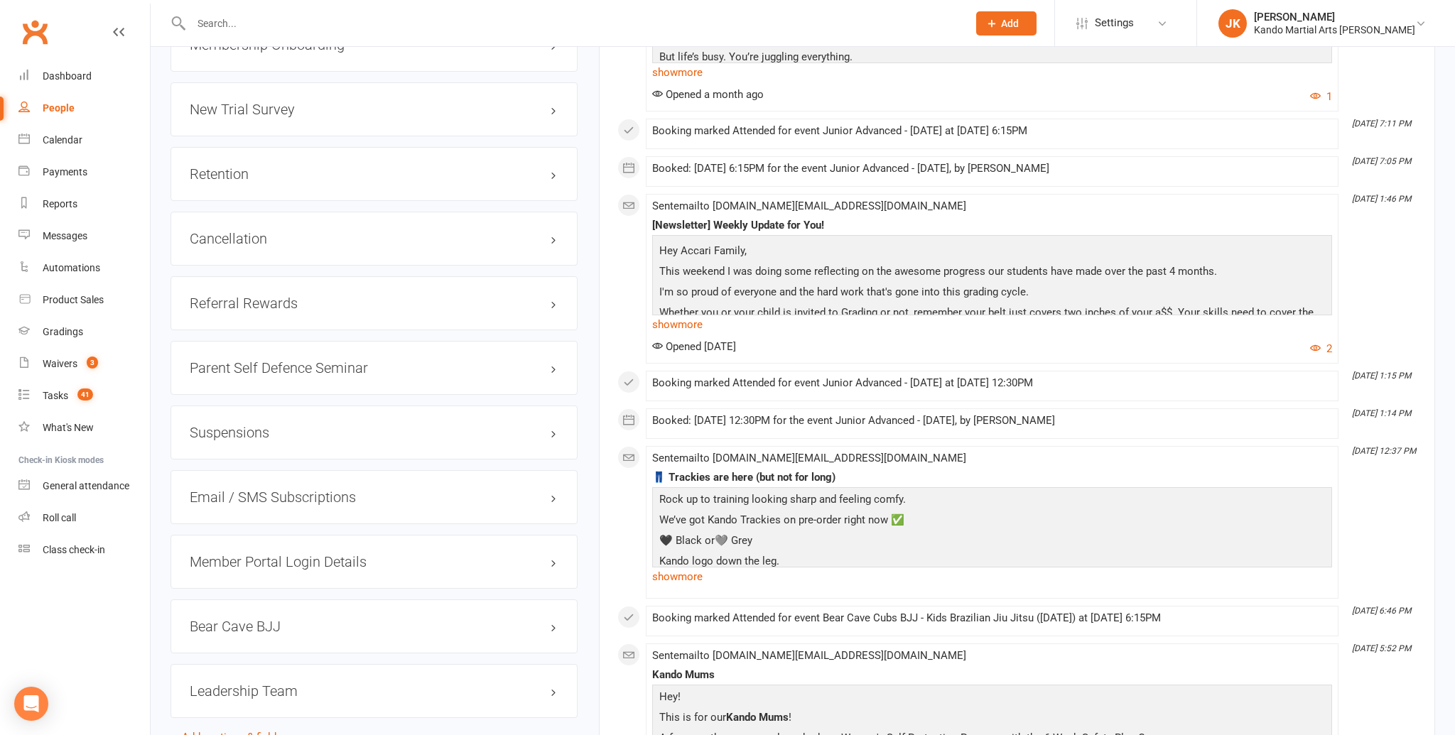
scroll to position [2086, 0]
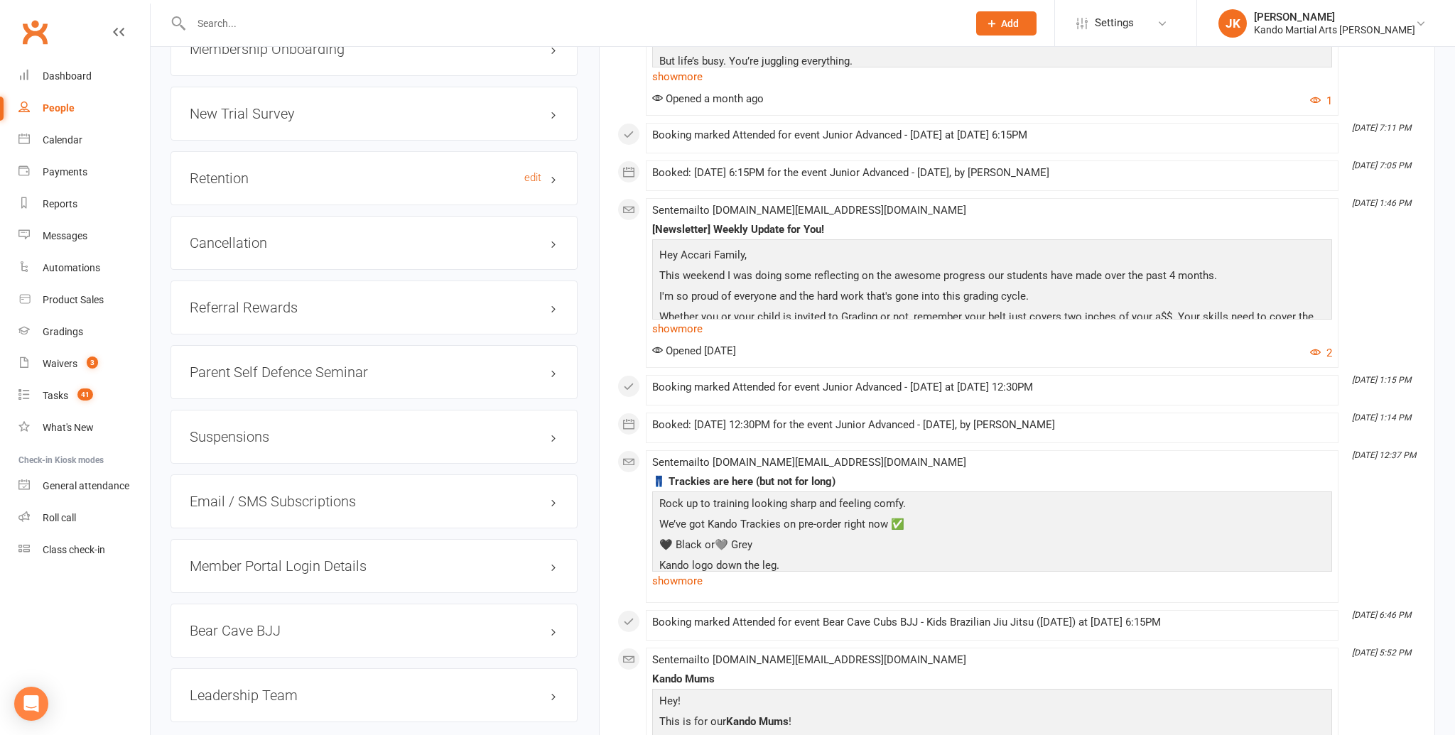
click at [195, 178] on h3 "Retention edit" at bounding box center [374, 179] width 369 height 16
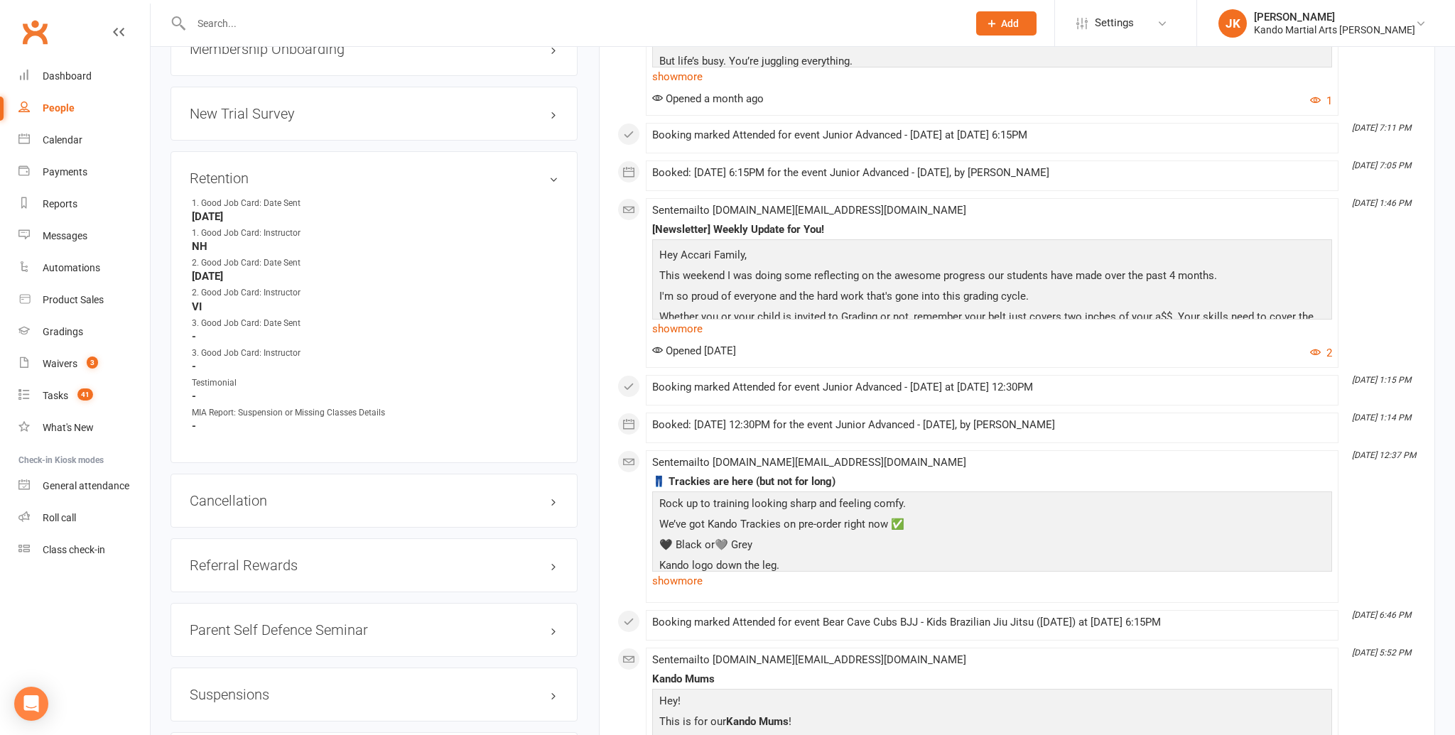
click at [529, 257] on li "2. Good Job Card: Date Sent [DATE]" at bounding box center [374, 269] width 369 height 26
click at [524, 175] on link "edit" at bounding box center [532, 178] width 17 height 12
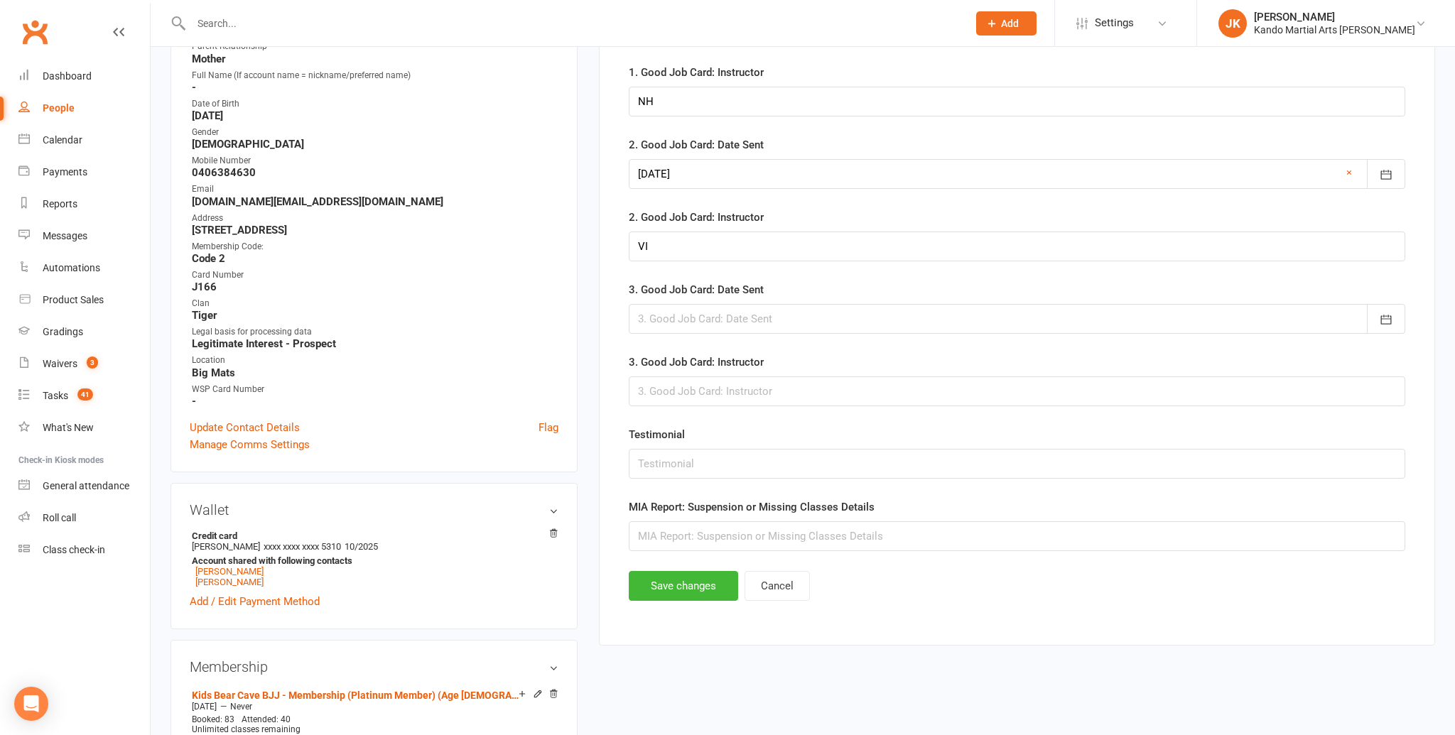
scroll to position [139, 0]
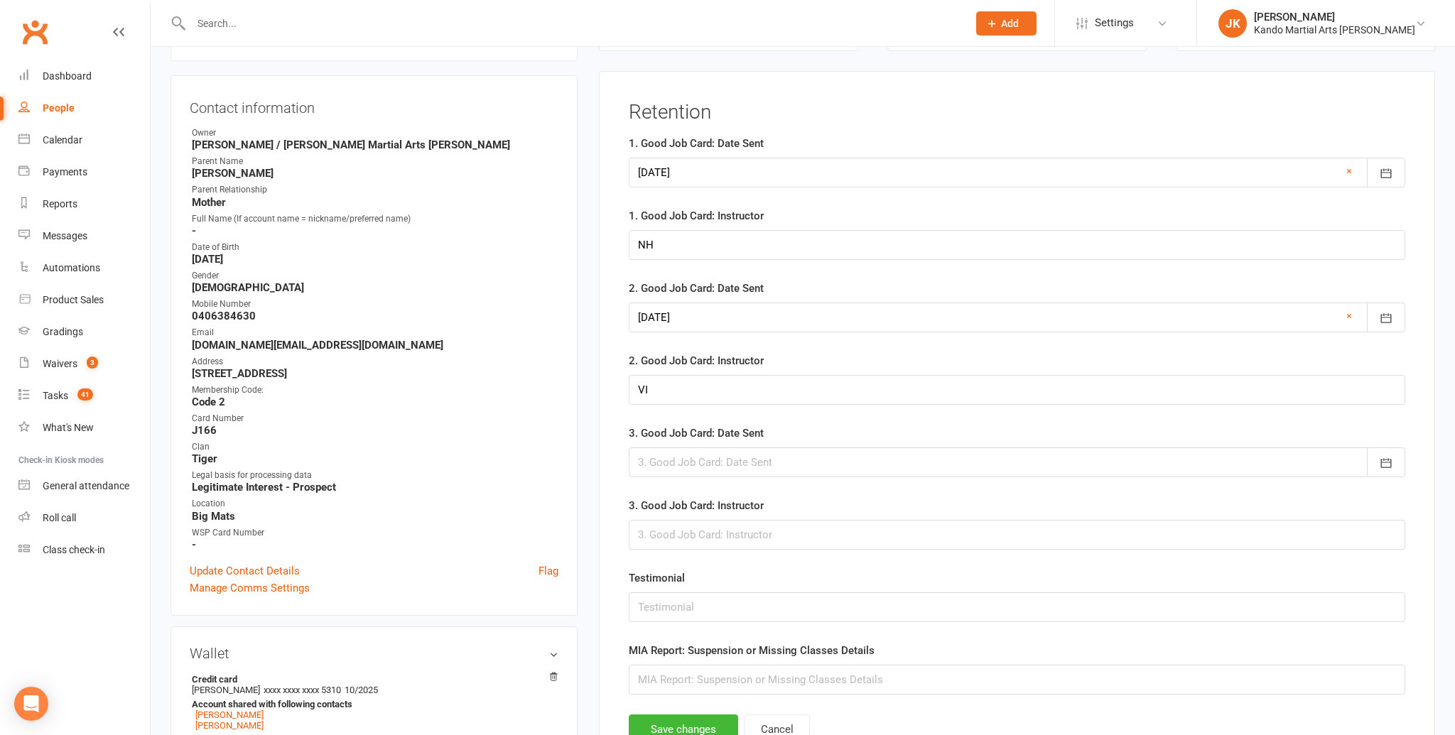
click at [720, 469] on div at bounding box center [1017, 463] width 777 height 30
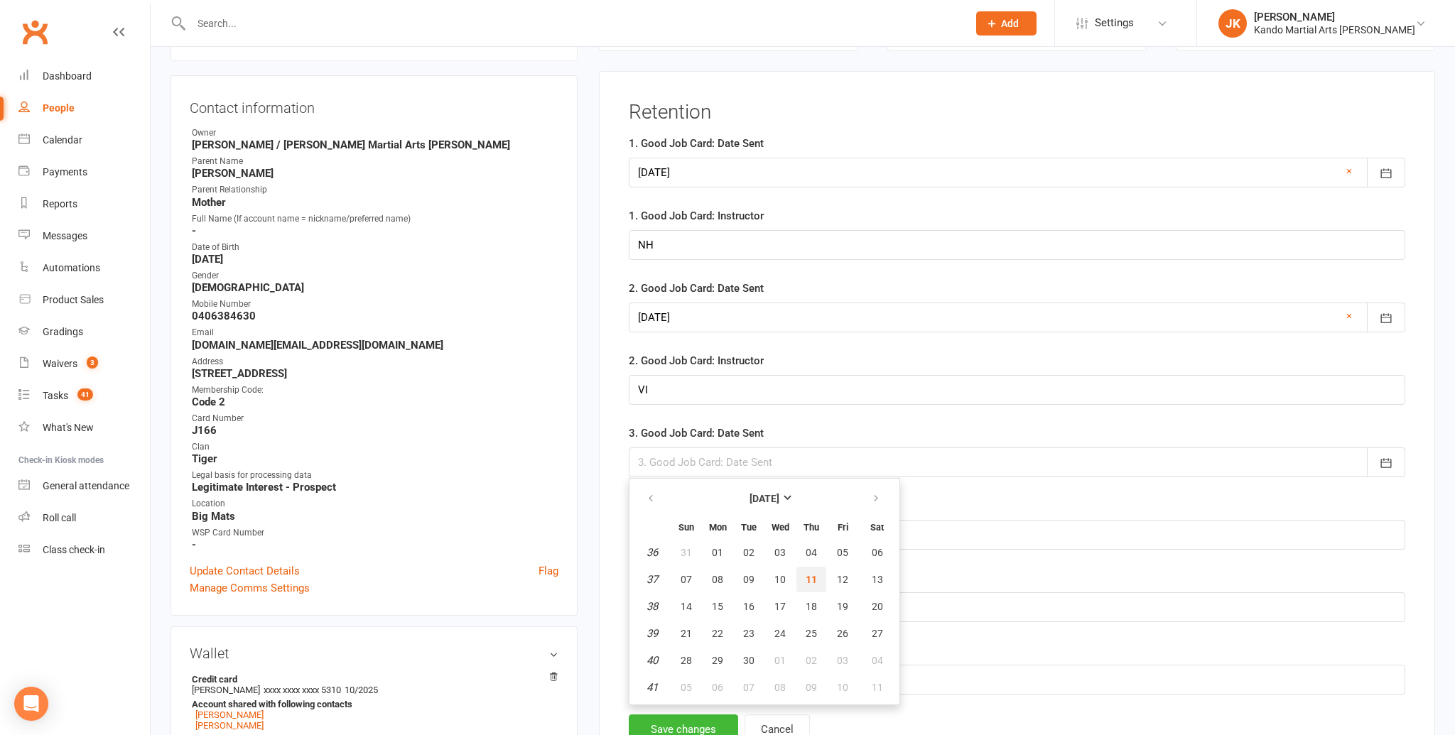
click at [812, 587] on button "11" at bounding box center [811, 580] width 30 height 26
type input "[DATE]"
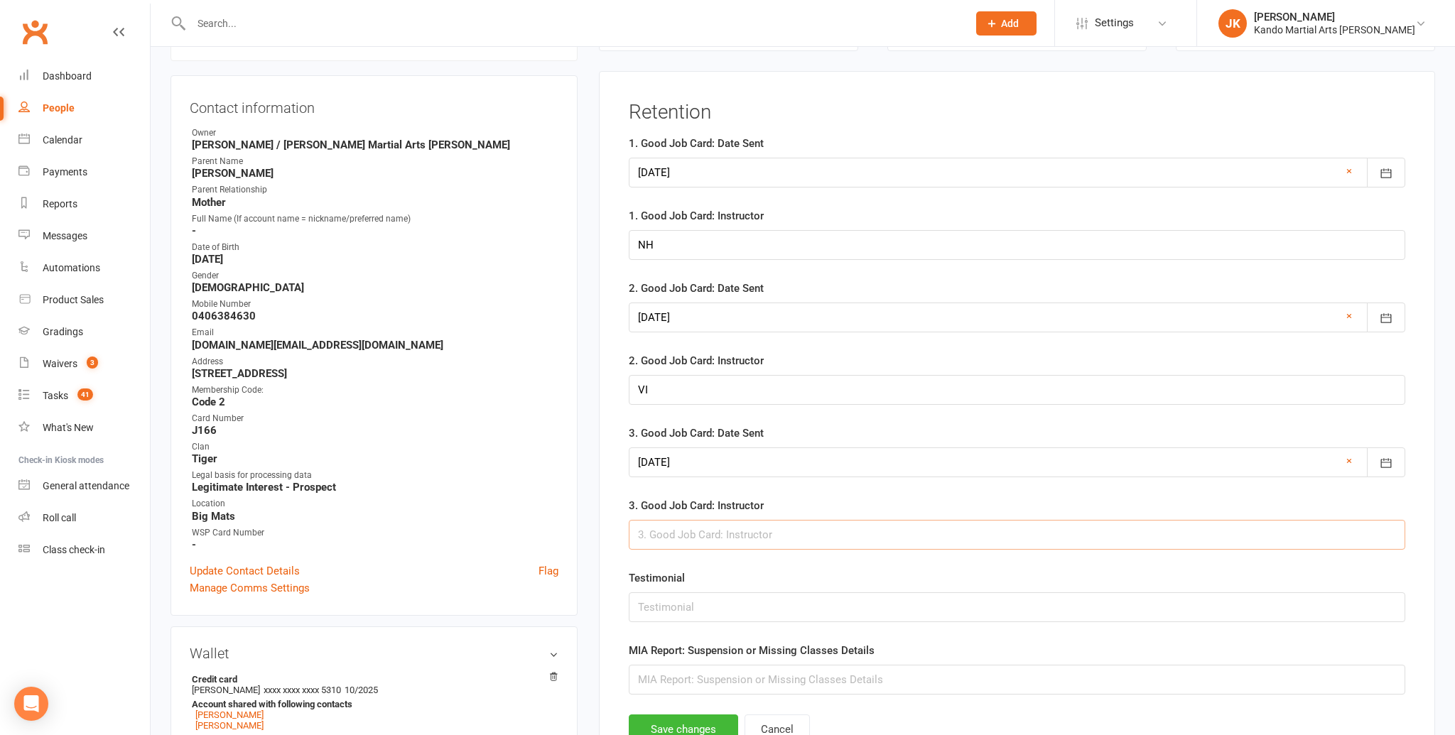
click at [718, 542] on input "text" at bounding box center [1017, 535] width 777 height 30
type input "PJ"
click at [697, 725] on button "Save changes" at bounding box center [683, 730] width 109 height 30
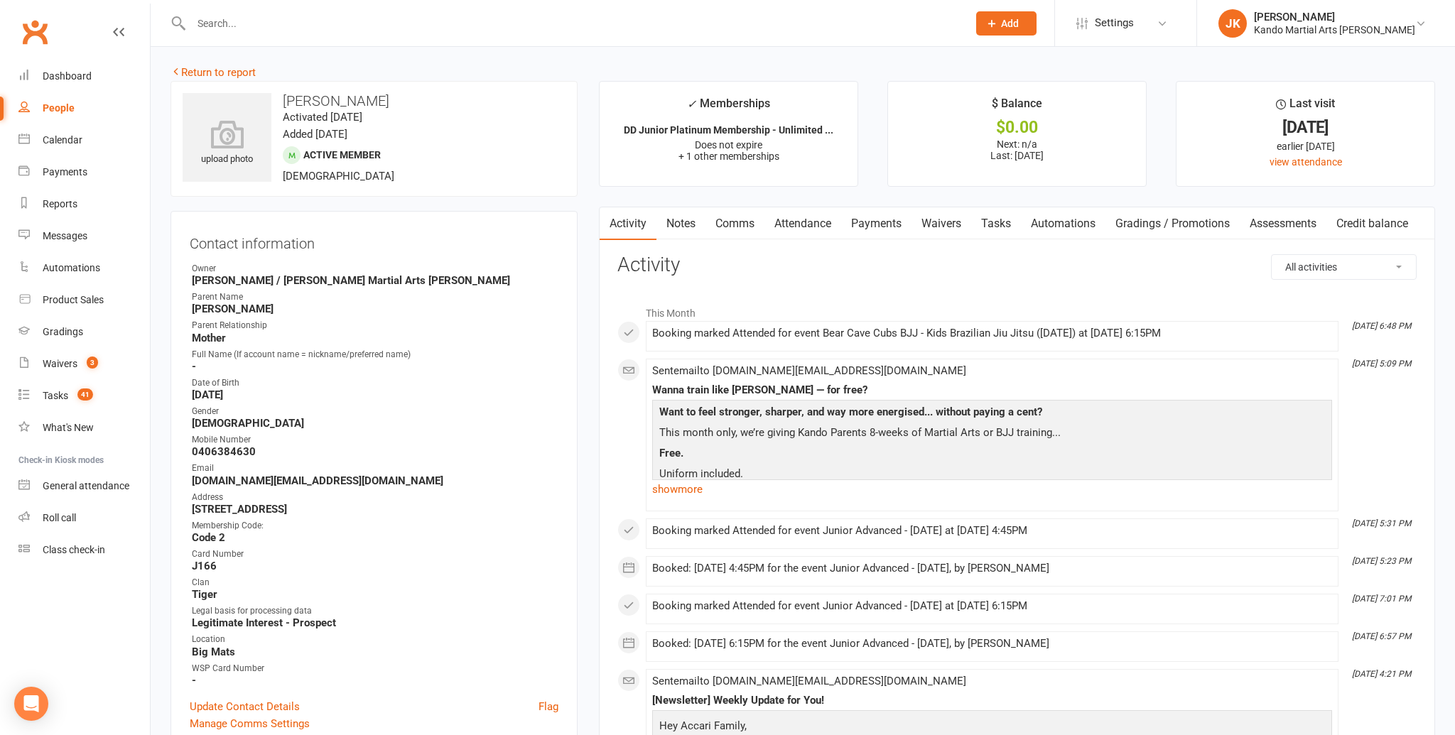
scroll to position [0, 0]
